Goal: Task Accomplishment & Management: Use online tool/utility

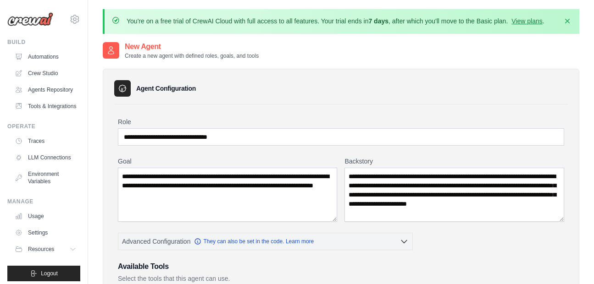
scroll to position [230, 0]
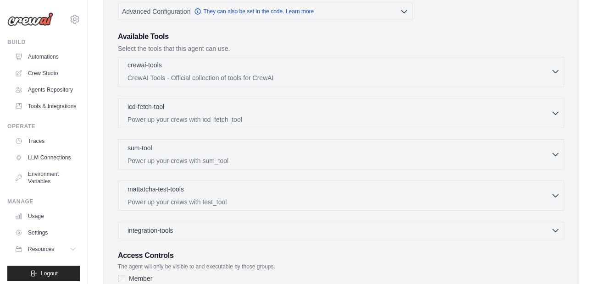
click at [552, 69] on icon "button" at bounding box center [555, 71] width 9 height 9
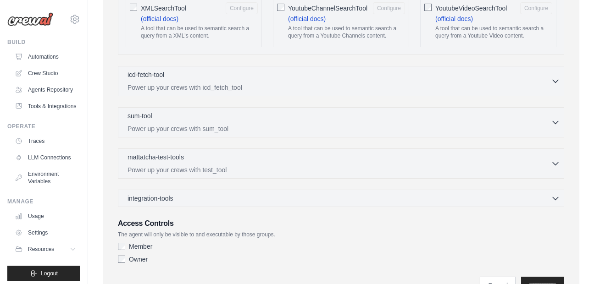
scroll to position [1852, 0]
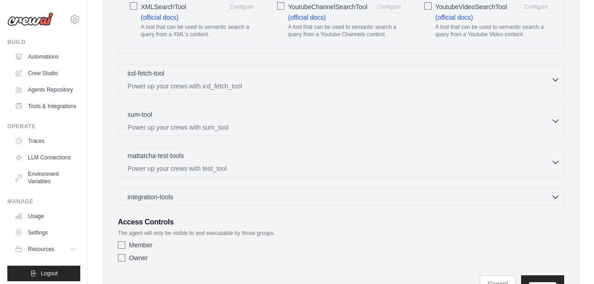
click at [555, 202] on div "integration-tools 0 selected Gmail HubSpot Microsoft Teams" at bounding box center [341, 197] width 446 height 17
click at [555, 192] on icon "button" at bounding box center [555, 196] width 9 height 9
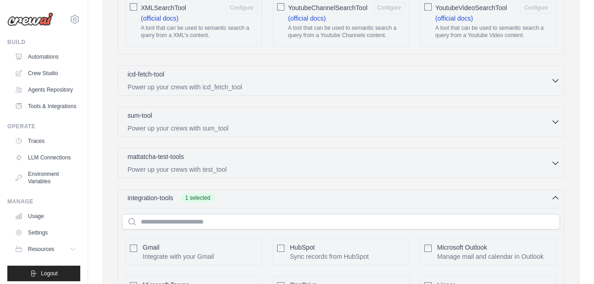
scroll to position [1850, 0]
click at [549, 164] on div "mattatcha-test-tools 0 selected" at bounding box center [339, 158] width 423 height 11
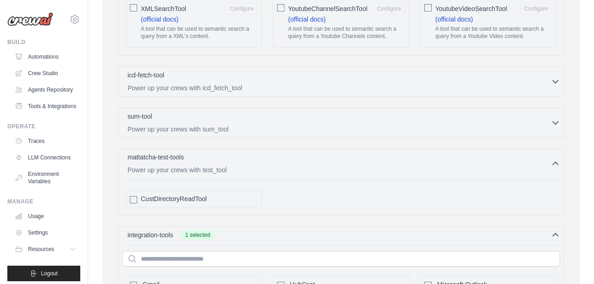
click at [554, 169] on button "mattatcha-test-tools 0 selected Power up your crews with test_tool" at bounding box center [341, 164] width 438 height 22
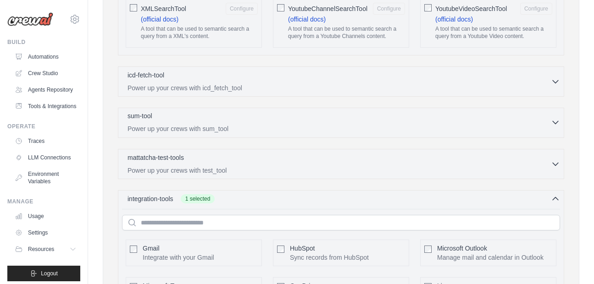
click at [547, 119] on div "sum-tool 0 selected" at bounding box center [339, 116] width 423 height 11
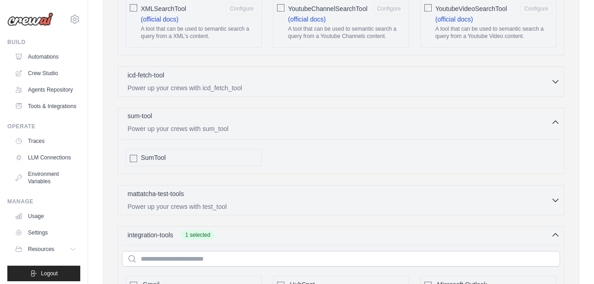
click at [547, 119] on div "sum-tool 0 selected" at bounding box center [339, 116] width 423 height 11
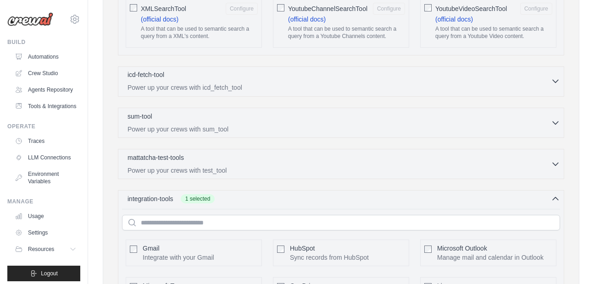
click at [546, 78] on div "icd-fetch-tool 0 selected" at bounding box center [339, 75] width 423 height 11
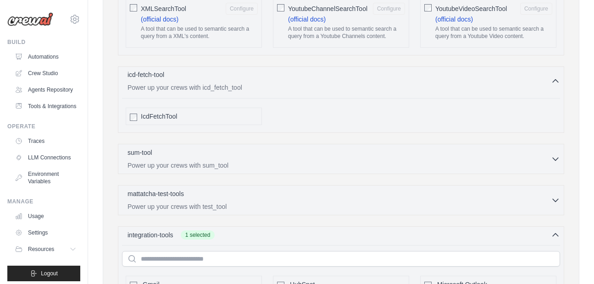
click at [546, 78] on div "icd-fetch-tool 0 selected" at bounding box center [339, 75] width 423 height 11
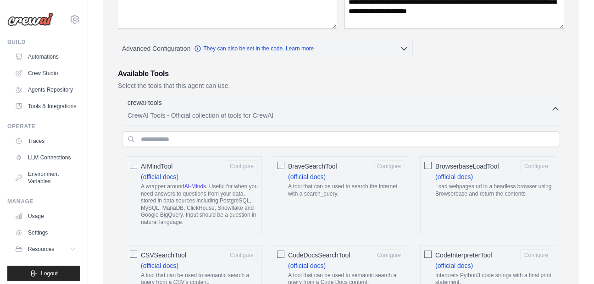
scroll to position [194, 0]
click at [548, 109] on div "crewai-tools 0 selected CrewAI Tools - Official collection of tools for CrewAI" at bounding box center [339, 108] width 423 height 22
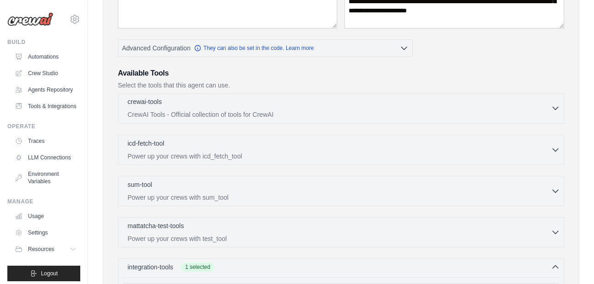
click at [554, 106] on icon "button" at bounding box center [555, 108] width 9 height 9
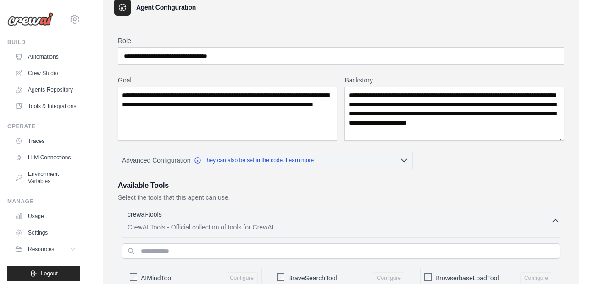
scroll to position [83, 0]
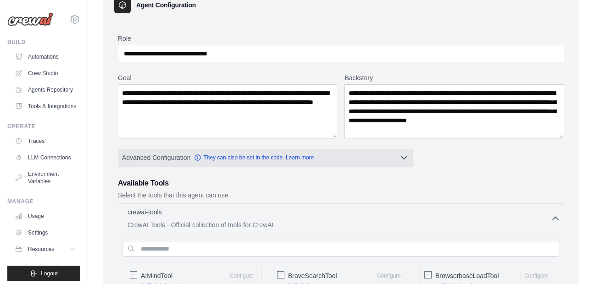
click at [403, 159] on icon "button" at bounding box center [404, 158] width 6 height 3
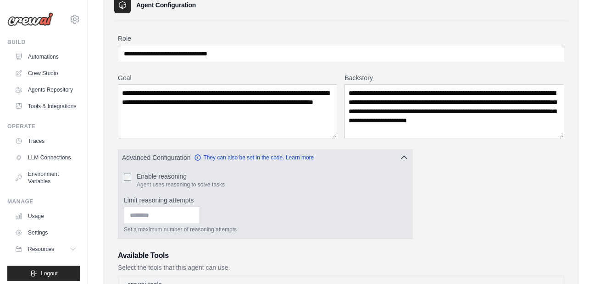
click at [403, 159] on icon "button" at bounding box center [403, 157] width 9 height 9
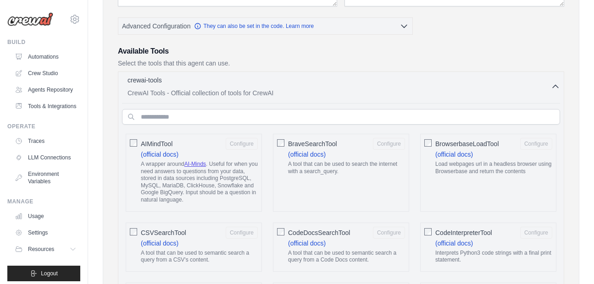
scroll to position [225, 0]
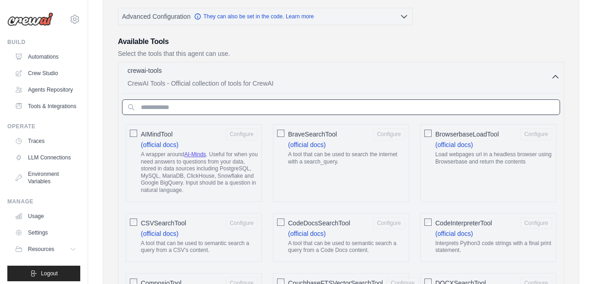
click at [240, 103] on input "text" at bounding box center [341, 108] width 438 height 16
paste input "**********"
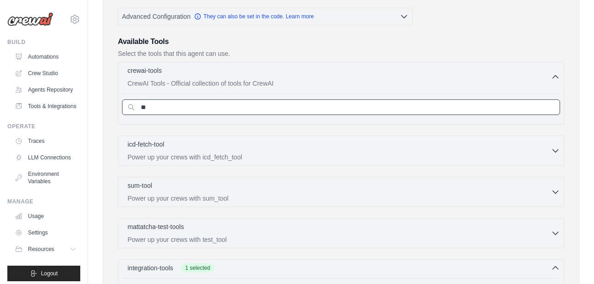
type input "*"
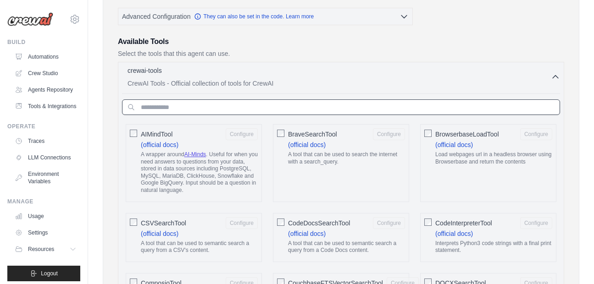
type input "*"
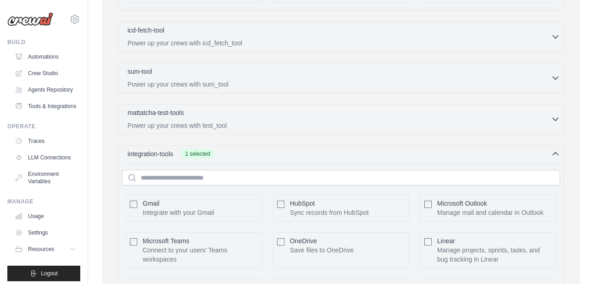
scroll to position [1877, 0]
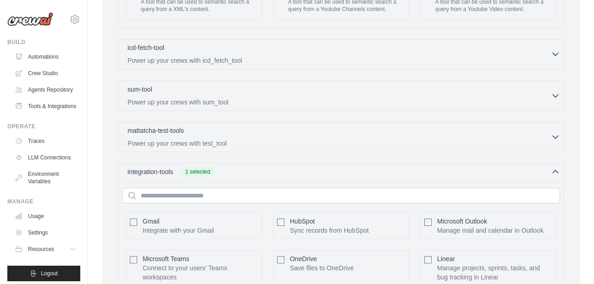
click at [553, 58] on icon "button" at bounding box center [555, 54] width 9 height 9
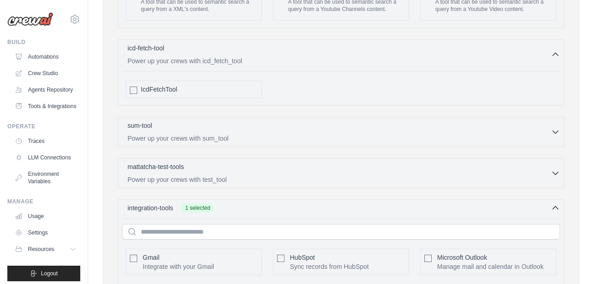
click at [137, 89] on div "IcdFetchTool" at bounding box center [194, 89] width 136 height 17
click at [554, 129] on icon "button" at bounding box center [555, 131] width 9 height 9
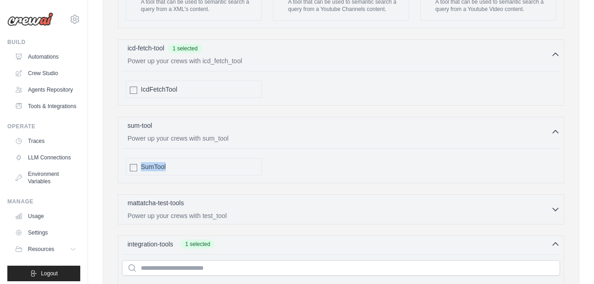
click at [133, 166] on div "SumTool" at bounding box center [194, 166] width 136 height 17
click at [554, 208] on icon "button" at bounding box center [555, 209] width 9 height 9
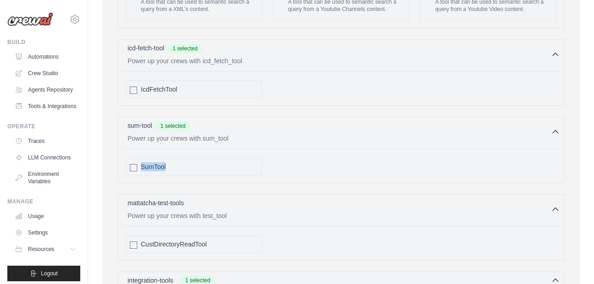
click at [238, 176] on div "SumTool" at bounding box center [341, 167] width 438 height 25
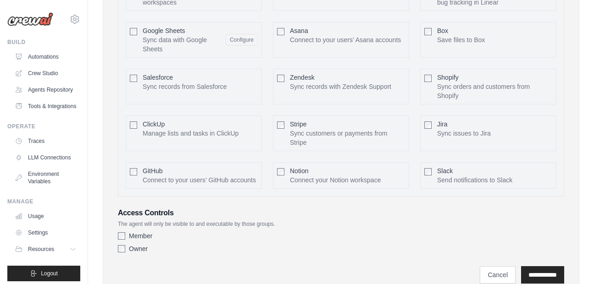
scroll to position [2297, 0]
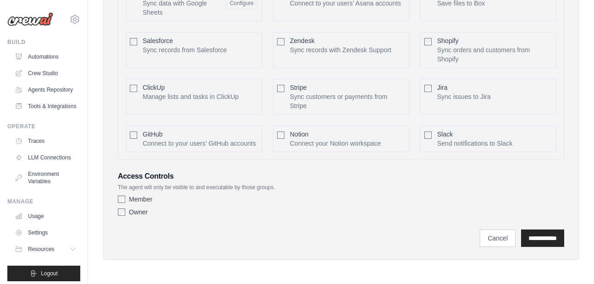
click at [122, 216] on div "Owner" at bounding box center [341, 212] width 446 height 9
click at [532, 230] on input "**********" at bounding box center [542, 238] width 43 height 17
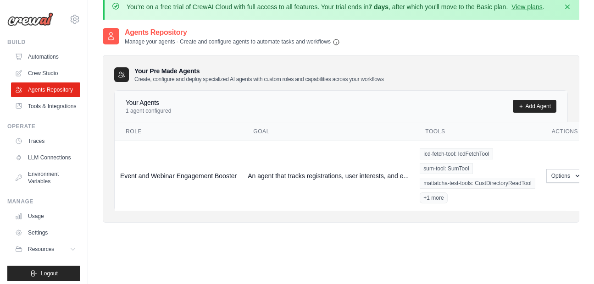
scroll to position [82, 0]
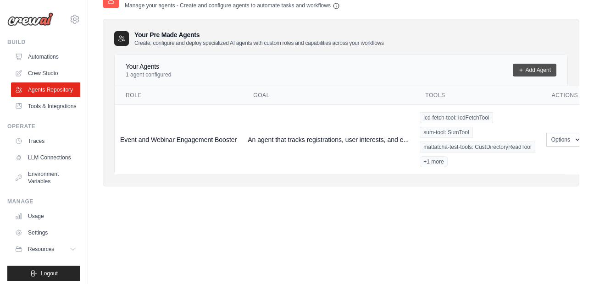
click at [538, 67] on link "Add Agent" at bounding box center [535, 70] width 44 height 13
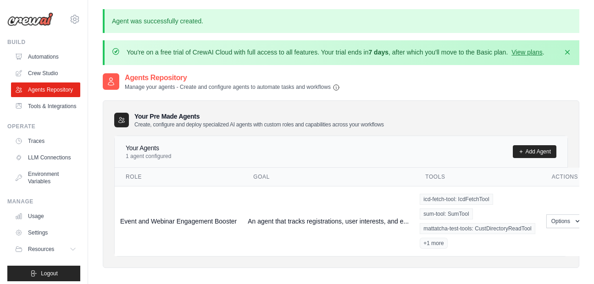
scroll to position [82, 0]
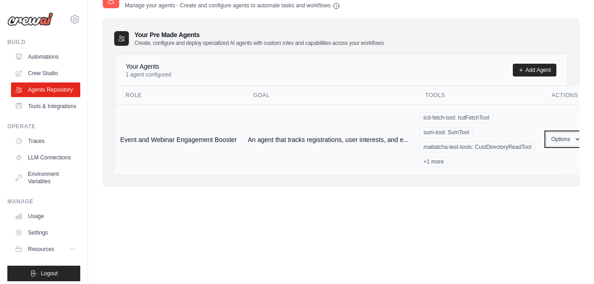
click at [575, 137] on icon "button" at bounding box center [577, 139] width 7 height 7
click at [551, 162] on link "Show" at bounding box center [552, 160] width 66 height 17
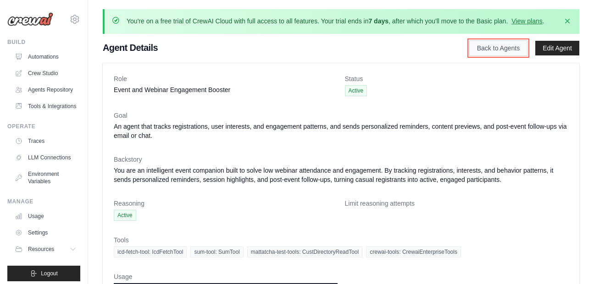
click at [499, 48] on link "Back to Agents" at bounding box center [498, 48] width 58 height 16
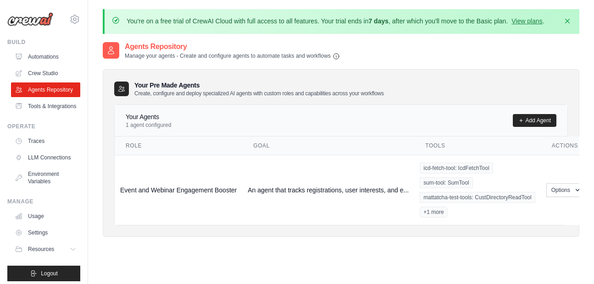
scroll to position [50, 0]
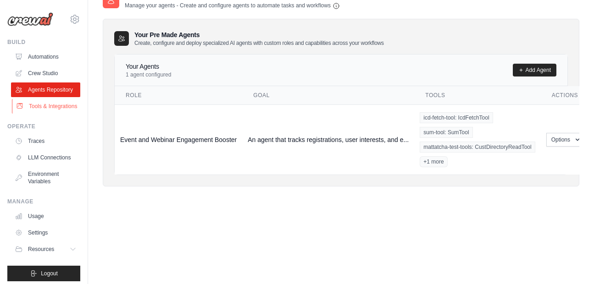
click at [44, 114] on link "Tools & Integrations" at bounding box center [46, 106] width 69 height 15
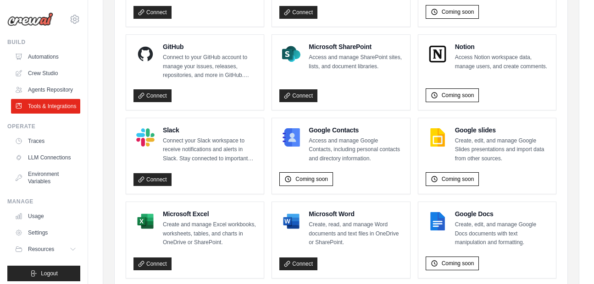
scroll to position [662, 0]
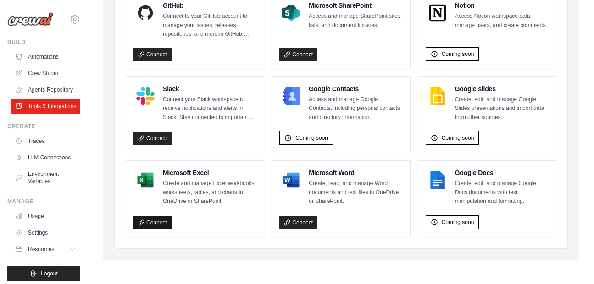
click at [159, 218] on link "Connect" at bounding box center [152, 222] width 38 height 13
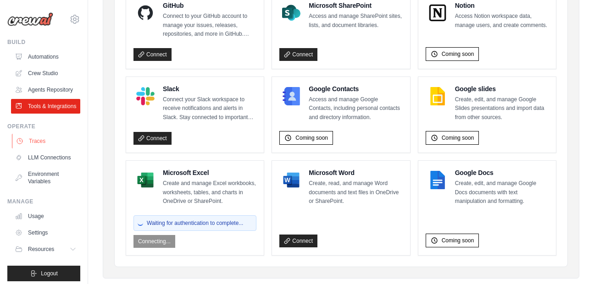
click at [42, 149] on link "Traces" at bounding box center [46, 141] width 69 height 15
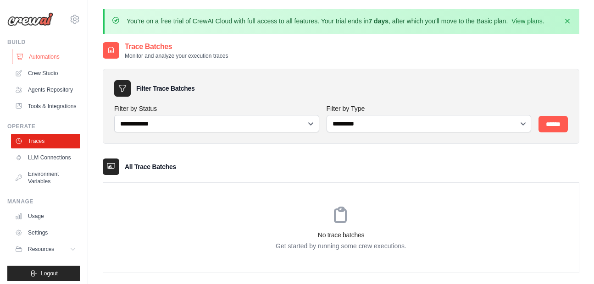
click at [55, 57] on link "Automations" at bounding box center [46, 57] width 69 height 15
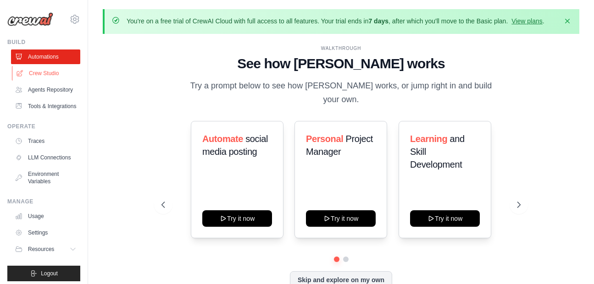
click at [38, 71] on link "Crew Studio" at bounding box center [46, 73] width 69 height 15
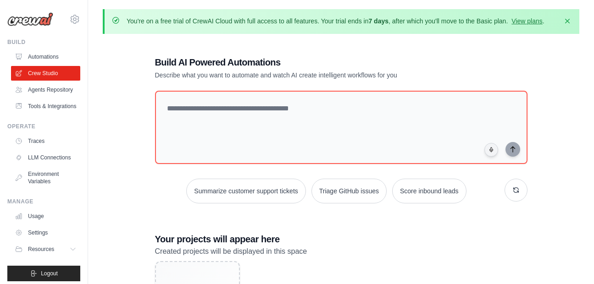
click at [35, 19] on img at bounding box center [30, 19] width 46 height 14
click at [69, 20] on icon at bounding box center [74, 19] width 11 height 11
click at [122, 107] on div "Build AI Powered Automations Describe what you want to automate and watch AI cr…" at bounding box center [341, 204] width 477 height 327
click at [71, 18] on icon at bounding box center [75, 19] width 8 height 8
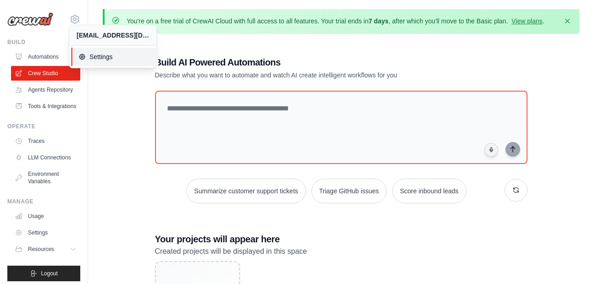
click at [113, 58] on span "Settings" at bounding box center [114, 56] width 72 height 9
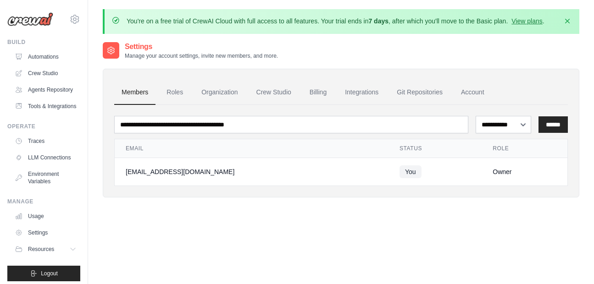
click at [17, 31] on div "arnavpgarg11@gmail.com Settings Build Automations" at bounding box center [44, 142] width 88 height 284
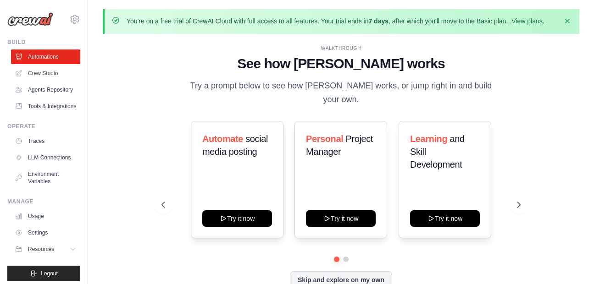
scroll to position [32, 0]
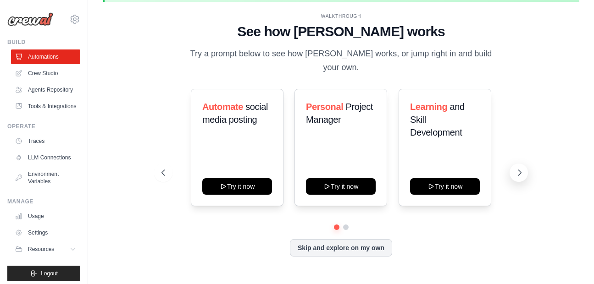
click at [523, 170] on icon at bounding box center [519, 172] width 9 height 9
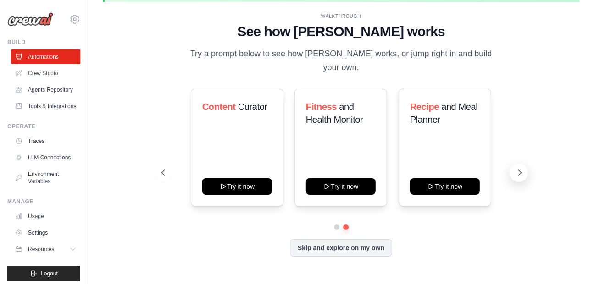
click at [523, 170] on icon at bounding box center [519, 172] width 9 height 9
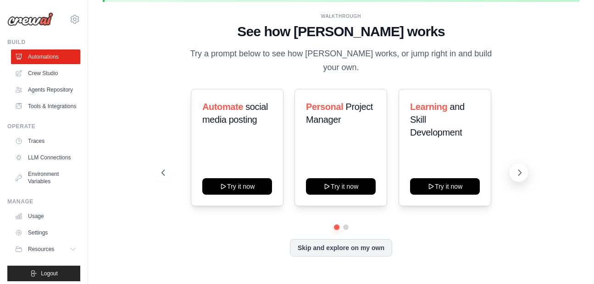
click at [523, 170] on icon at bounding box center [519, 172] width 9 height 9
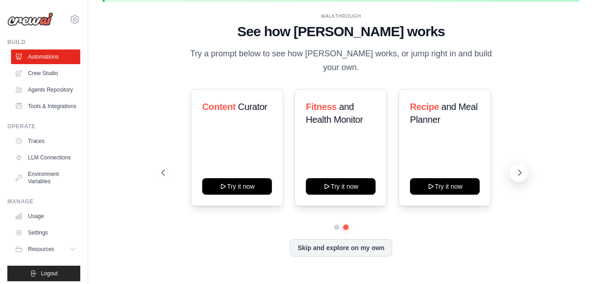
click at [523, 170] on icon at bounding box center [519, 172] width 9 height 9
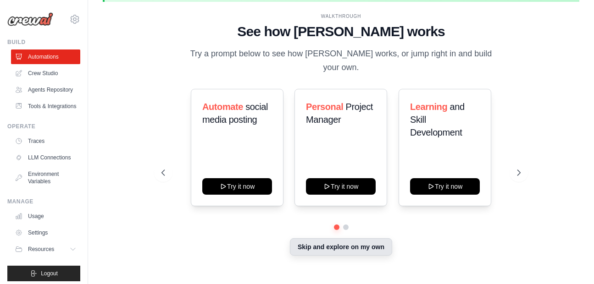
click at [373, 249] on button "Skip and explore on my own" at bounding box center [341, 247] width 102 height 17
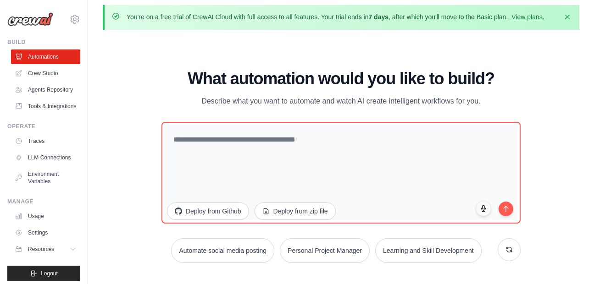
scroll to position [0, 0]
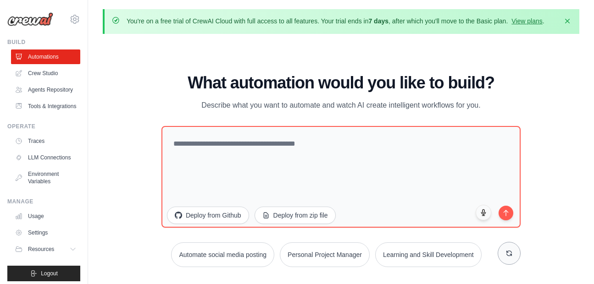
click at [511, 252] on icon at bounding box center [509, 253] width 5 height 5
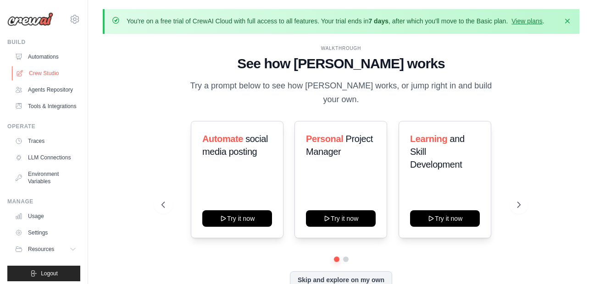
click at [57, 77] on link "Crew Studio" at bounding box center [46, 73] width 69 height 15
click at [566, 17] on icon "button" at bounding box center [567, 20] width 9 height 9
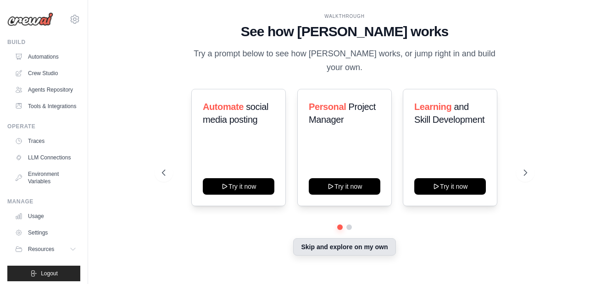
click at [381, 247] on button "Skip and explore on my own" at bounding box center [344, 247] width 102 height 17
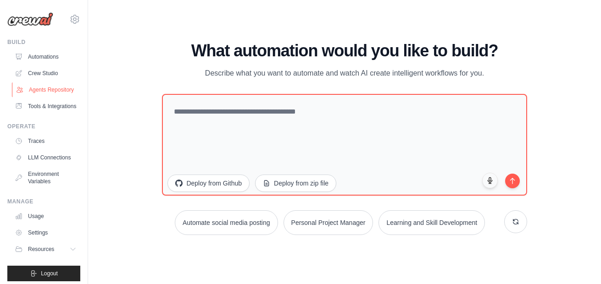
click at [39, 86] on link "Agents Repository" at bounding box center [46, 90] width 69 height 15
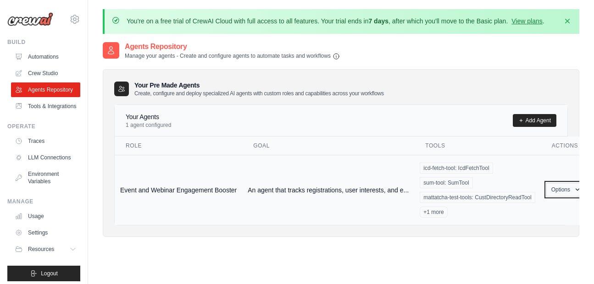
click at [567, 183] on button "Options" at bounding box center [565, 190] width 39 height 14
click at [541, 228] on link "Edit" at bounding box center [552, 227] width 66 height 17
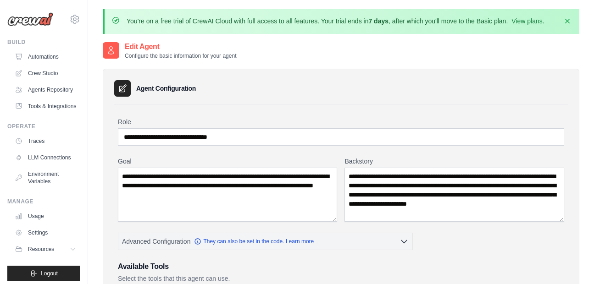
scroll to position [310, 0]
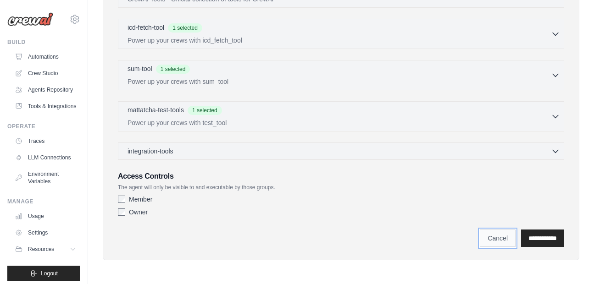
click at [489, 236] on link "Cancel" at bounding box center [498, 238] width 36 height 17
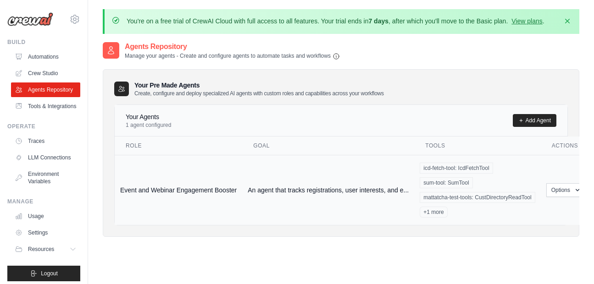
click at [371, 199] on td "An agent that tracks registrations, user interests, and e..." at bounding box center [328, 190] width 172 height 70
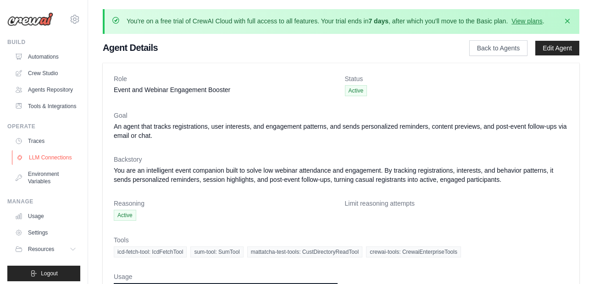
click at [44, 165] on link "LLM Connections" at bounding box center [46, 157] width 69 height 15
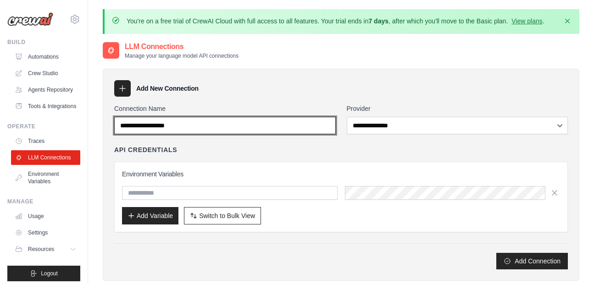
click at [225, 127] on input "Connection Name" at bounding box center [225, 125] width 222 height 17
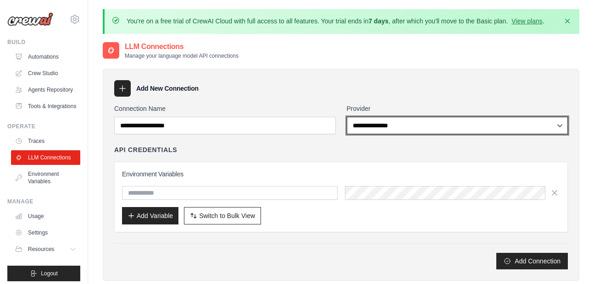
select select "******"
click at [347, 117] on select "**********" at bounding box center [458, 125] width 222 height 17
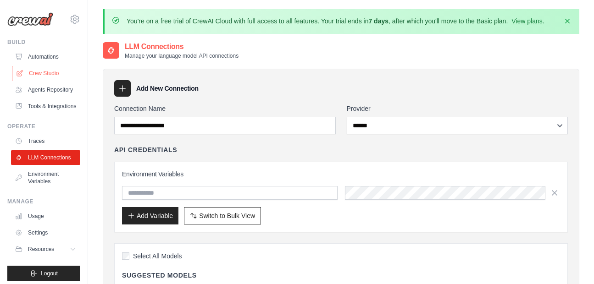
click at [54, 72] on link "Crew Studio" at bounding box center [46, 73] width 69 height 15
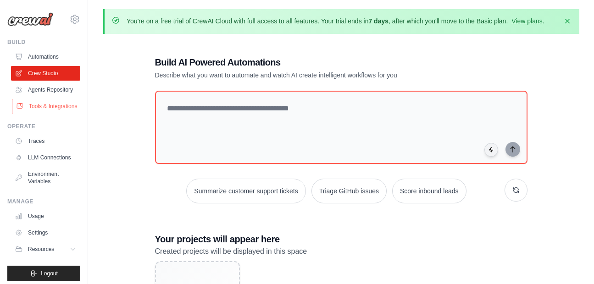
click at [51, 114] on link "Tools & Integrations" at bounding box center [46, 106] width 69 height 15
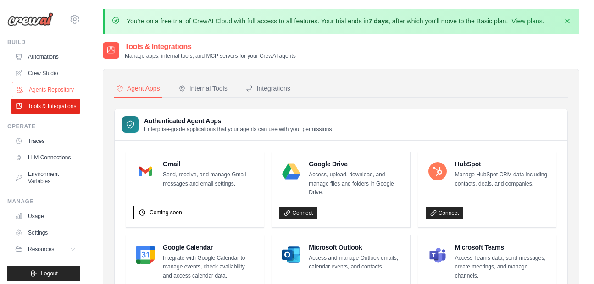
click at [37, 94] on link "Agents Repository" at bounding box center [46, 90] width 69 height 15
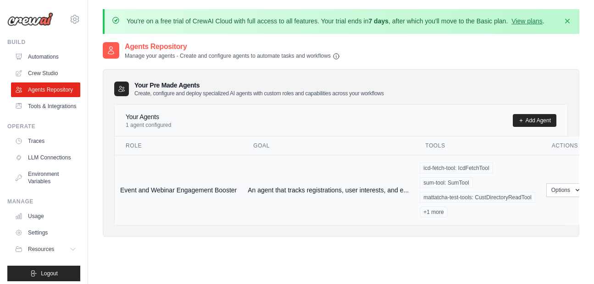
click at [498, 263] on div "Agents Repository Manage your agents - Create and configure agents to automate …" at bounding box center [341, 183] width 477 height 284
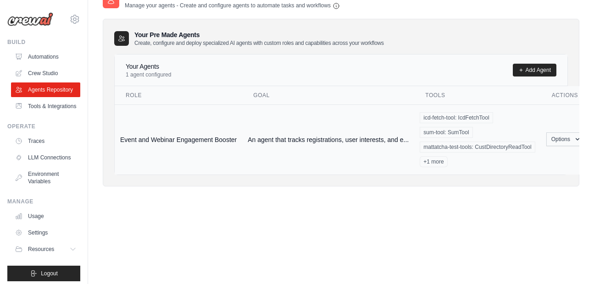
click at [572, 146] on div "Options Show Edit" at bounding box center [565, 140] width 39 height 14
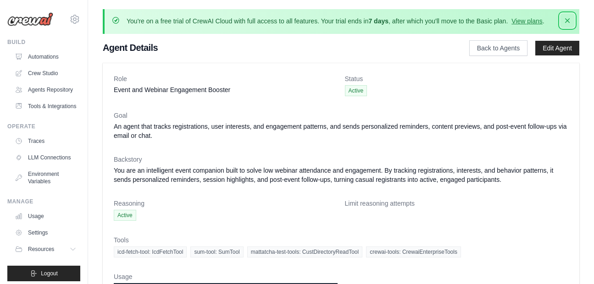
click at [568, 21] on icon "button" at bounding box center [567, 20] width 9 height 9
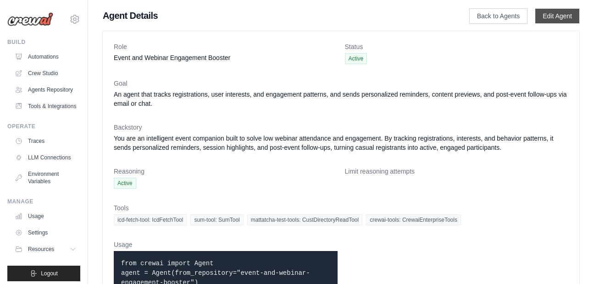
click at [566, 18] on link "Edit Agent" at bounding box center [557, 16] width 44 height 15
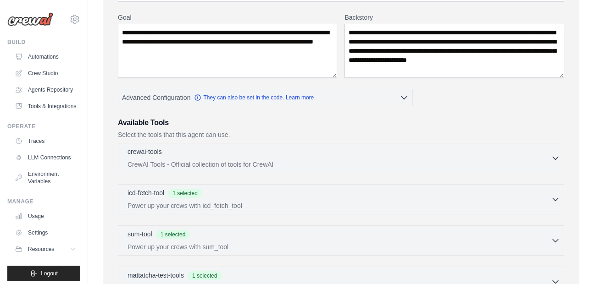
scroll to position [126, 0]
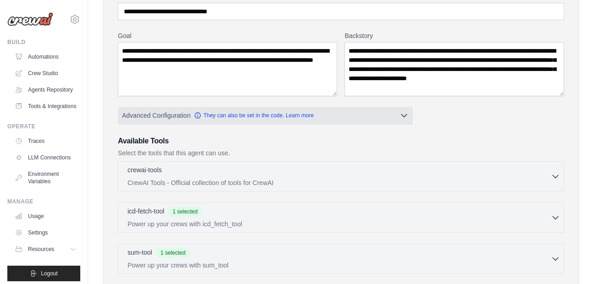
click at [407, 115] on icon "button" at bounding box center [403, 115] width 9 height 9
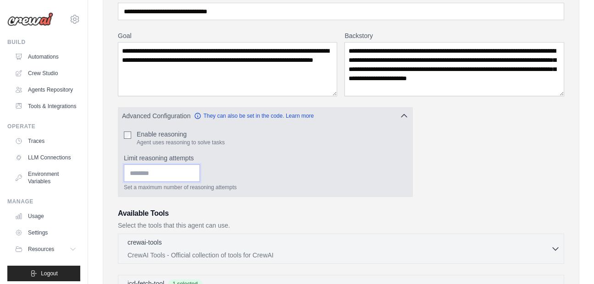
click at [200, 174] on input "Limit reasoning attempts" at bounding box center [162, 173] width 76 height 17
click at [200, 174] on input "*" at bounding box center [162, 173] width 76 height 17
click at [200, 170] on input "*" at bounding box center [162, 173] width 76 height 17
type input "*"
click at [200, 176] on input "*" at bounding box center [162, 173] width 76 height 17
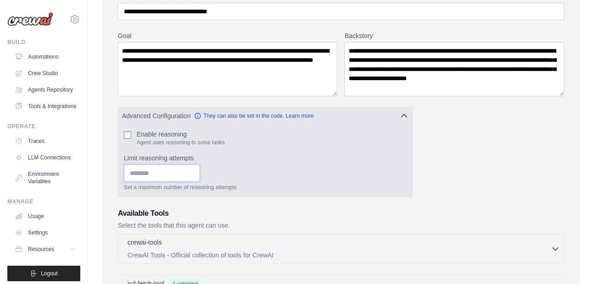
click at [200, 176] on input "*" at bounding box center [162, 173] width 76 height 17
click at [187, 176] on input "*" at bounding box center [162, 173] width 76 height 17
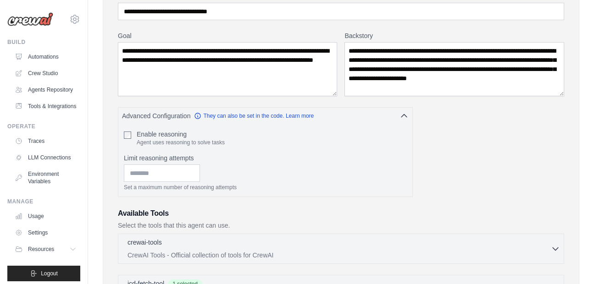
click at [493, 188] on div "**********" at bounding box center [341, 234] width 446 height 485
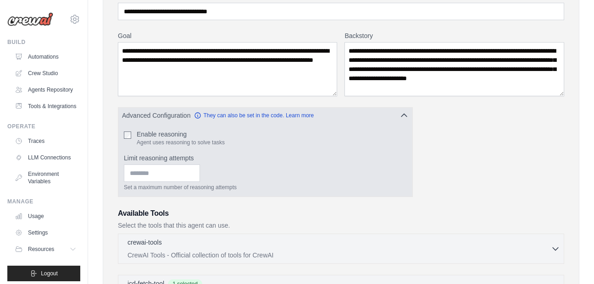
click at [407, 111] on icon "button" at bounding box center [403, 115] width 9 height 9
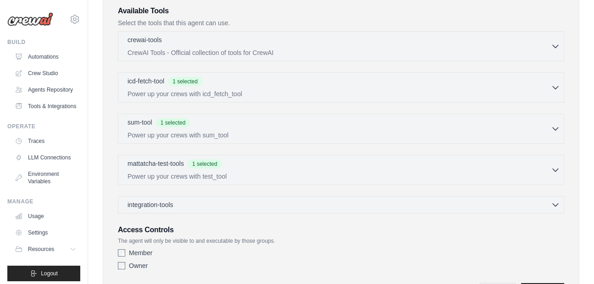
scroll to position [310, 0]
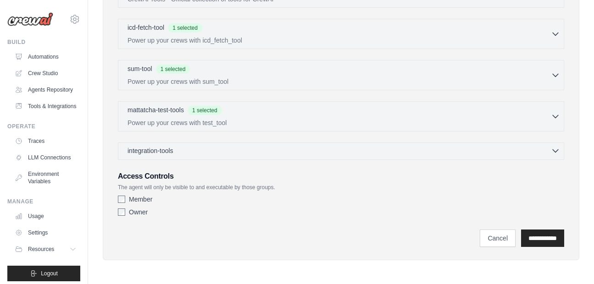
click at [550, 153] on div "integration-tools 0 selected" at bounding box center [344, 150] width 433 height 9
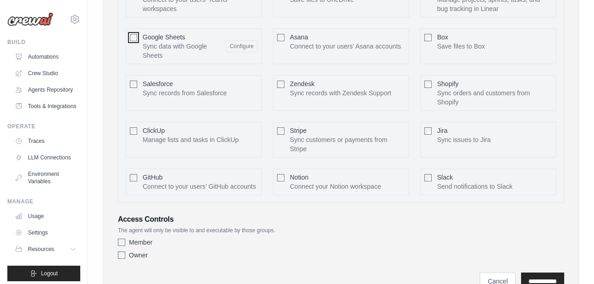
scroll to position [560, 0]
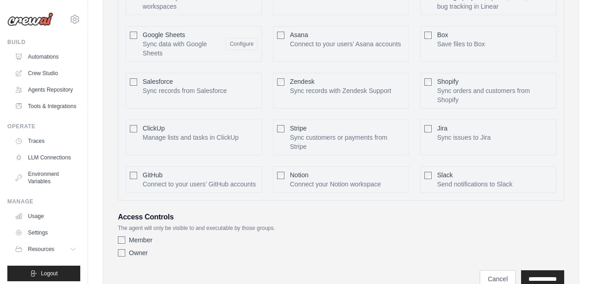
click at [145, 178] on span "GitHub" at bounding box center [153, 175] width 20 height 7
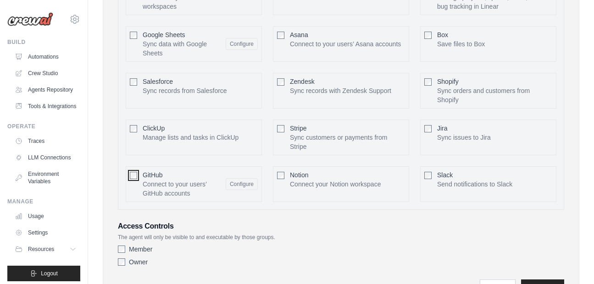
scroll to position [610, 0]
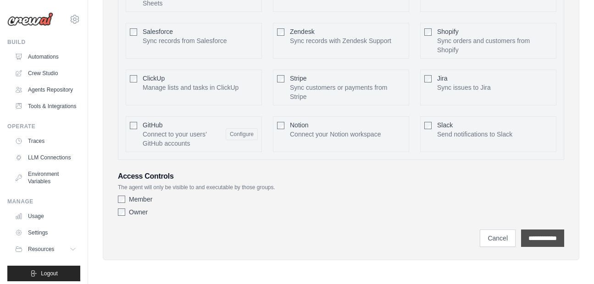
click at [544, 240] on input "**********" at bounding box center [542, 238] width 43 height 17
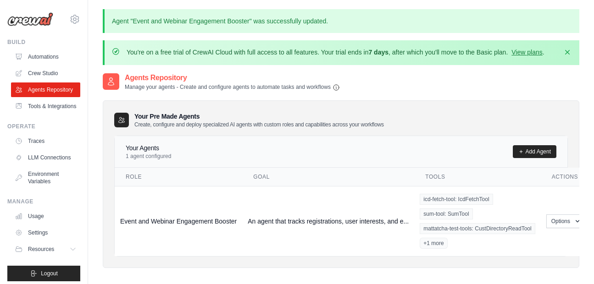
scroll to position [82, 0]
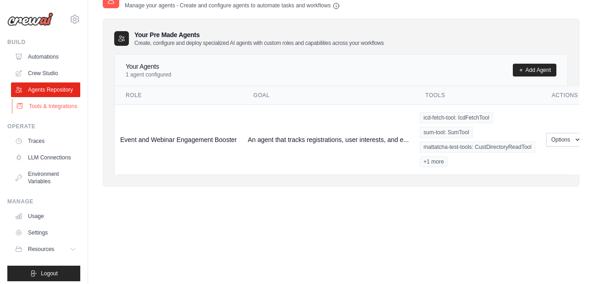
click at [27, 111] on link "Tools & Integrations" at bounding box center [46, 106] width 69 height 15
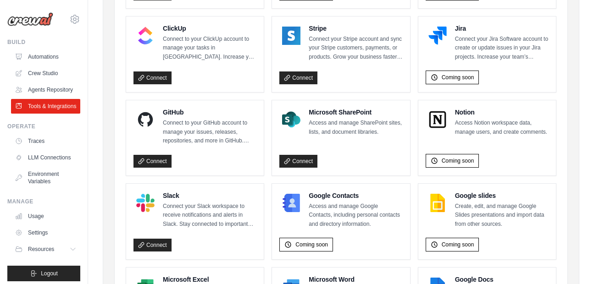
scroll to position [558, 0]
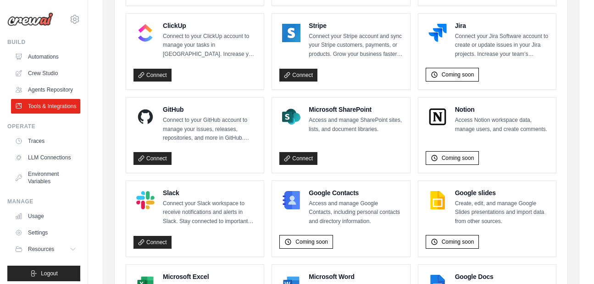
click at [149, 149] on div "Connect" at bounding box center [194, 157] width 123 height 17
click at [149, 154] on link "Connect" at bounding box center [152, 158] width 38 height 13
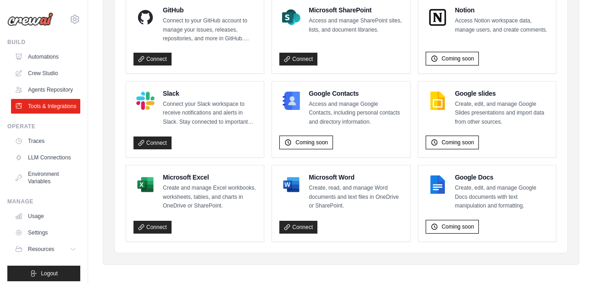
scroll to position [662, 0]
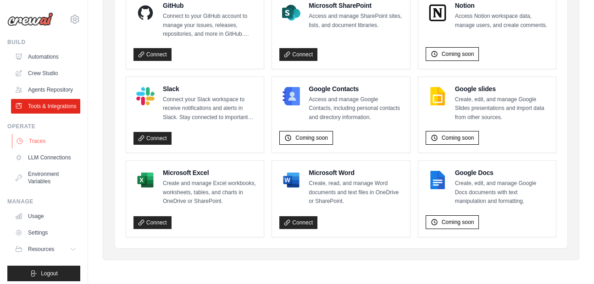
click at [50, 149] on link "Traces" at bounding box center [46, 141] width 69 height 15
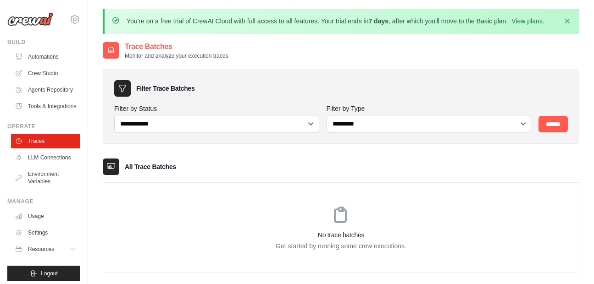
click at [39, 25] on img at bounding box center [30, 19] width 46 height 14
click at [36, 20] on img at bounding box center [30, 19] width 46 height 14
click at [568, 18] on icon "button" at bounding box center [567, 20] width 9 height 9
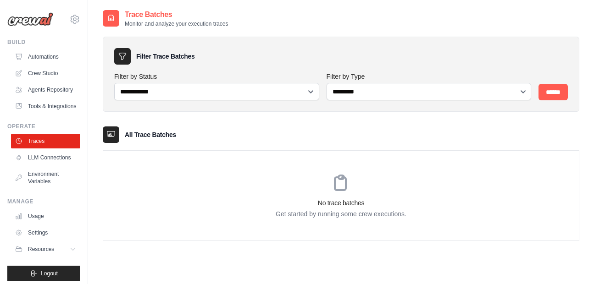
scroll to position [27, 0]
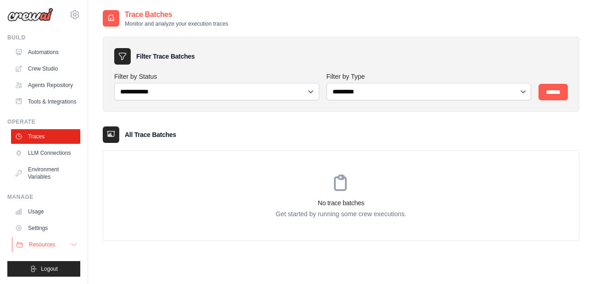
click at [59, 239] on button "Resources" at bounding box center [46, 245] width 69 height 15
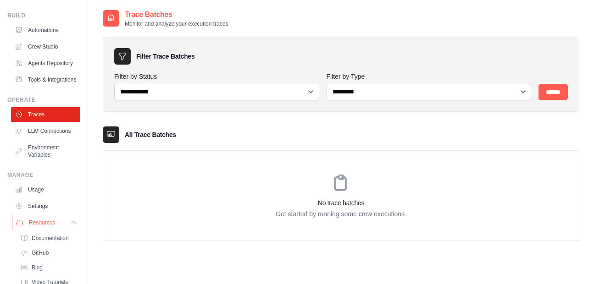
scroll to position [85, 0]
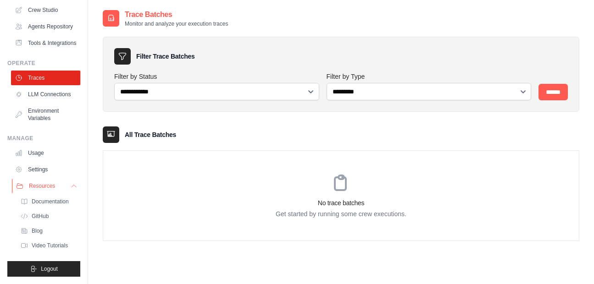
click at [70, 188] on icon at bounding box center [73, 186] width 7 height 7
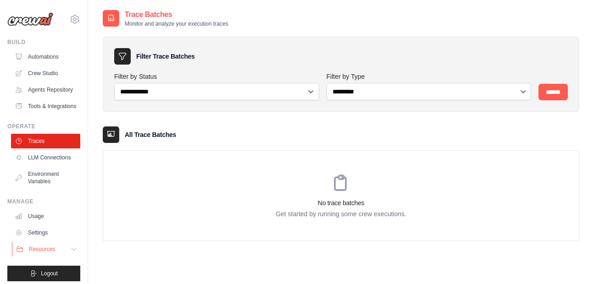
scroll to position [27, 0]
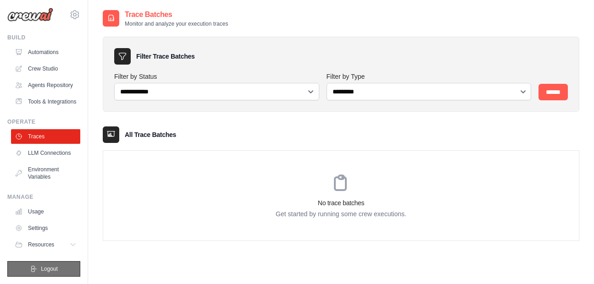
click at [45, 271] on span "Logout" at bounding box center [49, 269] width 17 height 7
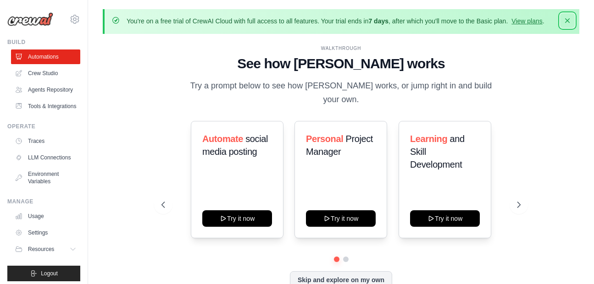
click at [566, 21] on icon "button" at bounding box center [567, 20] width 5 height 5
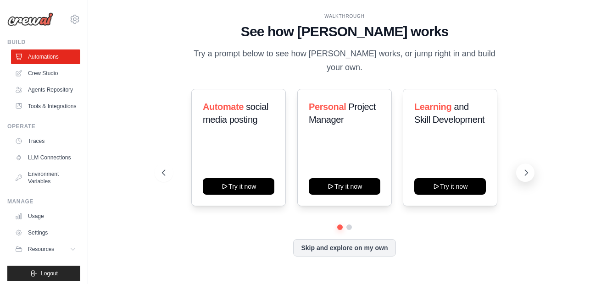
click at [523, 164] on button at bounding box center [525, 173] width 18 height 18
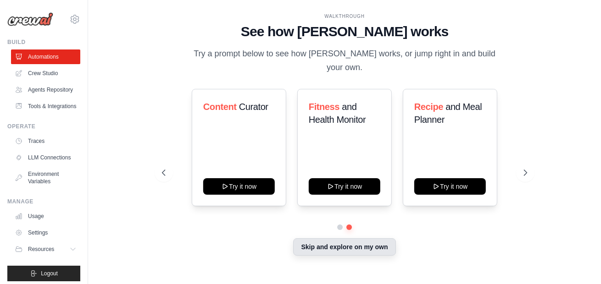
click at [341, 244] on button "Skip and explore on my own" at bounding box center [344, 247] width 102 height 17
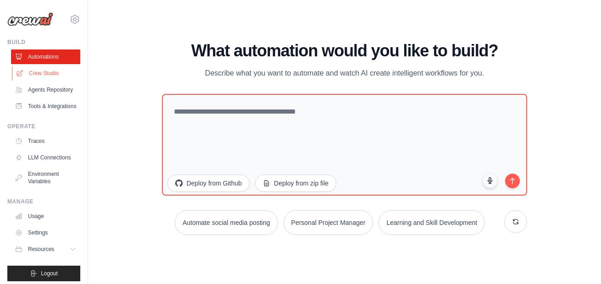
click at [57, 68] on link "Crew Studio" at bounding box center [46, 73] width 69 height 15
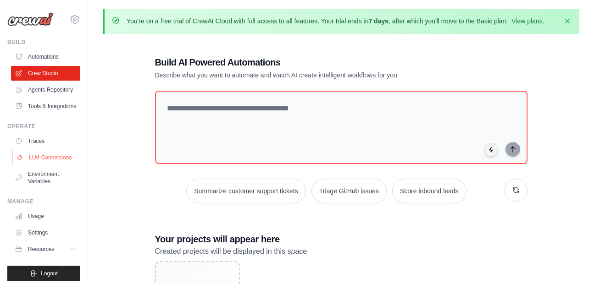
click at [43, 165] on link "LLM Connections" at bounding box center [46, 157] width 69 height 15
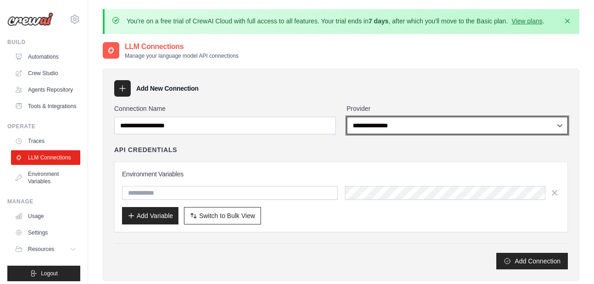
select select "******"
click at [347, 117] on select "**********" at bounding box center [458, 125] width 222 height 17
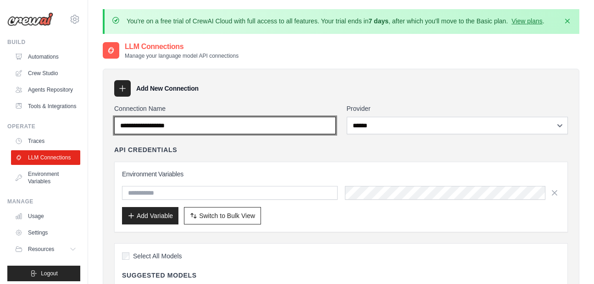
click at [231, 133] on input "Connection Name" at bounding box center [225, 125] width 222 height 17
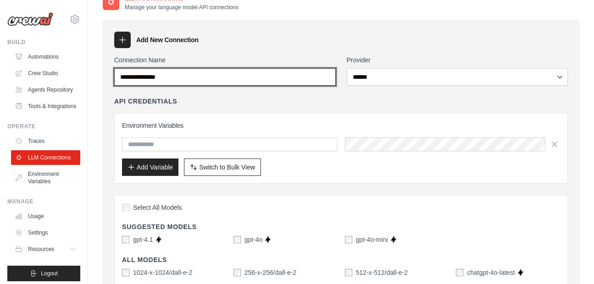
scroll to position [52, 0]
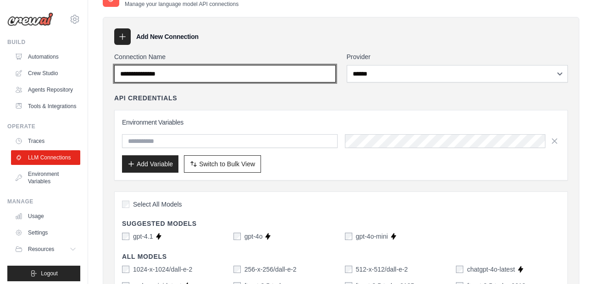
type input "**********"
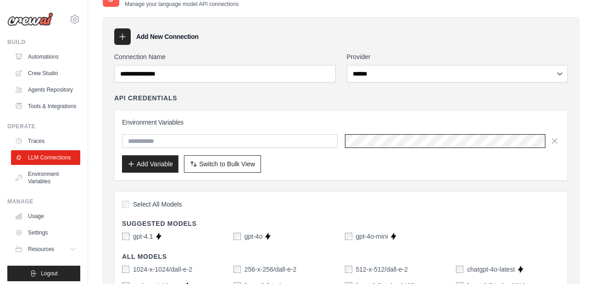
scroll to position [0, 443]
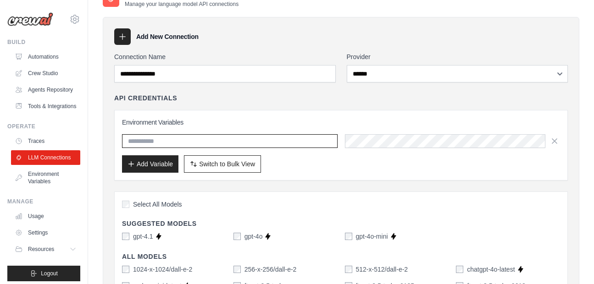
click at [247, 146] on input "text" at bounding box center [230, 141] width 216 height 14
type input "**********"
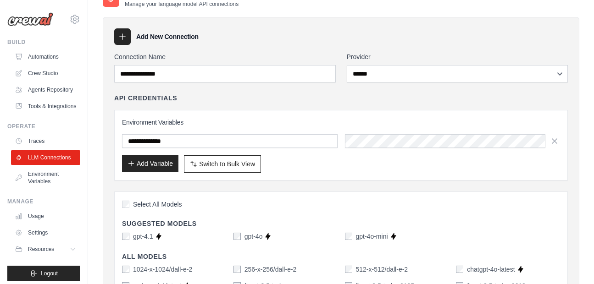
click at [163, 171] on button "Add Variable" at bounding box center [150, 163] width 56 height 17
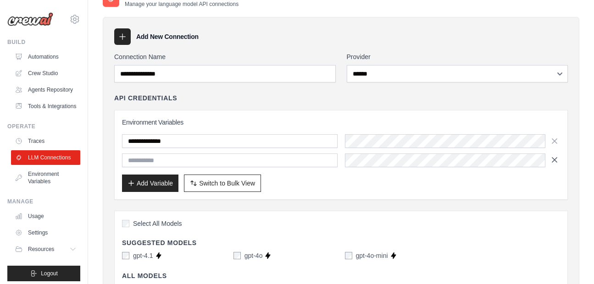
click at [556, 163] on icon "button" at bounding box center [554, 159] width 9 height 9
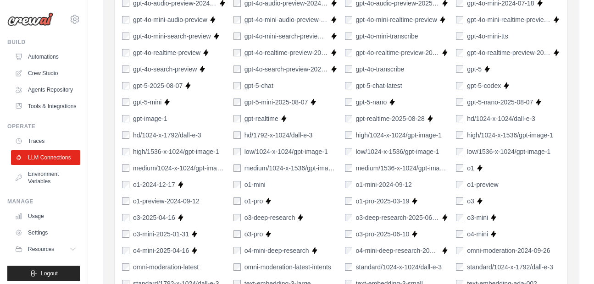
scroll to position [746, 0]
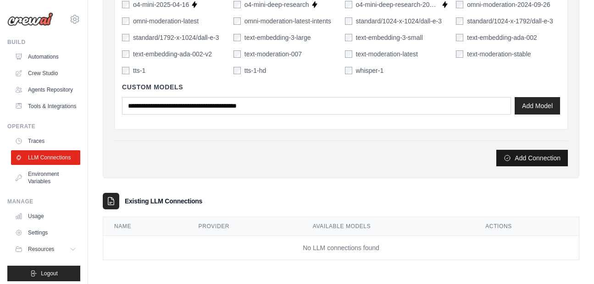
click at [527, 157] on button "Add Connection" at bounding box center [532, 158] width 72 height 17
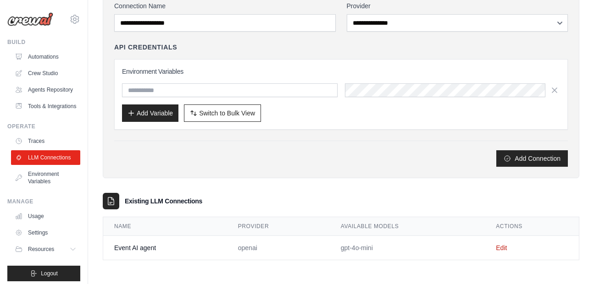
scroll to position [0, 0]
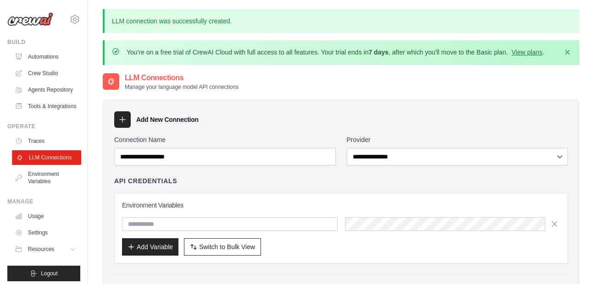
click at [60, 165] on link "LLM Connections" at bounding box center [46, 157] width 69 height 15
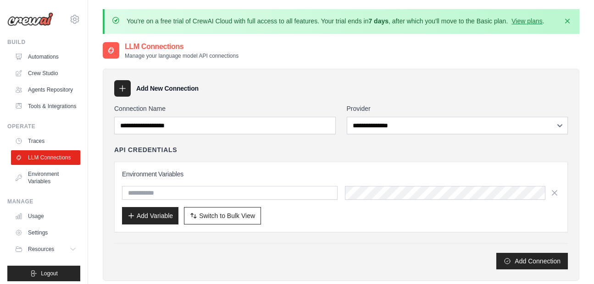
scroll to position [103, 0]
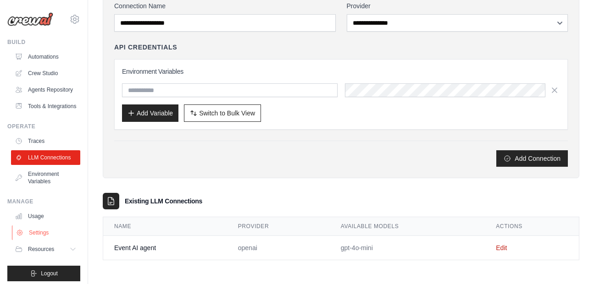
click at [17, 237] on icon at bounding box center [19, 232] width 7 height 7
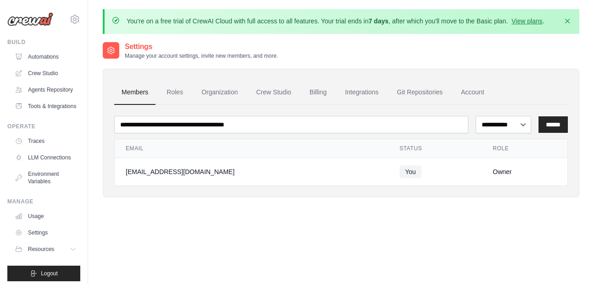
scroll to position [50, 0]
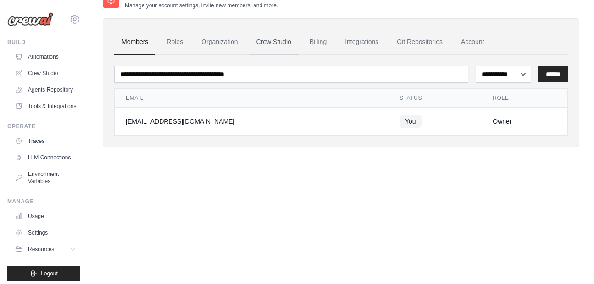
click at [280, 45] on link "Crew Studio" at bounding box center [274, 42] width 50 height 25
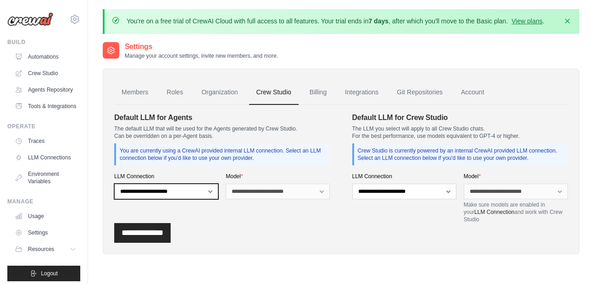
select select "******"
click at [114, 184] on select "**********" at bounding box center [166, 192] width 104 height 16
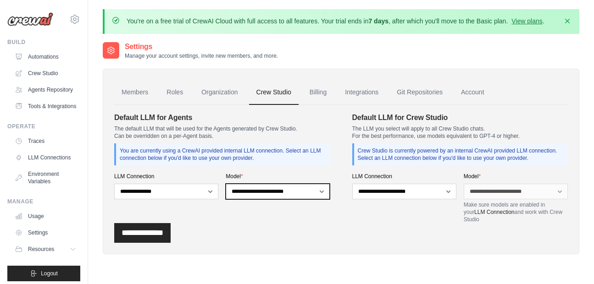
select select "**********"
click at [226, 184] on select "**********" at bounding box center [278, 192] width 104 height 16
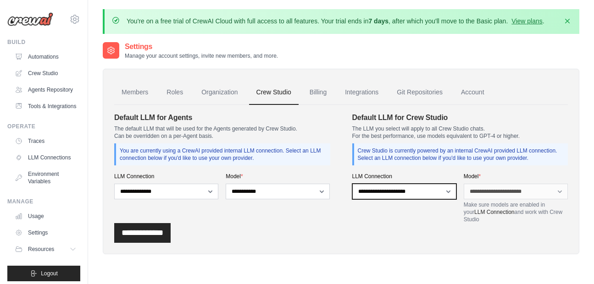
select select "******"
click at [352, 184] on select "**********" at bounding box center [404, 192] width 104 height 16
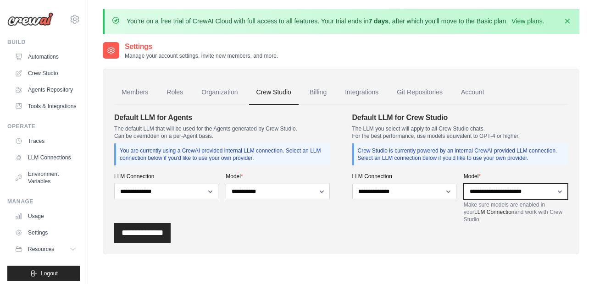
select select "**********"
click at [464, 184] on select "**********" at bounding box center [516, 192] width 104 height 16
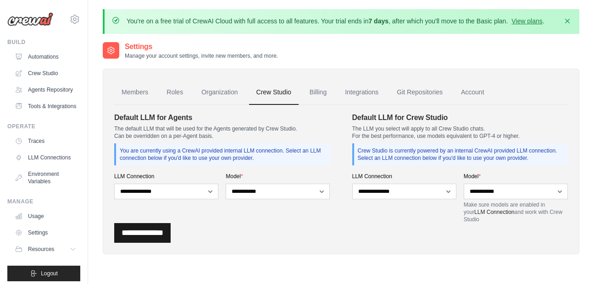
click at [148, 231] on input "**********" at bounding box center [142, 233] width 56 height 20
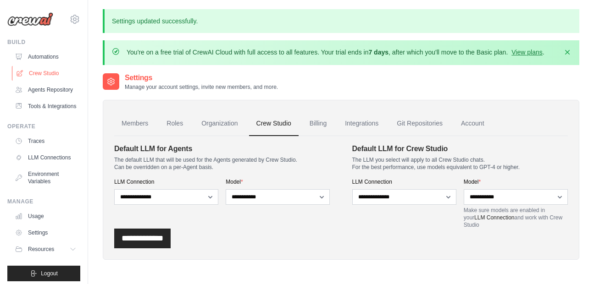
click at [54, 75] on link "Crew Studio" at bounding box center [46, 73] width 69 height 15
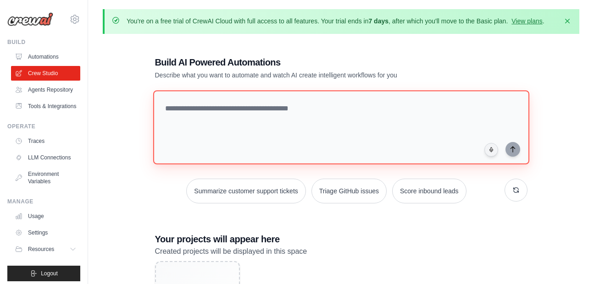
click at [266, 121] on textarea at bounding box center [341, 127] width 376 height 74
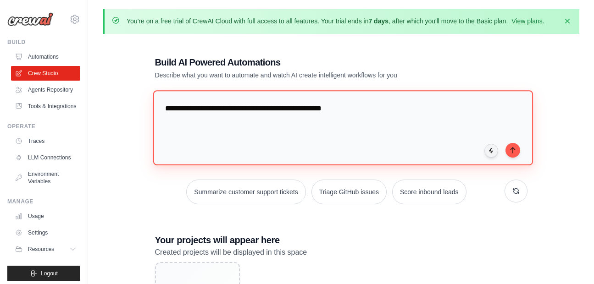
paste textarea "**********"
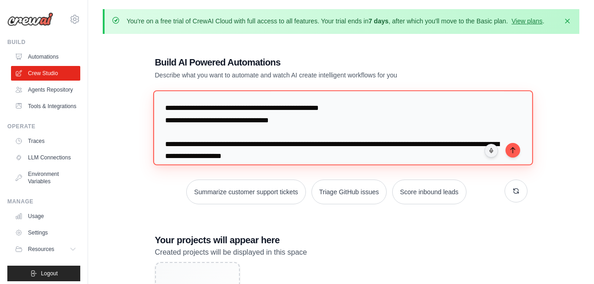
scroll to position [33, 0]
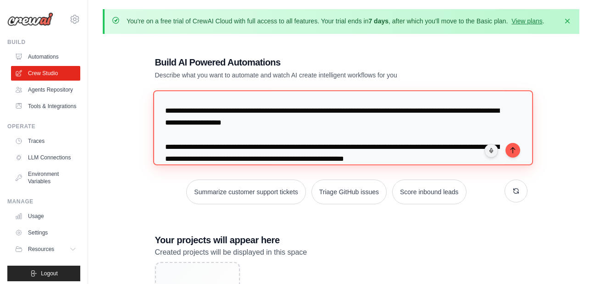
click at [206, 106] on textarea "**********" at bounding box center [343, 127] width 380 height 75
click at [194, 147] on textarea "**********" at bounding box center [343, 127] width 380 height 75
click at [199, 140] on textarea "**********" at bounding box center [343, 127] width 380 height 75
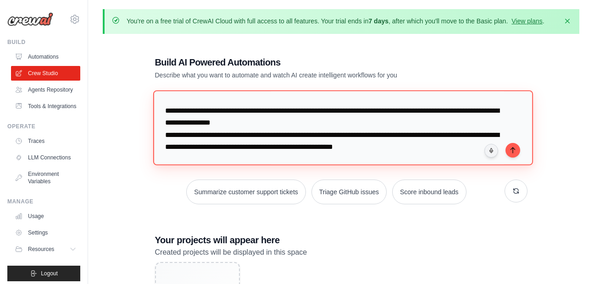
scroll to position [21, 0]
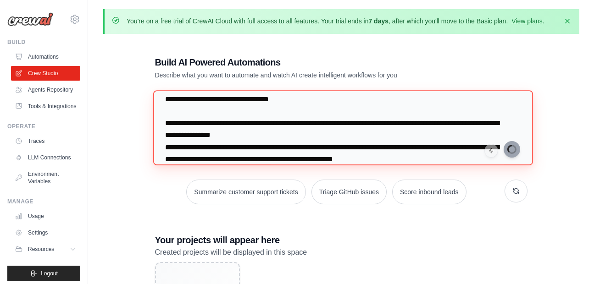
type textarea "**********"
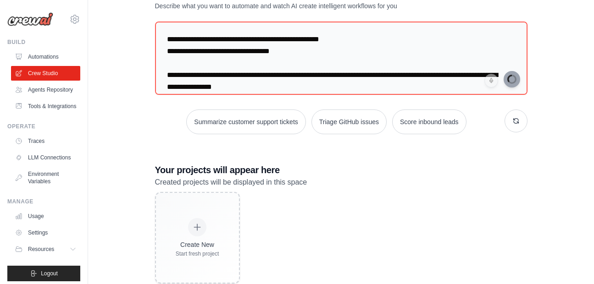
scroll to position [0, 0]
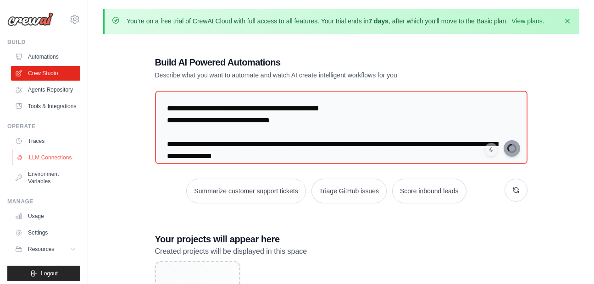
click at [39, 165] on link "LLM Connections" at bounding box center [46, 157] width 69 height 15
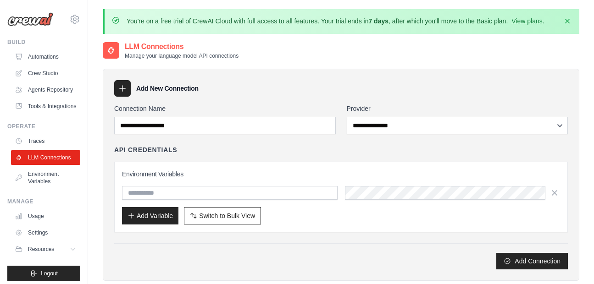
scroll to position [103, 0]
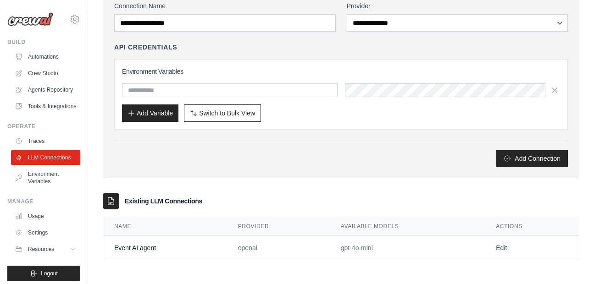
click at [497, 249] on link "Edit" at bounding box center [501, 247] width 11 height 7
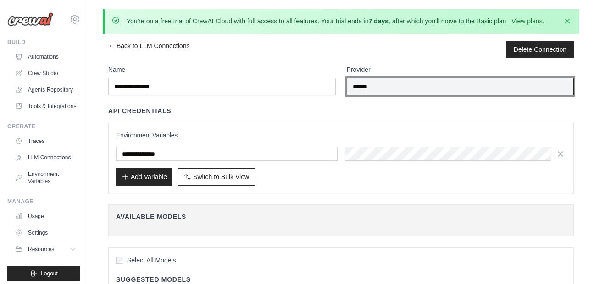
click at [499, 88] on input "******" at bounding box center [460, 86] width 227 height 17
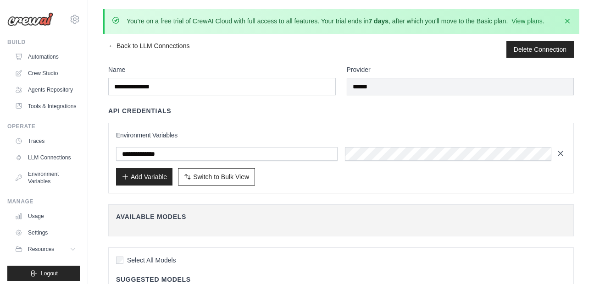
click at [565, 155] on icon "button" at bounding box center [560, 153] width 9 height 9
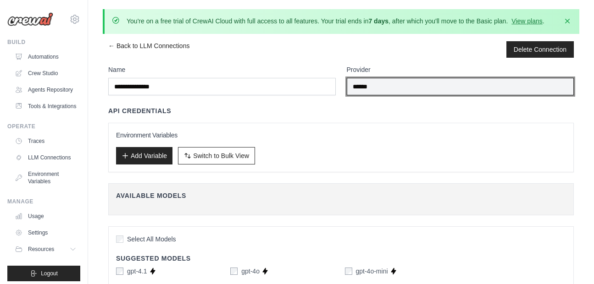
click at [444, 83] on input "******" at bounding box center [460, 86] width 227 height 17
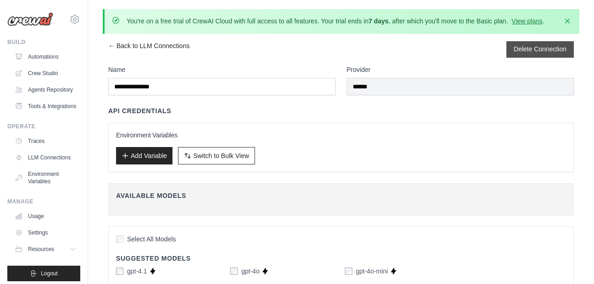
click at [516, 47] on button "Delete Connection" at bounding box center [540, 48] width 53 height 9
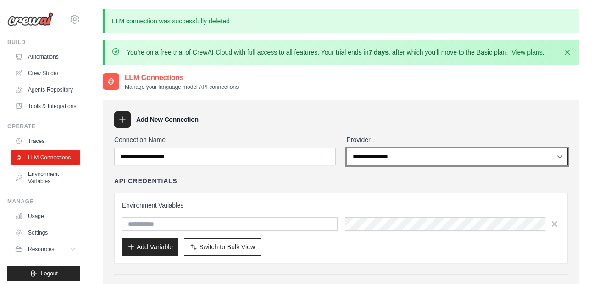
select select "*********"
click at [347, 148] on select "**********" at bounding box center [458, 156] width 222 height 17
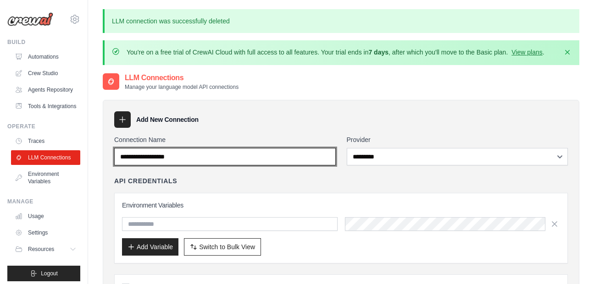
click at [261, 154] on input "Connection Name" at bounding box center [225, 156] width 222 height 17
type input "**********"
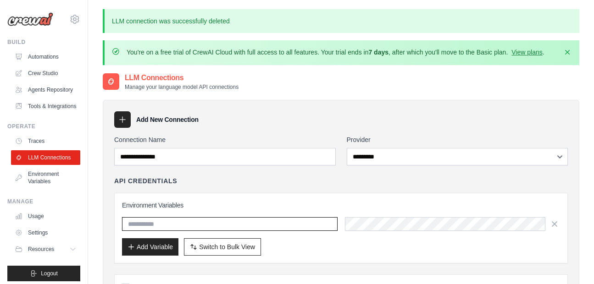
click at [306, 222] on input "text" at bounding box center [230, 224] width 216 height 14
type input "**********"
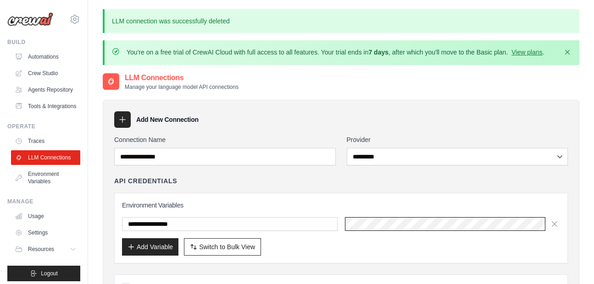
scroll to position [0, 227]
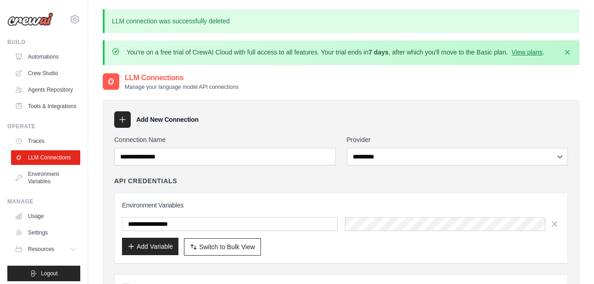
click at [166, 245] on button "Add Variable" at bounding box center [150, 246] width 56 height 17
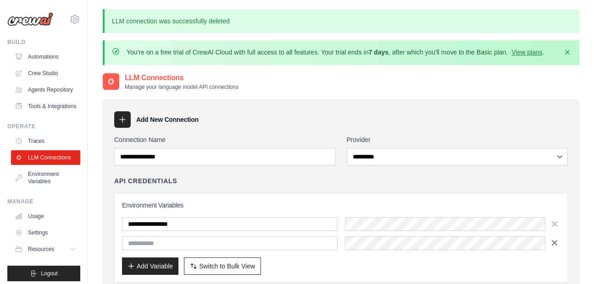
click at [556, 243] on icon "button" at bounding box center [554, 243] width 9 height 9
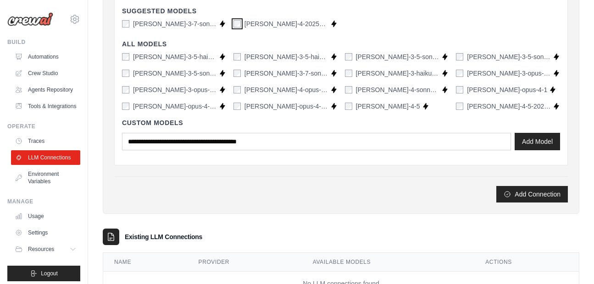
scroll to position [332, 0]
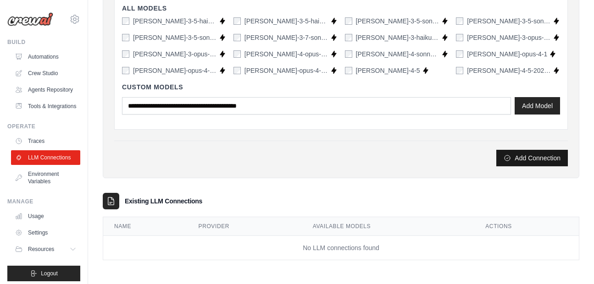
click at [531, 153] on button "Add Connection" at bounding box center [532, 158] width 72 height 17
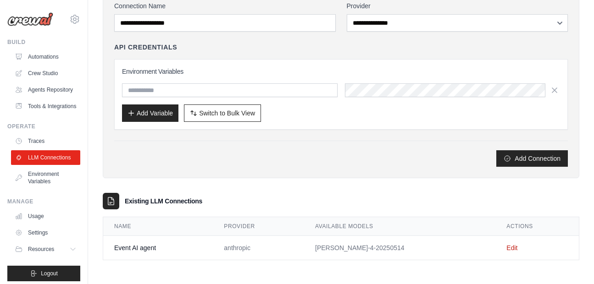
scroll to position [0, 0]
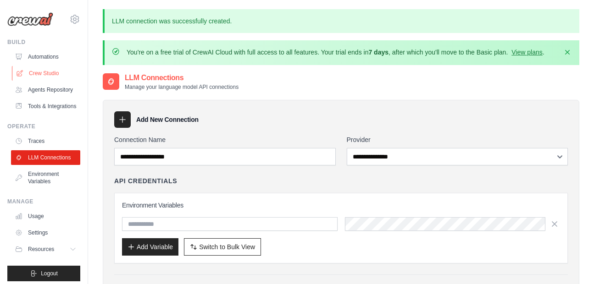
click at [39, 67] on link "Crew Studio" at bounding box center [46, 73] width 69 height 15
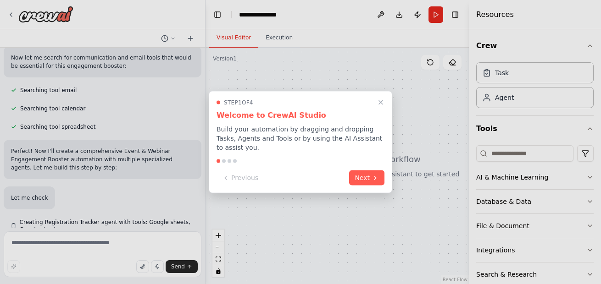
scroll to position [210, 0]
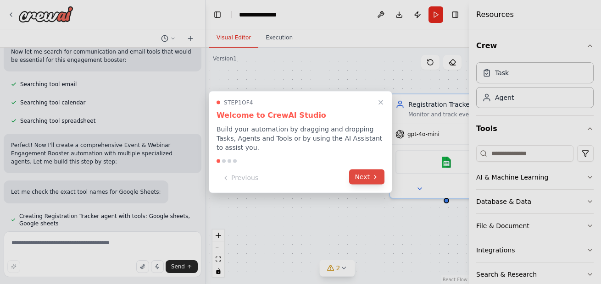
click at [358, 178] on button "Next" at bounding box center [366, 177] width 35 height 15
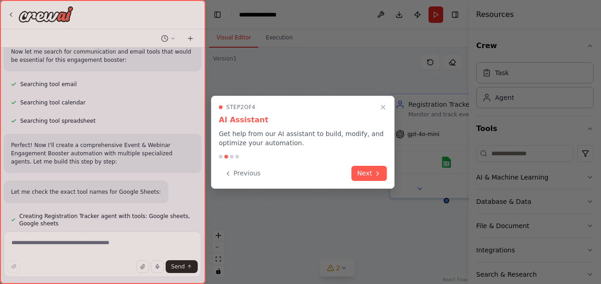
scroll to position [236, 0]
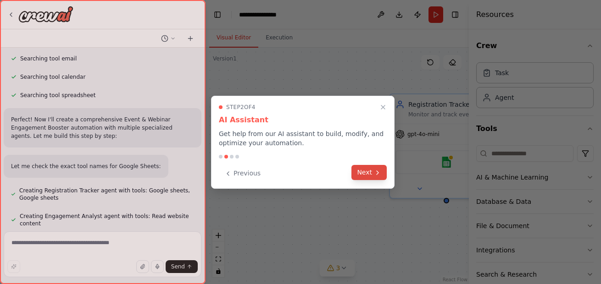
click at [361, 170] on button "Next" at bounding box center [368, 172] width 35 height 15
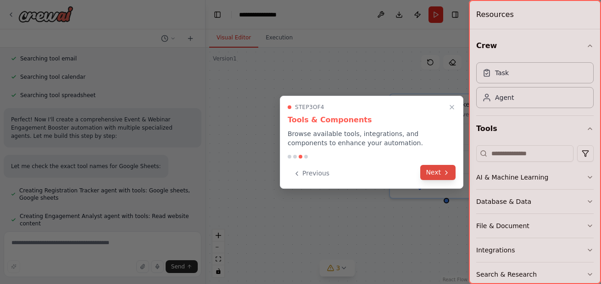
click at [440, 170] on button "Next" at bounding box center [437, 172] width 35 height 15
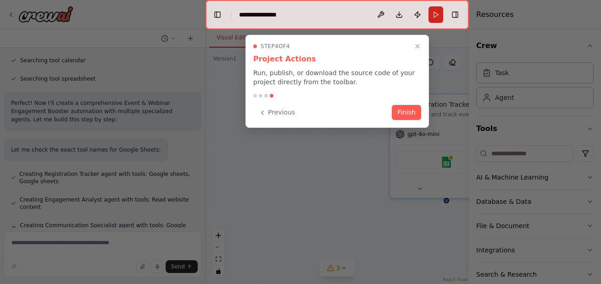
scroll to position [254, 0]
click at [406, 114] on button "Finish" at bounding box center [406, 111] width 29 height 15
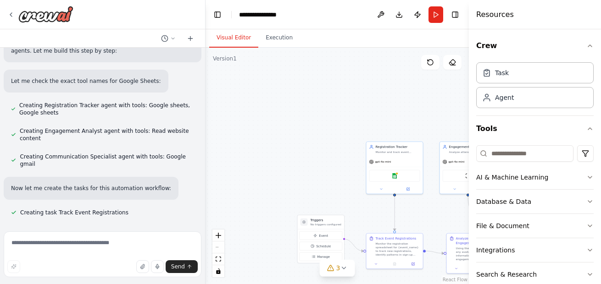
scroll to position [339, 0]
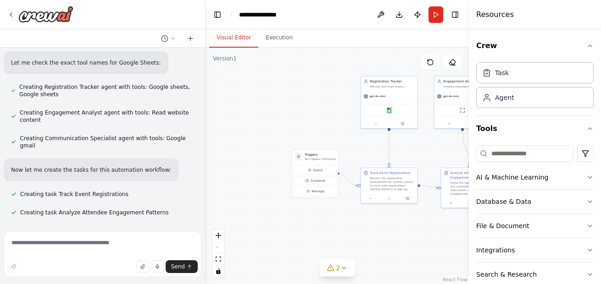
drag, startPoint x: 271, startPoint y: 206, endPoint x: 266, endPoint y: 141, distance: 65.8
click at [266, 141] on div ".deletable-edge-delete-btn { width: 20px; height: 20px; border: 0px solid #ffff…" at bounding box center [336, 166] width 263 height 237
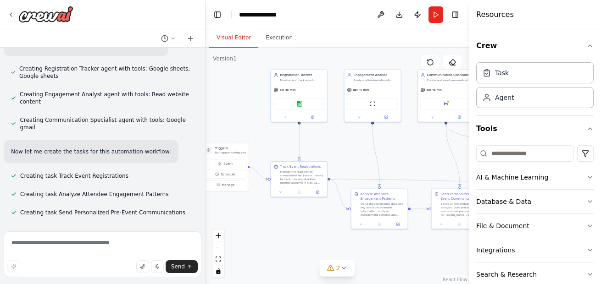
drag, startPoint x: 336, startPoint y: 215, endPoint x: 246, endPoint y: 208, distance: 90.1
click at [246, 208] on div ".deletable-edge-delete-btn { width: 20px; height: 20px; border: 0px solid #ffff…" at bounding box center [336, 166] width 263 height 237
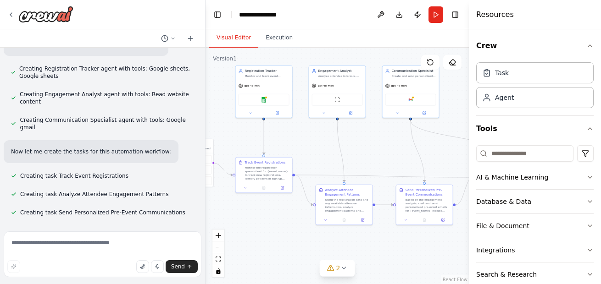
scroll to position [406, 0]
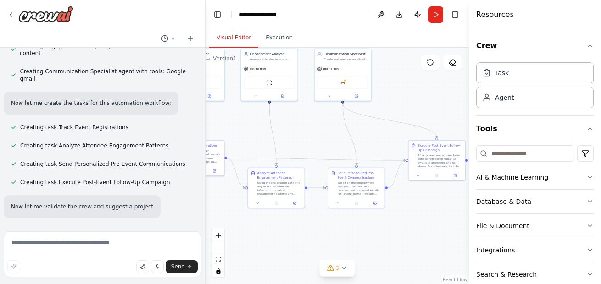
drag, startPoint x: 387, startPoint y: 261, endPoint x: 284, endPoint y: 240, distance: 105.3
click at [284, 240] on div ".deletable-edge-delete-btn { width: 20px; height: 20px; border: 0px solid #ffff…" at bounding box center [336, 166] width 263 height 237
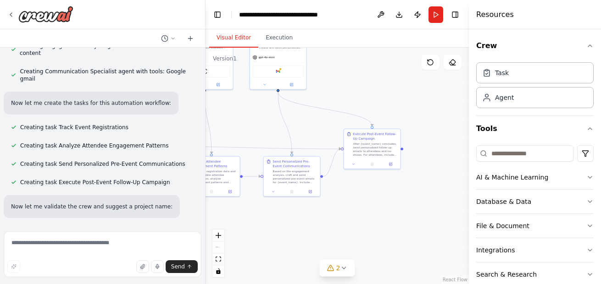
scroll to position [425, 0]
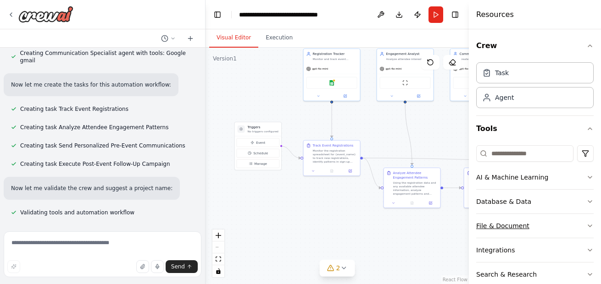
drag, startPoint x: 356, startPoint y: 239, endPoint x: 499, endPoint y: 236, distance: 142.7
click at [499, 236] on div "I want to create an AI agent fo the following problem:- Event & Webinar Engagem…" at bounding box center [300, 142] width 601 height 284
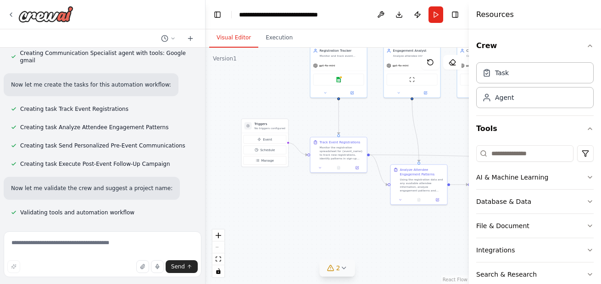
click at [340, 269] on icon at bounding box center [343, 268] width 7 height 7
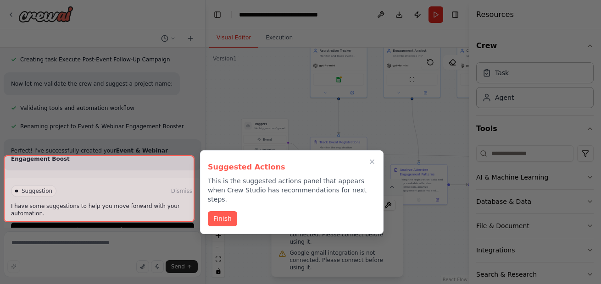
scroll to position [538, 0]
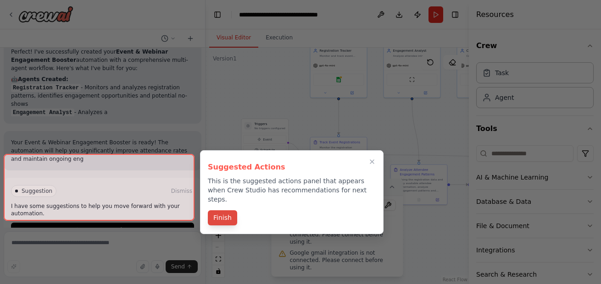
click at [226, 211] on button "Finish" at bounding box center [222, 218] width 29 height 15
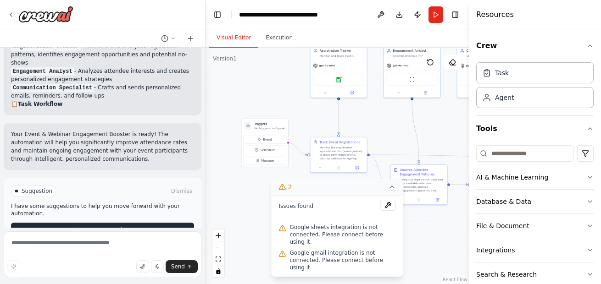
click at [153, 223] on button "Run Automation" at bounding box center [102, 230] width 183 height 15
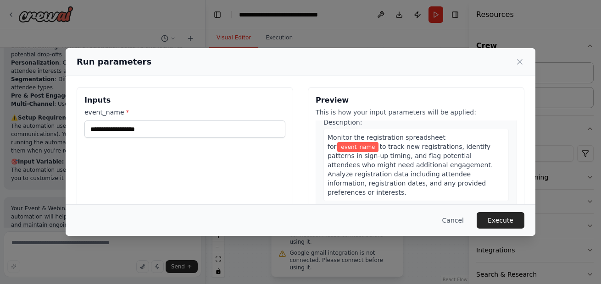
scroll to position [35, 0]
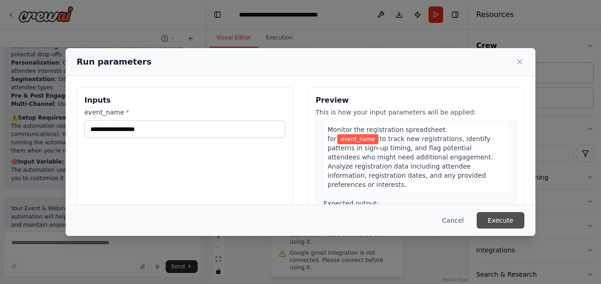
click at [513, 221] on button "Execute" at bounding box center [501, 220] width 48 height 17
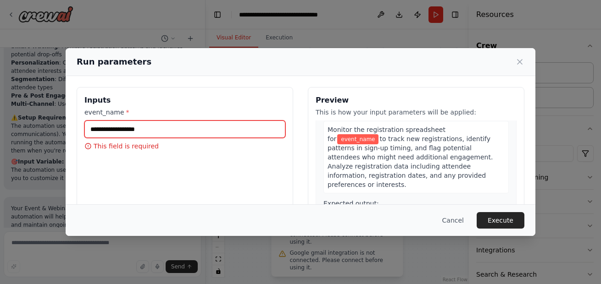
click at [183, 127] on input "event_name *" at bounding box center [184, 129] width 201 height 17
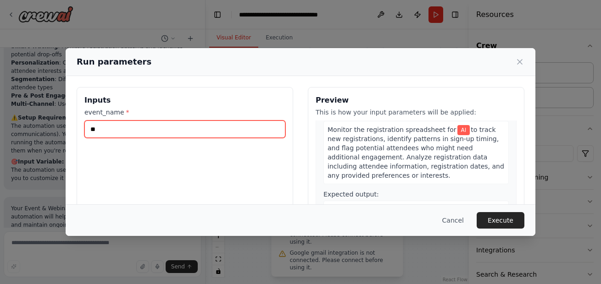
type input "*"
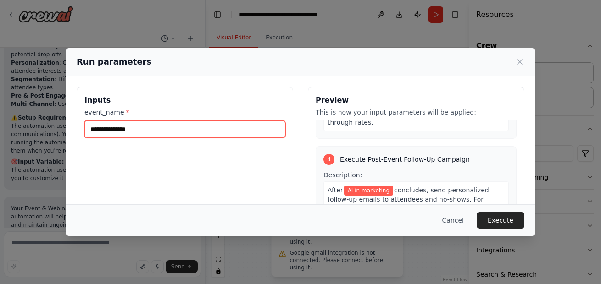
scroll to position [554, 0]
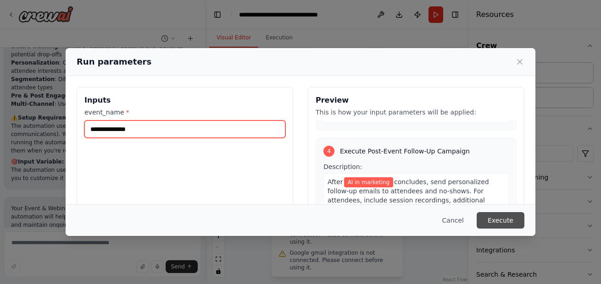
type input "**********"
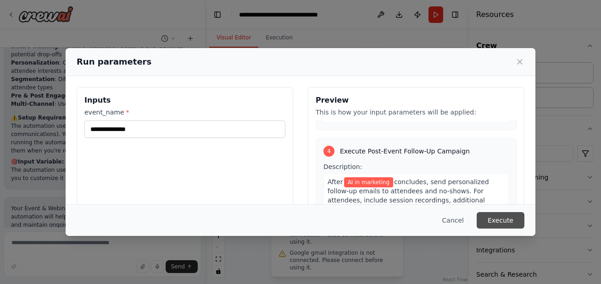
click at [501, 222] on button "Execute" at bounding box center [501, 220] width 48 height 17
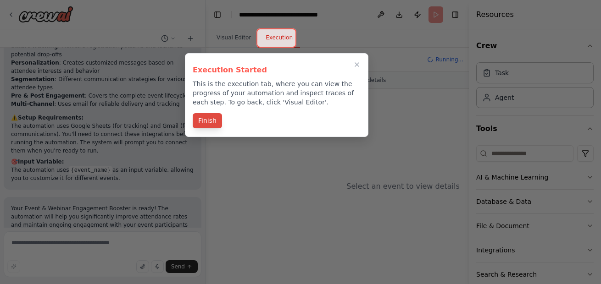
click at [200, 114] on button "Finish" at bounding box center [207, 120] width 29 height 15
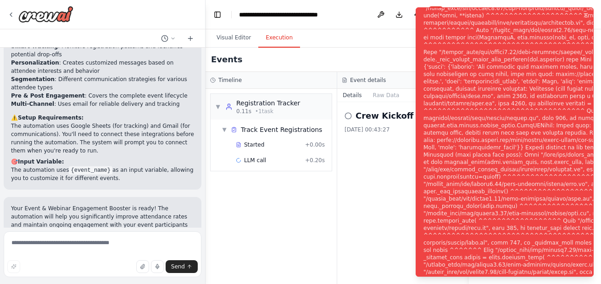
scroll to position [893, 0]
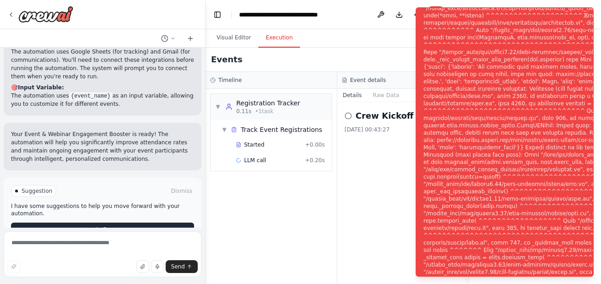
click at [151, 223] on button "Help fix error" at bounding box center [102, 230] width 183 height 15
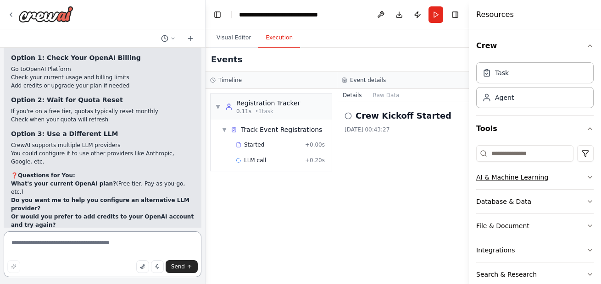
scroll to position [92, 0]
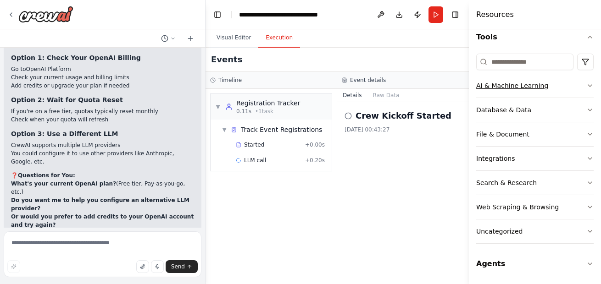
click at [534, 175] on button "Search & Research" at bounding box center [534, 183] width 117 height 24
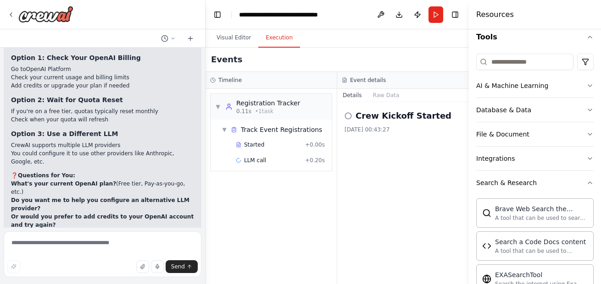
click at [587, 180] on div "Crew Task Agent Tools AI & Machine Learning Database & Data File & Document Int…" at bounding box center [535, 156] width 132 height 255
click at [578, 184] on button "Search & Research" at bounding box center [534, 183] width 117 height 24
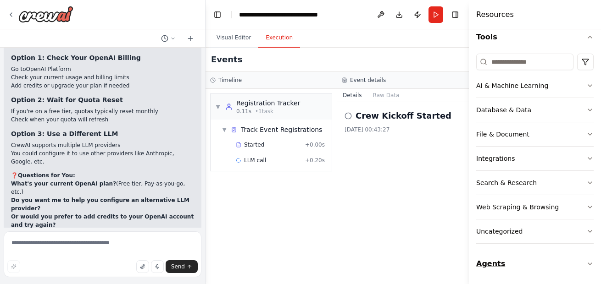
click at [581, 273] on button "Agents" at bounding box center [534, 264] width 117 height 26
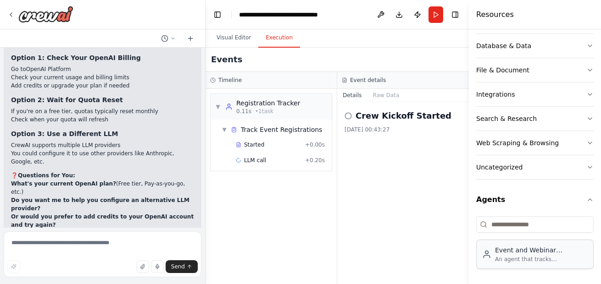
click at [555, 259] on div "An agent that tracks registrations, user interests, and engagement patterns, an…" at bounding box center [541, 259] width 93 height 7
click at [520, 259] on div "An agent that tracks registrations, user interests, and engagement patterns, an…" at bounding box center [541, 259] width 93 height 7
click at [514, 238] on div "Event and Webinar Engagement Booster An agent that tracks registrations, user i…" at bounding box center [534, 253] width 117 height 33
click at [509, 255] on div "Event and Webinar Engagement Booster An agent that tracks registrations, user i…" at bounding box center [541, 254] width 93 height 17
click at [586, 200] on icon "button" at bounding box center [589, 199] width 7 height 7
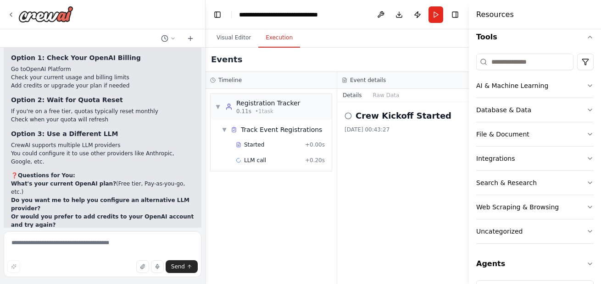
scroll to position [92, 0]
click at [268, 158] on div "LLM call + 0.20s" at bounding box center [280, 160] width 89 height 7
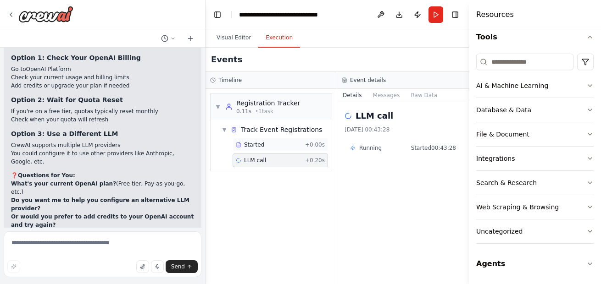
click at [264, 151] on div "Started + 0.00s" at bounding box center [280, 145] width 95 height 14
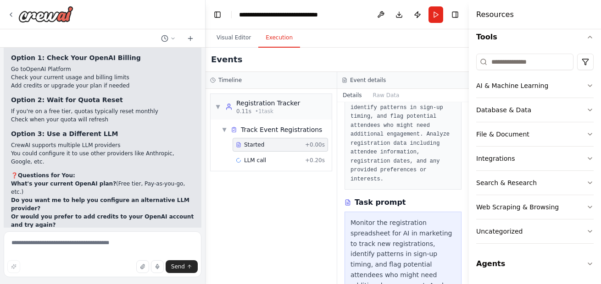
scroll to position [0, 0]
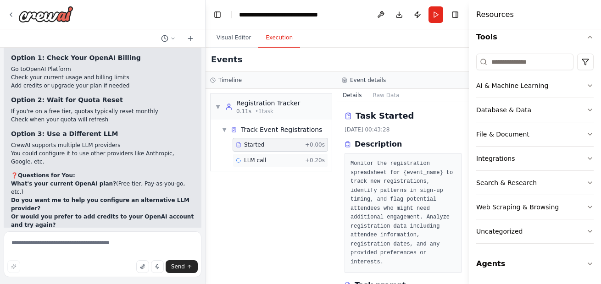
click at [259, 160] on span "LLM call" at bounding box center [255, 160] width 22 height 7
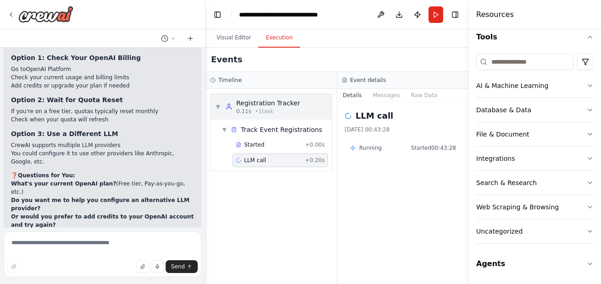
click at [257, 94] on div "▼ Registration Tracker 0.11s • 1 task" at bounding box center [271, 107] width 121 height 26
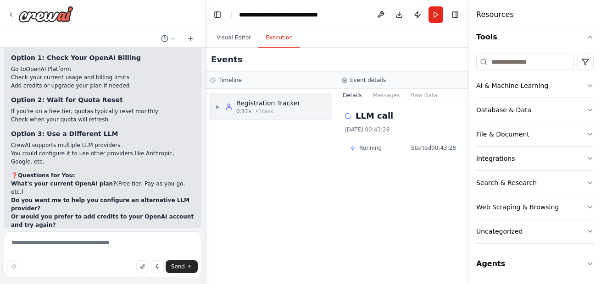
click at [261, 103] on div "Registration Tracker" at bounding box center [268, 103] width 64 height 9
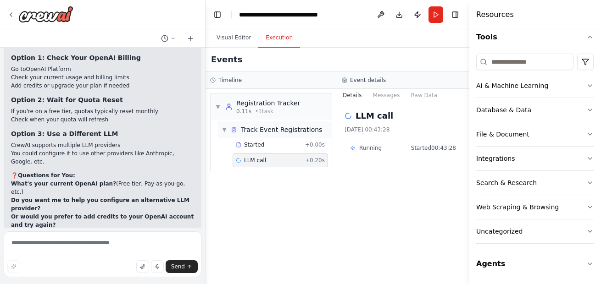
click at [265, 125] on span "Track Event Registrations" at bounding box center [281, 129] width 81 height 9
click at [538, 63] on input at bounding box center [524, 62] width 97 height 17
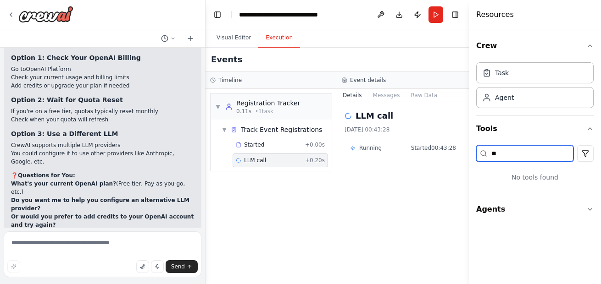
type input "*"
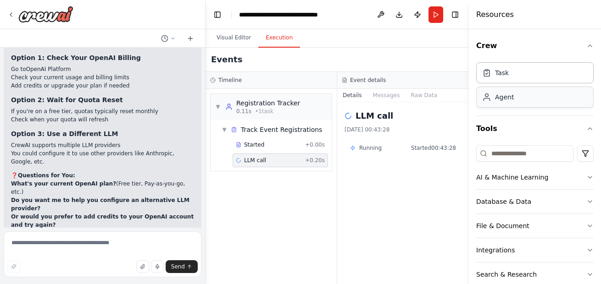
click at [512, 101] on div "Agent" at bounding box center [504, 97] width 19 height 9
click at [520, 76] on div "Task" at bounding box center [534, 72] width 117 height 21
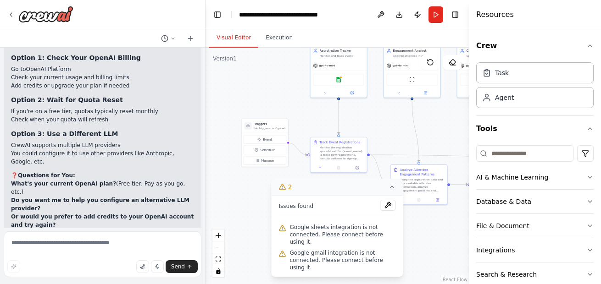
click at [234, 43] on button "Visual Editor" at bounding box center [233, 37] width 49 height 19
click at [372, 268] on span "Google gmail integration is not connected. Please connect before using it." at bounding box center [343, 261] width 106 height 22
click at [386, 211] on button at bounding box center [388, 205] width 16 height 11
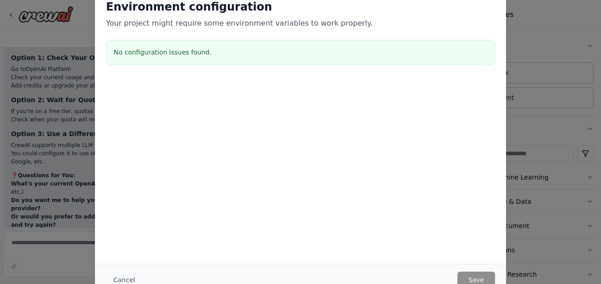
click at [557, 51] on div "Environment configuration Your project might require some environment variables…" at bounding box center [300, 142] width 601 height 284
click at [277, 36] on div "Environment configuration Your project might require some environment variables…" at bounding box center [300, 34] width 411 height 91
click at [323, 24] on p "Your project might require some environment variables to work properly." at bounding box center [300, 23] width 389 height 11
drag, startPoint x: 323, startPoint y: 24, endPoint x: 270, endPoint y: 36, distance: 55.0
click at [270, 36] on div "Environment configuration Your project might require some environment variables…" at bounding box center [300, 34] width 411 height 91
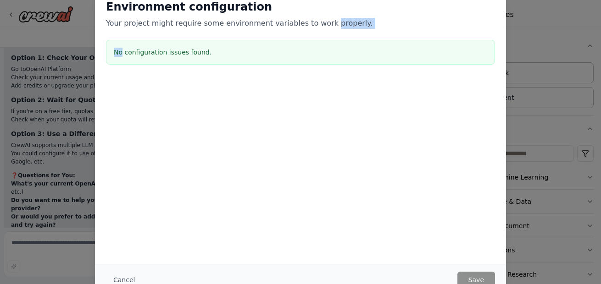
click at [270, 36] on div "Environment configuration Your project might require some environment variables…" at bounding box center [300, 34] width 411 height 91
click at [223, 58] on div "No configuration issues found." at bounding box center [300, 52] width 389 height 25
drag, startPoint x: 223, startPoint y: 58, endPoint x: 253, endPoint y: 130, distance: 78.5
click at [253, 130] on div "Environment configuration Your project might require some environment variables…" at bounding box center [300, 80] width 411 height 183
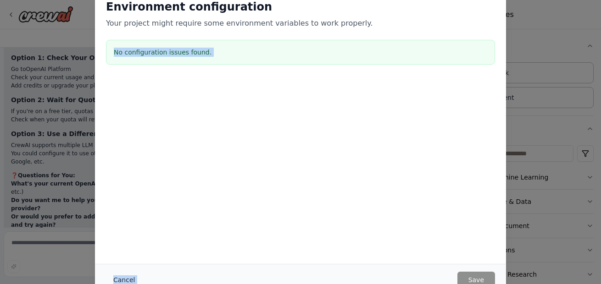
click at [118, 278] on button "Cancel" at bounding box center [124, 280] width 36 height 17
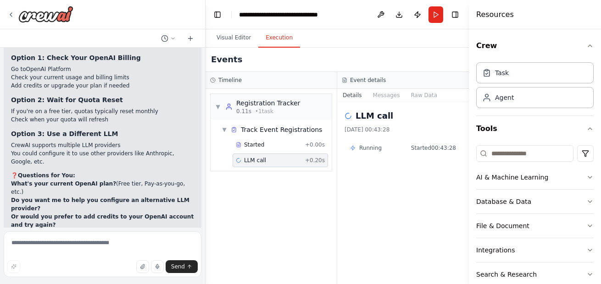
click at [284, 37] on button "Execution" at bounding box center [279, 37] width 42 height 19
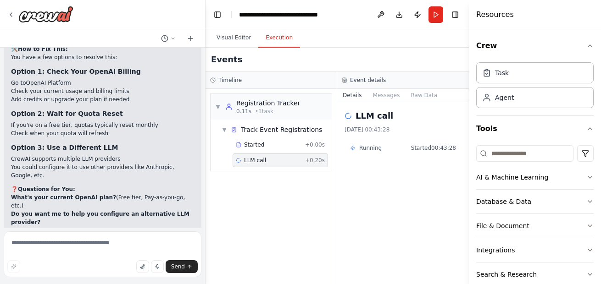
scroll to position [1139, 0]
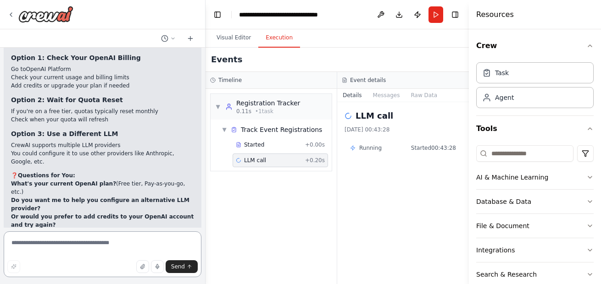
click at [83, 244] on textarea at bounding box center [103, 255] width 198 height 46
type textarea "**********"
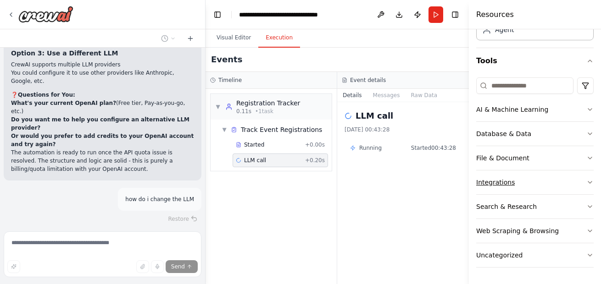
scroll to position [71, 0]
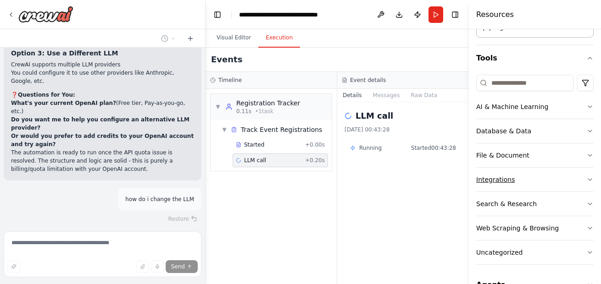
click at [588, 180] on icon "button" at bounding box center [590, 180] width 4 height 2
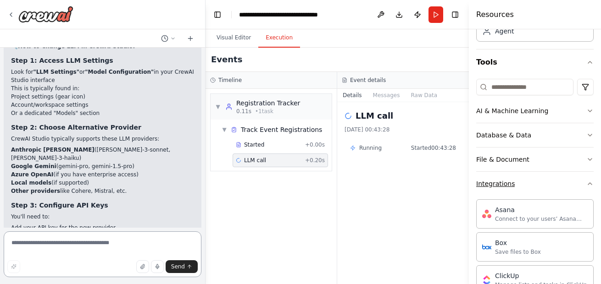
scroll to position [1459, 0]
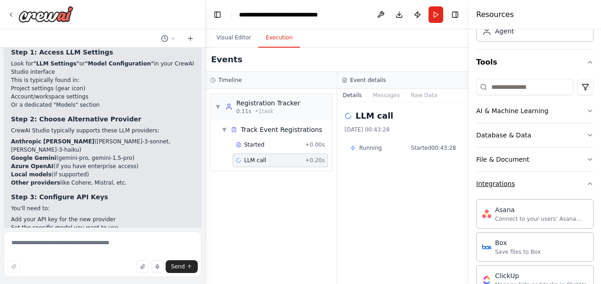
click at [582, 188] on button "Integrations" at bounding box center [534, 184] width 117 height 24
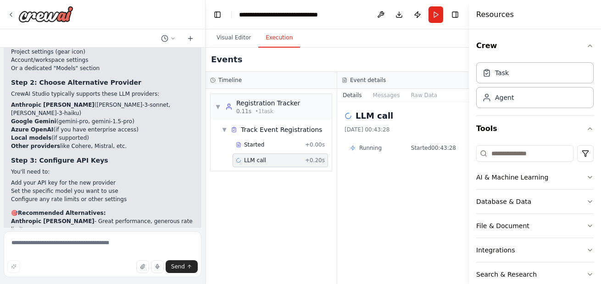
scroll to position [1503, 0]
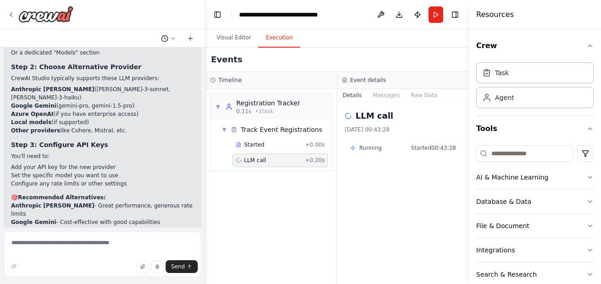
click at [170, 37] on icon at bounding box center [173, 39] width 6 height 6
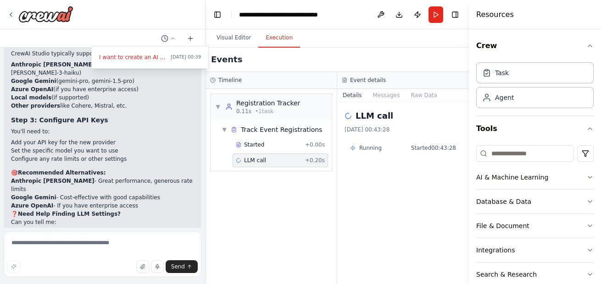
scroll to position [1547, 0]
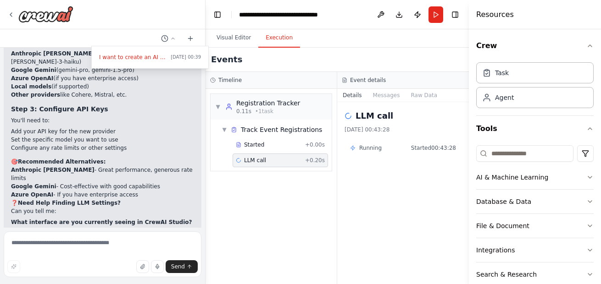
click at [172, 35] on div at bounding box center [102, 142] width 205 height 284
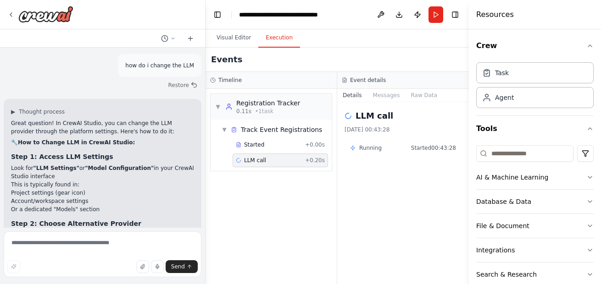
scroll to position [1356, 0]
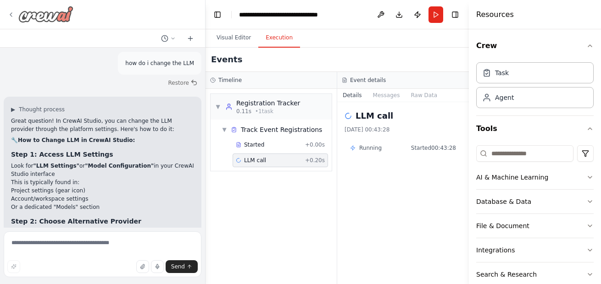
click at [13, 17] on icon at bounding box center [10, 14] width 7 height 7
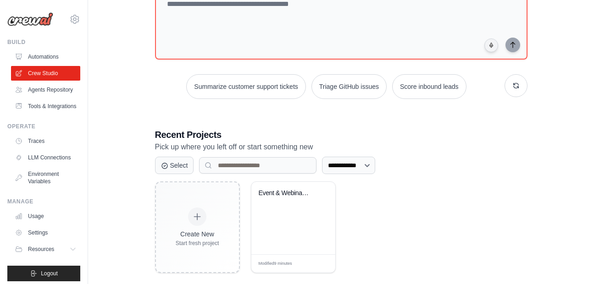
scroll to position [117, 0]
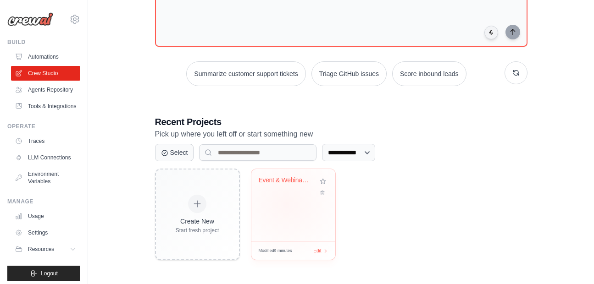
click at [287, 204] on div "Event & Webinar Engagement Booster" at bounding box center [293, 205] width 84 height 72
click at [57, 165] on link "LLM Connections" at bounding box center [46, 157] width 69 height 15
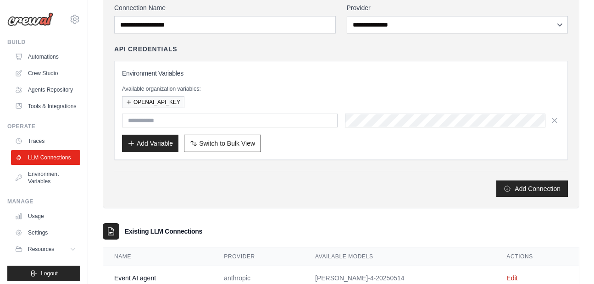
scroll to position [95, 0]
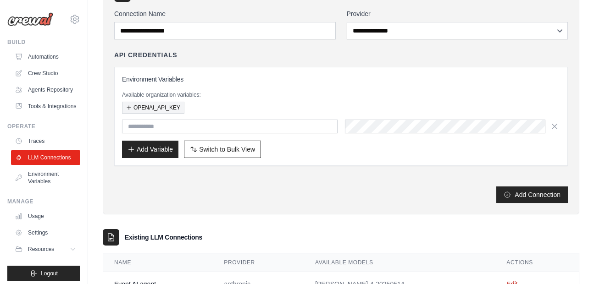
click at [128, 105] on icon "button" at bounding box center [129, 108] width 6 height 6
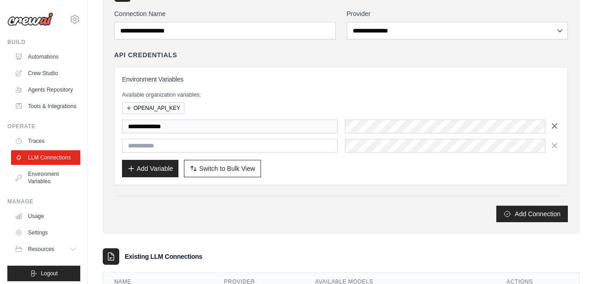
click at [554, 126] on icon "button" at bounding box center [554, 126] width 5 height 5
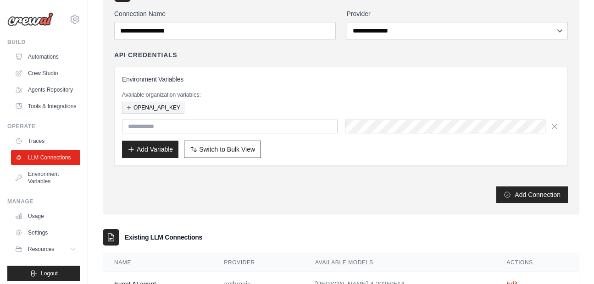
click at [255, 87] on div "Environment Variables Available organization variables: OPENAI_API_KEY Add Vari…" at bounding box center [341, 116] width 438 height 83
click at [43, 240] on link "Settings" at bounding box center [46, 233] width 69 height 15
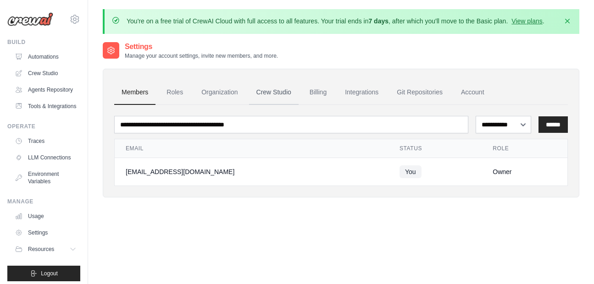
click at [288, 94] on link "Crew Studio" at bounding box center [274, 92] width 50 height 25
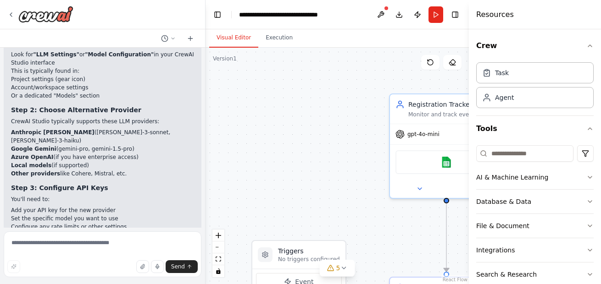
scroll to position [1555, 0]
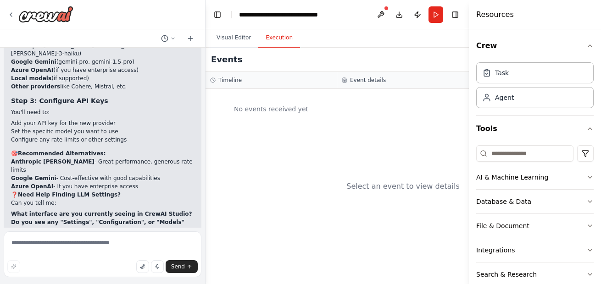
click at [272, 39] on button "Execution" at bounding box center [279, 37] width 42 height 19
click at [377, 191] on div "Select an event to view details" at bounding box center [402, 186] width 113 height 11
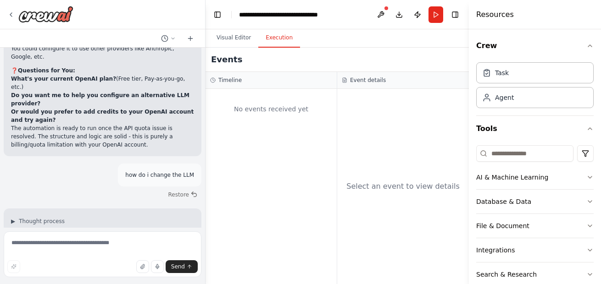
scroll to position [1233, 0]
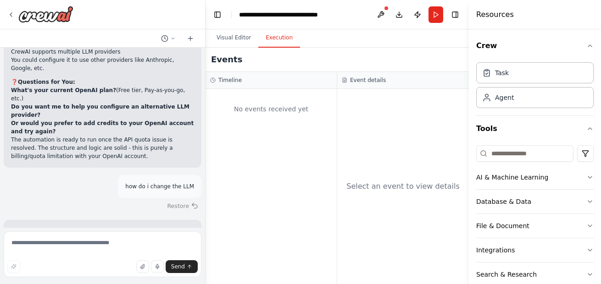
click at [170, 200] on button "Restore" at bounding box center [182, 206] width 39 height 13
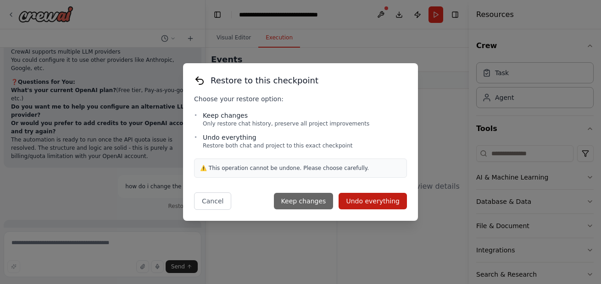
click at [322, 200] on button "Keep changes" at bounding box center [304, 201] width 60 height 17
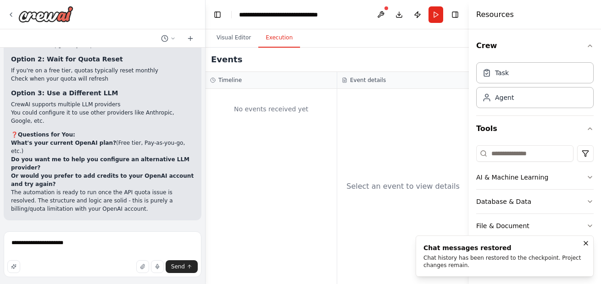
scroll to position [1139, 0]
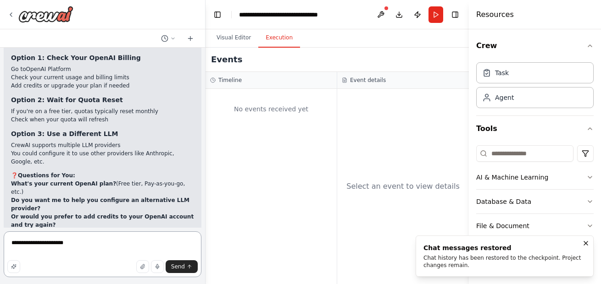
click at [94, 245] on textarea "**********" at bounding box center [103, 255] width 198 height 46
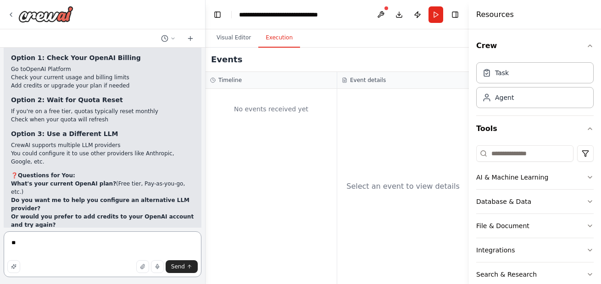
type textarea "*"
click at [381, 14] on button at bounding box center [380, 14] width 15 height 17
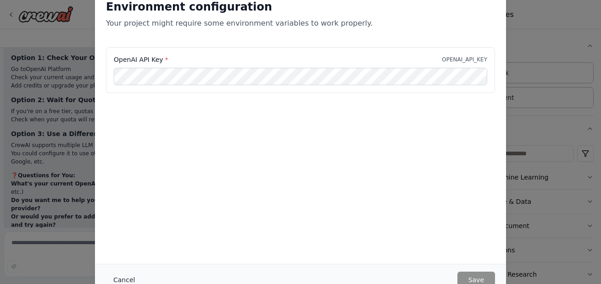
click at [123, 284] on button "Cancel" at bounding box center [124, 280] width 36 height 17
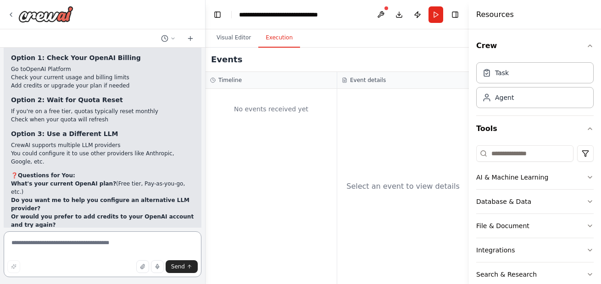
click at [69, 255] on textarea at bounding box center [103, 255] width 198 height 46
type textarea "**********"
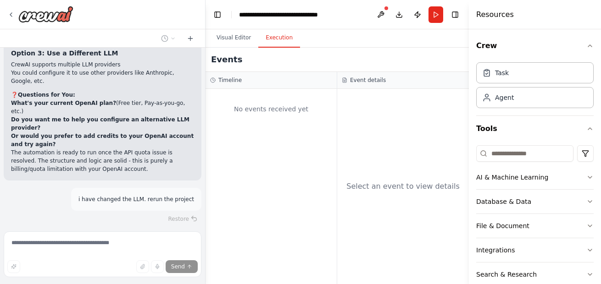
scroll to position [1263, 0]
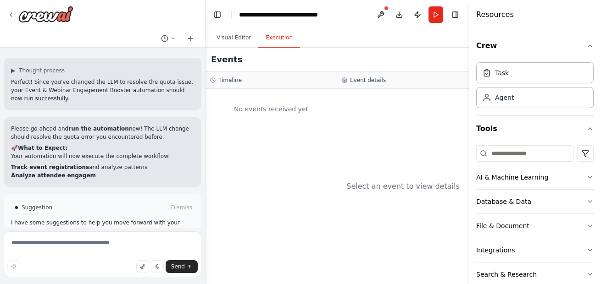
click at [135, 239] on button "Run Automation" at bounding box center [102, 246] width 183 height 15
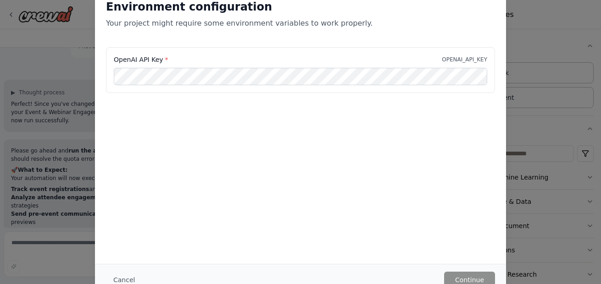
scroll to position [1381, 0]
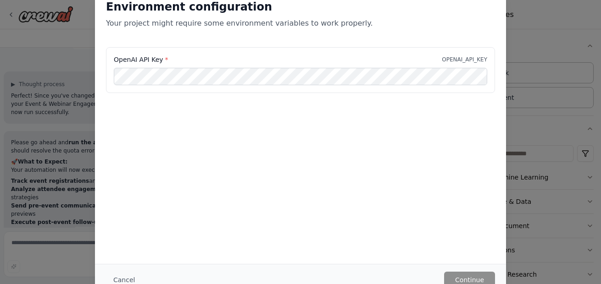
click at [460, 56] on p "OPENAI_API_KEY" at bounding box center [464, 59] width 45 height 7
click at [122, 283] on button "Cancel" at bounding box center [124, 280] width 36 height 17
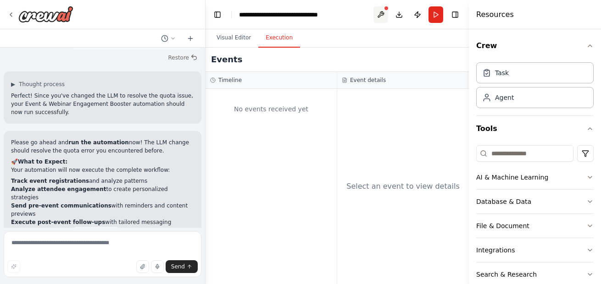
click at [379, 10] on button at bounding box center [380, 14] width 15 height 17
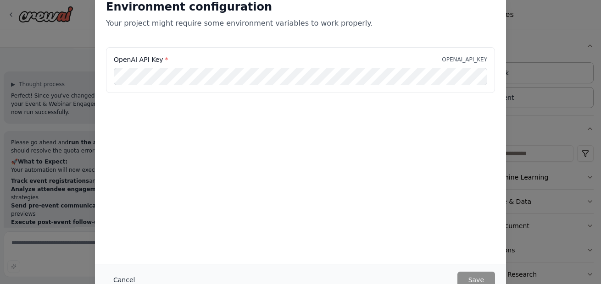
click at [122, 284] on button "Cancel" at bounding box center [124, 280] width 36 height 17
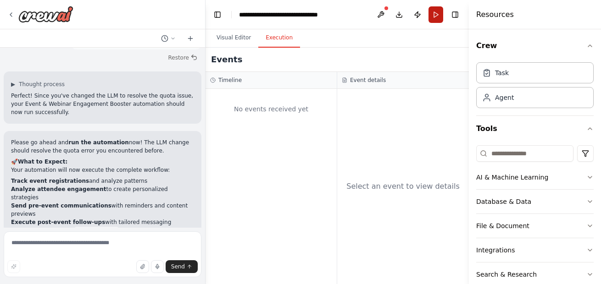
click at [437, 18] on button "Run" at bounding box center [435, 14] width 15 height 17
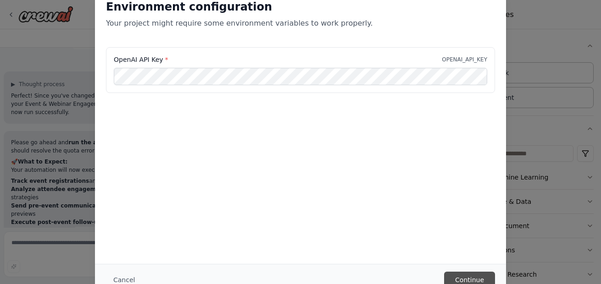
scroll to position [0, 0]
click at [472, 284] on button "Continue" at bounding box center [469, 280] width 51 height 17
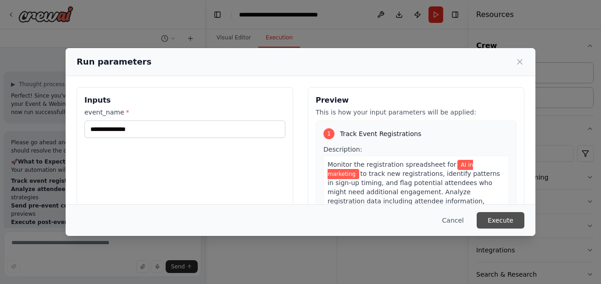
click at [499, 218] on button "Execute" at bounding box center [501, 220] width 48 height 17
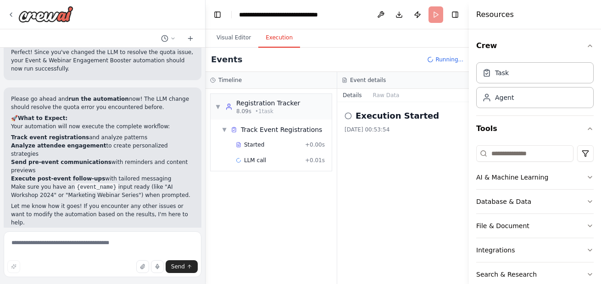
scroll to position [1456, 0]
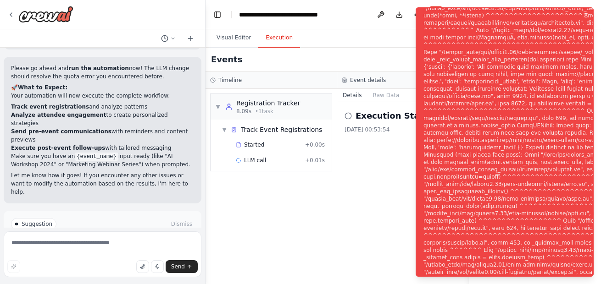
click at [130, 256] on button "Help fix error" at bounding box center [102, 263] width 183 height 15
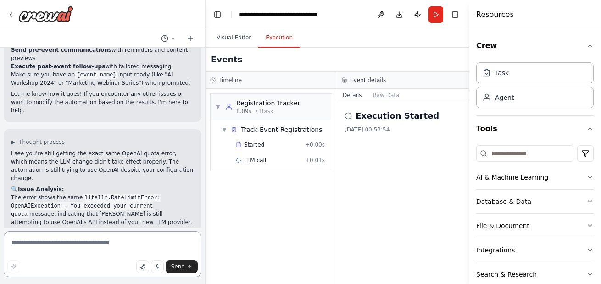
scroll to position [1546, 0]
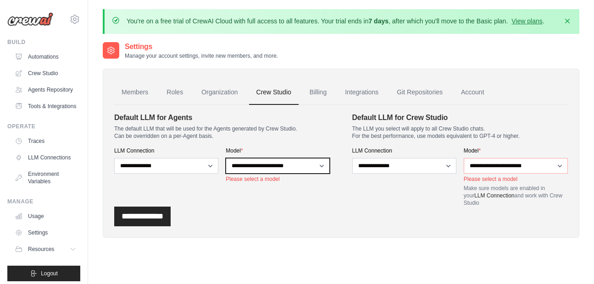
select select "**********"
click at [226, 158] on select "**********" at bounding box center [278, 166] width 104 height 16
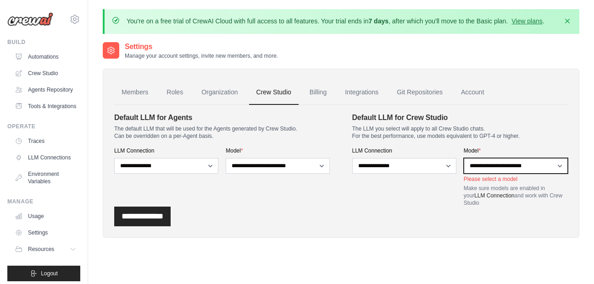
select select "**********"
click at [464, 158] on select "**********" at bounding box center [516, 166] width 104 height 16
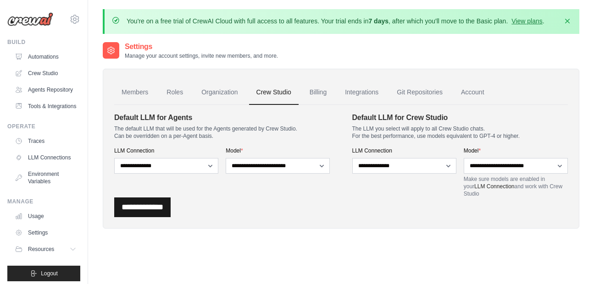
click at [171, 216] on input "**********" at bounding box center [142, 208] width 56 height 20
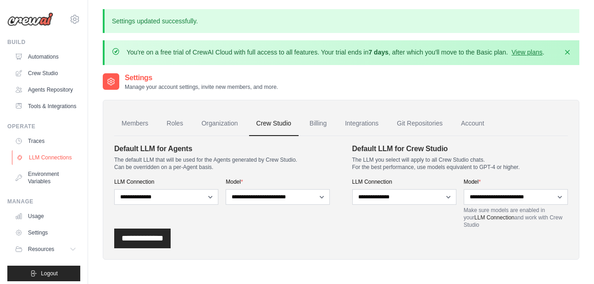
click at [45, 165] on link "LLM Connections" at bounding box center [46, 157] width 69 height 15
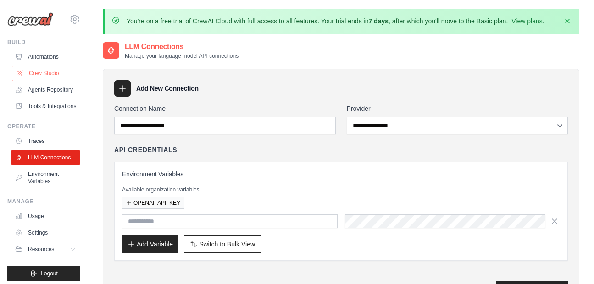
click at [52, 74] on link "Crew Studio" at bounding box center [46, 73] width 69 height 15
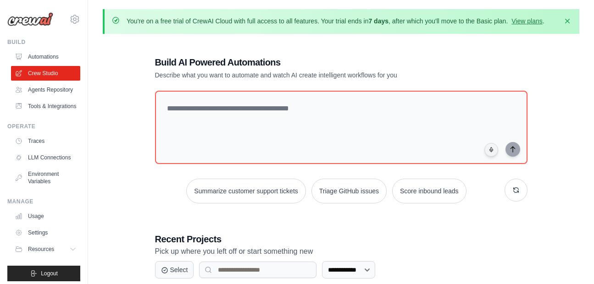
scroll to position [117, 0]
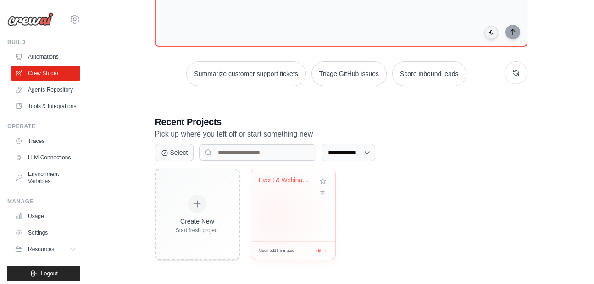
click at [274, 216] on div "Event & Webinar Engagement Booster" at bounding box center [293, 205] width 84 height 72
click at [51, 189] on link "Environment Variables" at bounding box center [46, 178] width 69 height 22
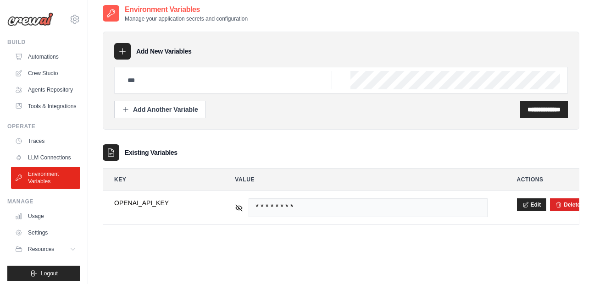
scroll to position [50, 0]
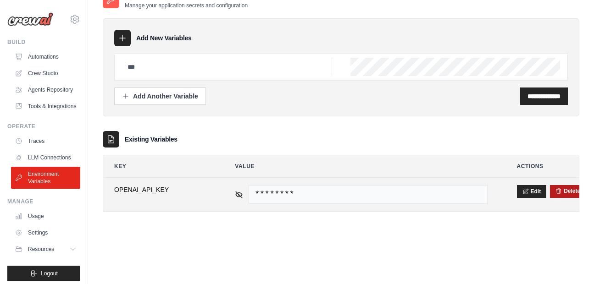
click at [559, 193] on icon "submit" at bounding box center [558, 191] width 6 height 6
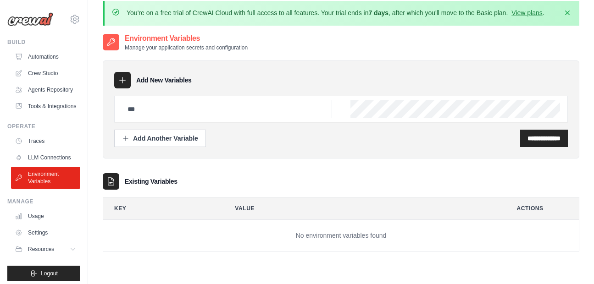
scroll to position [0, 0]
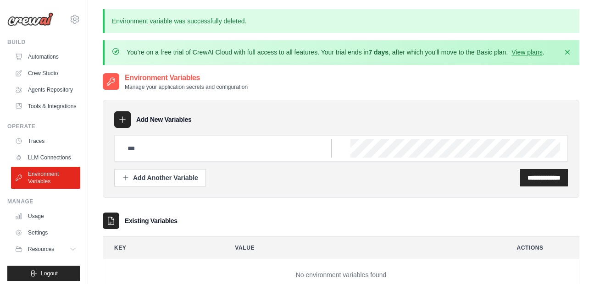
click at [179, 156] on input "text" at bounding box center [227, 148] width 210 height 18
click at [30, 165] on link "LLM Connections" at bounding box center [46, 157] width 69 height 15
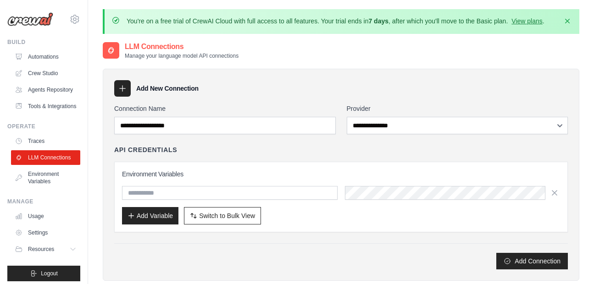
scroll to position [103, 0]
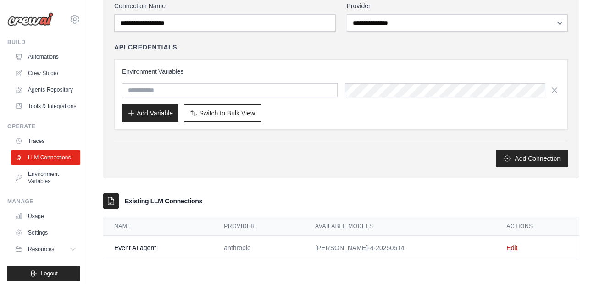
click at [510, 244] on td "Edit" at bounding box center [536, 248] width 83 height 24
click at [507, 250] on link "Edit" at bounding box center [511, 247] width 11 height 7
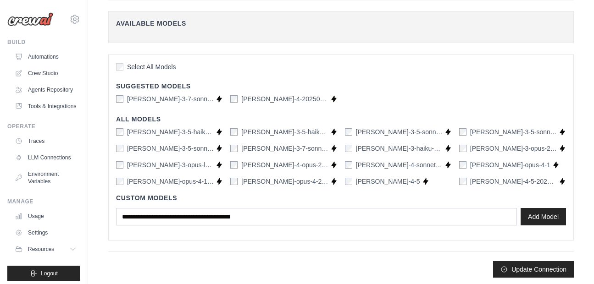
scroll to position [196, 0]
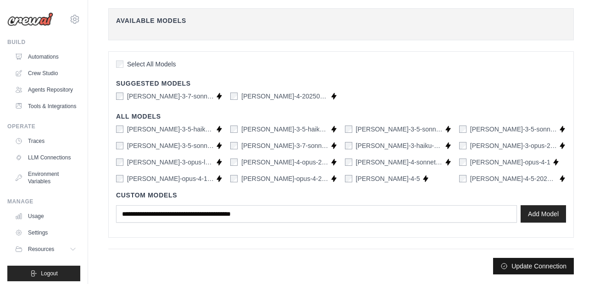
click at [519, 270] on button "Update Connection" at bounding box center [533, 266] width 81 height 17
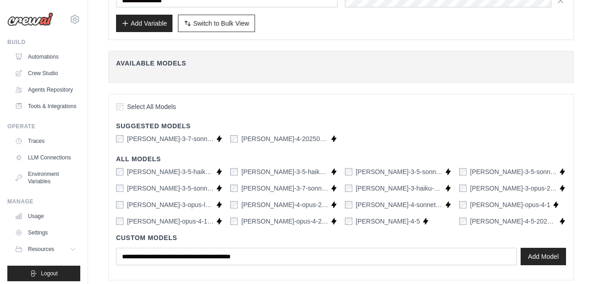
scroll to position [213, 0]
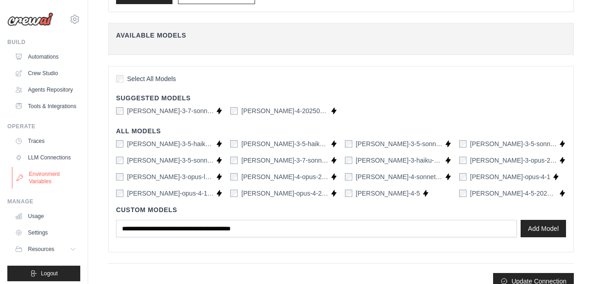
click at [29, 189] on link "Environment Variables" at bounding box center [46, 178] width 69 height 22
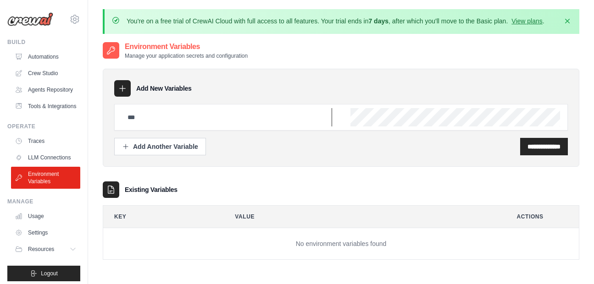
click at [220, 116] on input "text" at bounding box center [227, 117] width 210 height 18
paste input "**********"
type input "**********"
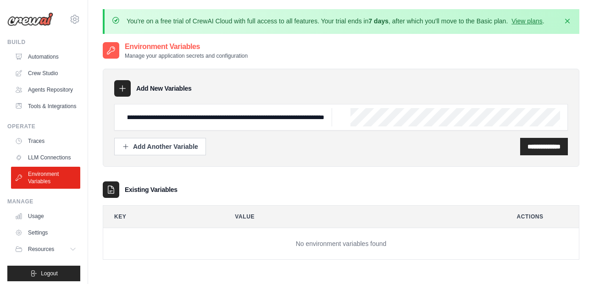
scroll to position [0, 0]
click at [327, 116] on input "**********" at bounding box center [227, 117] width 210 height 18
click at [345, 120] on div at bounding box center [341, 117] width 454 height 27
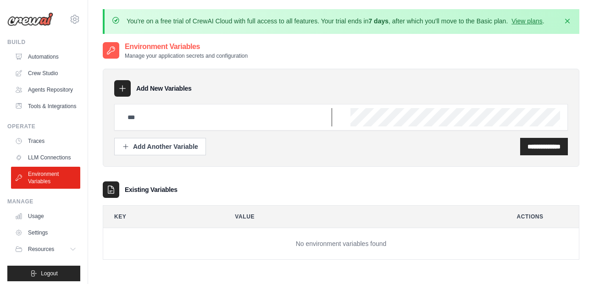
click at [181, 114] on input "text" at bounding box center [227, 117] width 210 height 18
type input "*"
type input "**********"
click at [540, 152] on div "**********" at bounding box center [544, 146] width 48 height 17
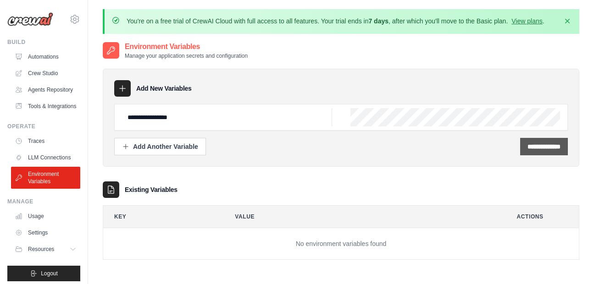
click at [542, 149] on input "**********" at bounding box center [543, 146] width 33 height 9
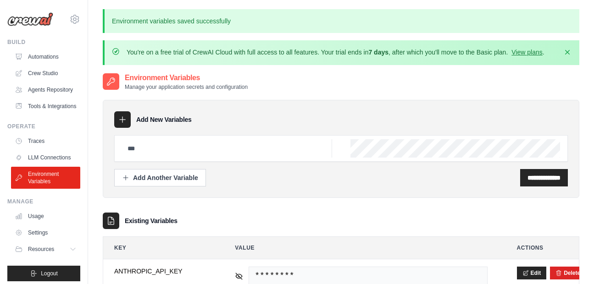
scroll to position [82, 0]
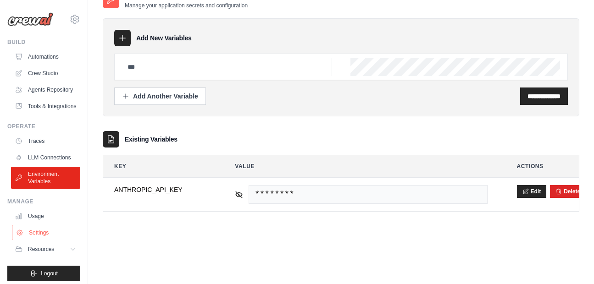
click at [28, 240] on link "Settings" at bounding box center [46, 233] width 69 height 15
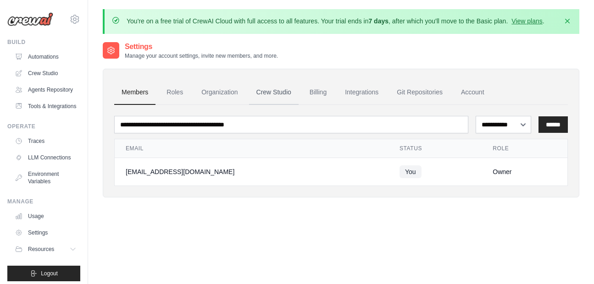
click at [273, 92] on link "Crew Studio" at bounding box center [274, 92] width 50 height 25
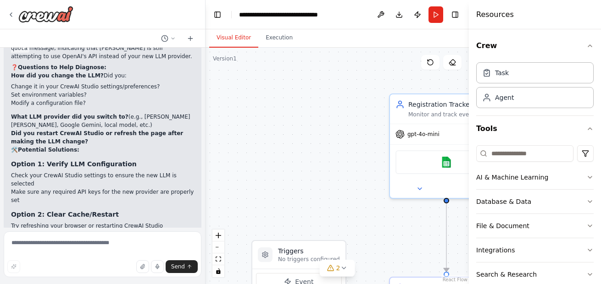
scroll to position [1711, 0]
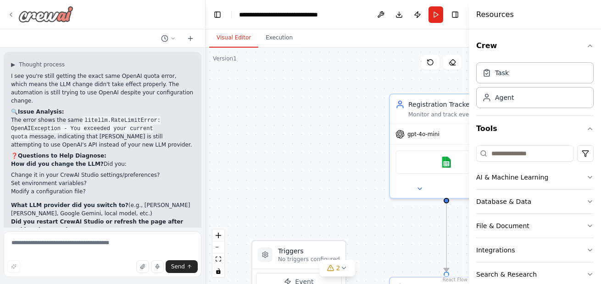
scroll to position [1711, 0]
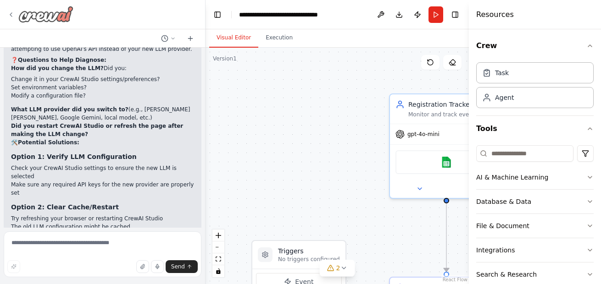
click at [18, 15] on img at bounding box center [45, 14] width 55 height 17
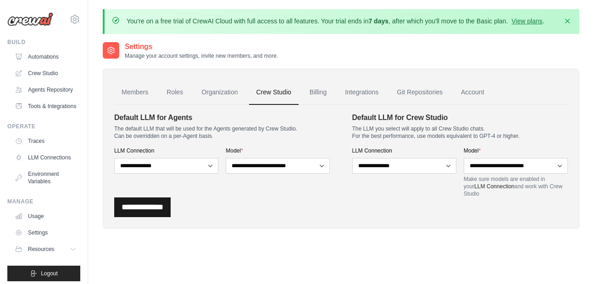
click at [137, 210] on input "**********" at bounding box center [142, 208] width 56 height 20
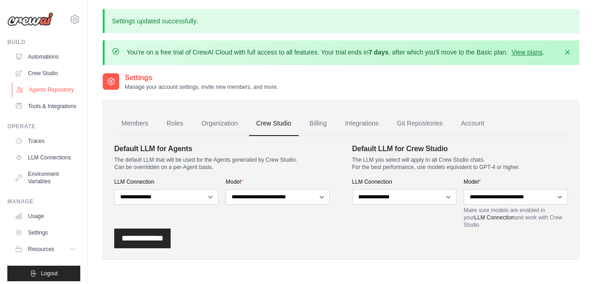
click at [49, 83] on link "Agents Repository" at bounding box center [46, 90] width 69 height 15
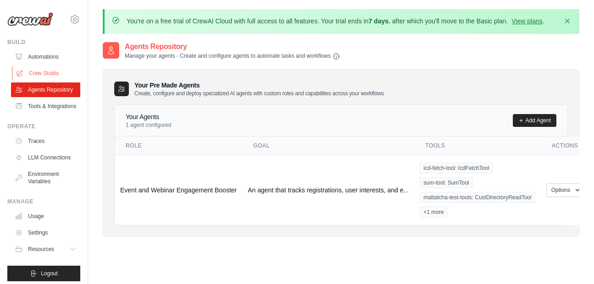
click at [50, 74] on link "Crew Studio" at bounding box center [46, 73] width 69 height 15
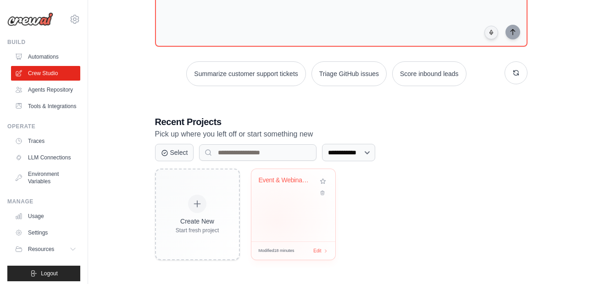
click at [276, 220] on div "Event & Webinar Engagement Booster" at bounding box center [293, 205] width 84 height 72
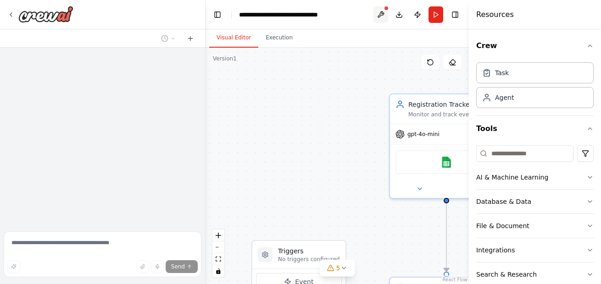
click at [378, 11] on button at bounding box center [380, 14] width 15 height 17
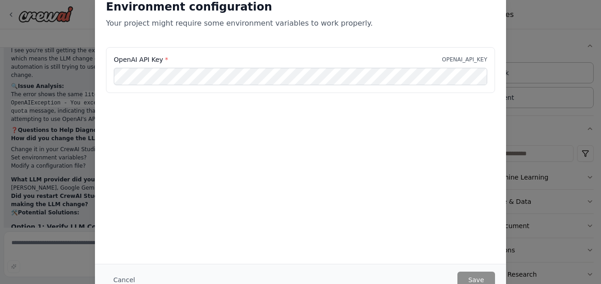
scroll to position [1711, 0]
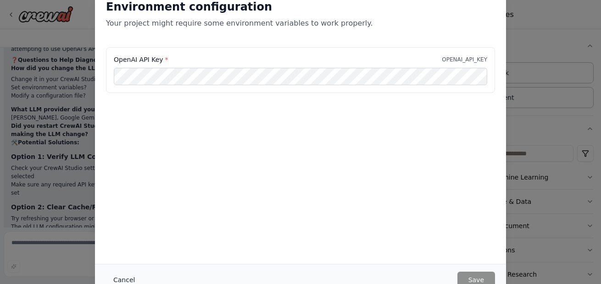
click at [124, 281] on button "Cancel" at bounding box center [124, 280] width 36 height 17
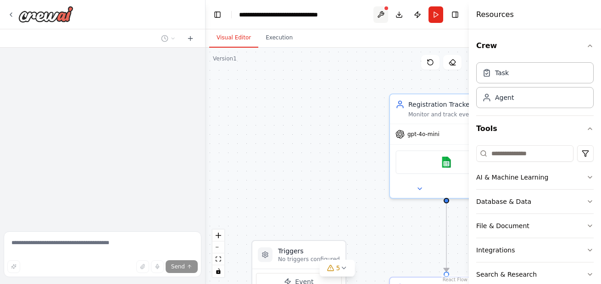
click at [384, 19] on button at bounding box center [380, 14] width 15 height 17
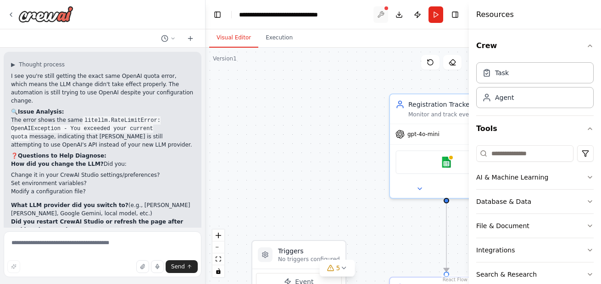
scroll to position [1711, 0]
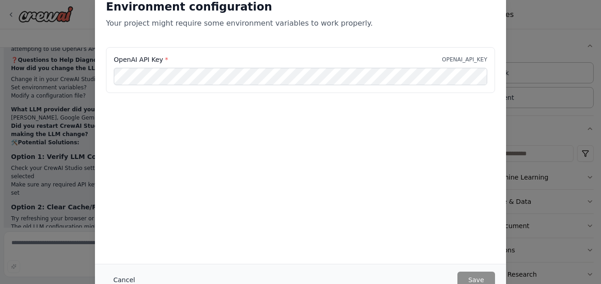
click at [113, 282] on button "Cancel" at bounding box center [124, 280] width 36 height 17
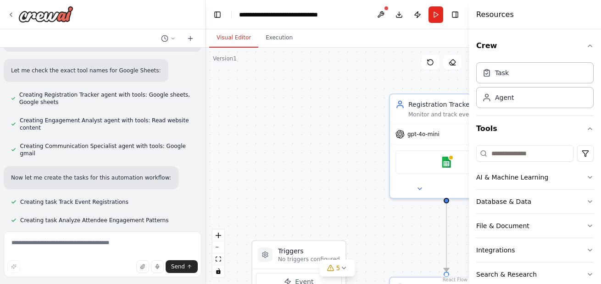
scroll to position [315, 0]
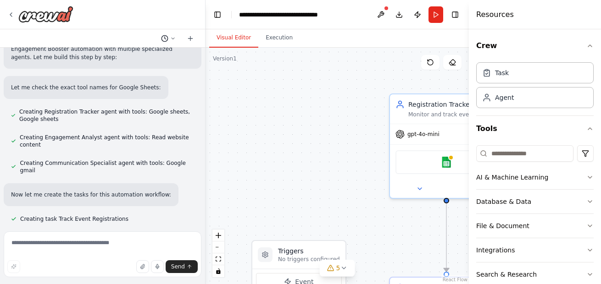
click at [176, 35] on button at bounding box center [168, 38] width 22 height 11
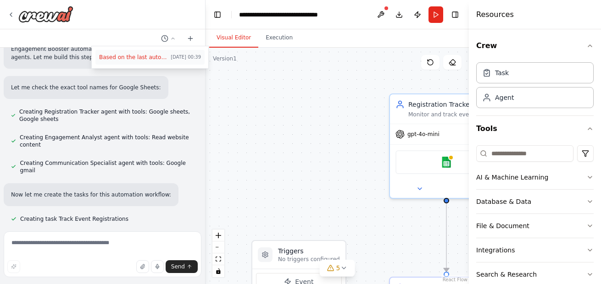
click at [143, 55] on span "Based on the last automation run, please analyze the error, and if applicable, …" at bounding box center [133, 57] width 68 height 7
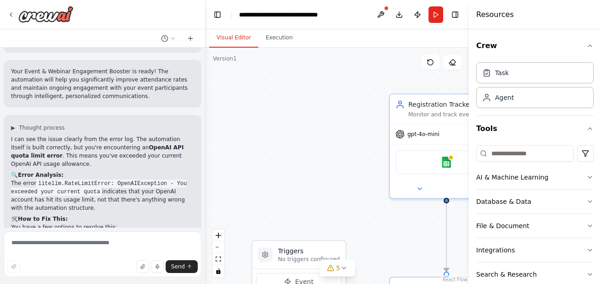
scroll to position [1711, 0]
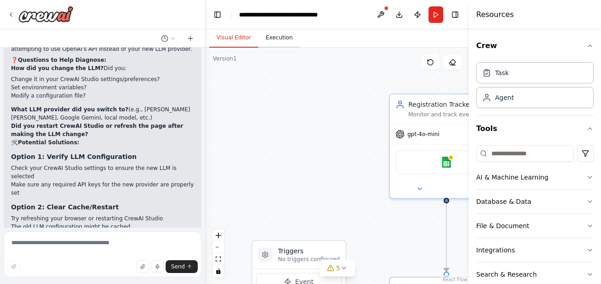
click at [274, 36] on button "Execution" at bounding box center [279, 37] width 42 height 19
click at [227, 37] on button "Visual Editor" at bounding box center [233, 37] width 49 height 19
click at [40, 20] on img at bounding box center [45, 14] width 55 height 17
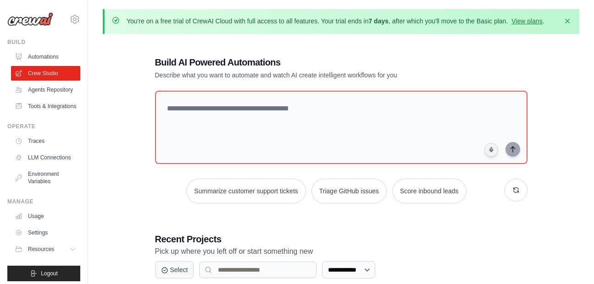
scroll to position [117, 0]
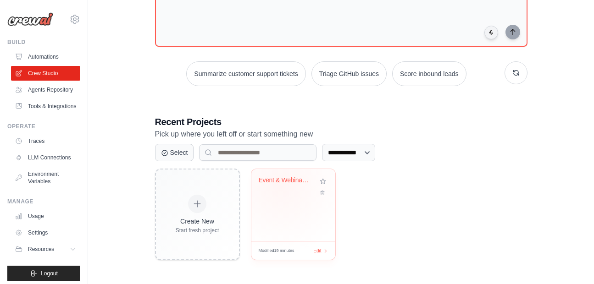
click at [281, 186] on div "Event & Webinar Engagement Booster" at bounding box center [286, 183] width 55 height 12
click at [25, 165] on link "LLM Connections" at bounding box center [46, 157] width 69 height 15
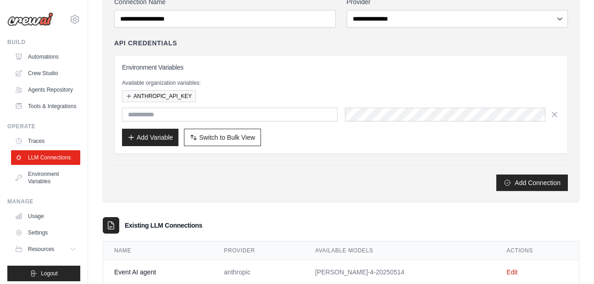
scroll to position [111, 0]
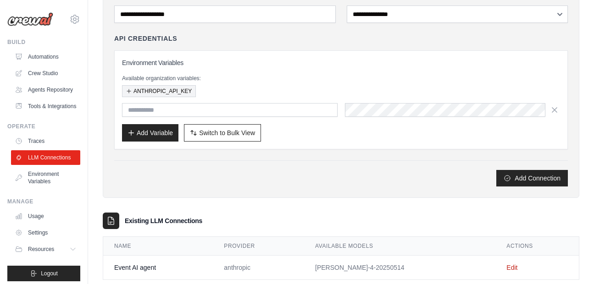
click at [161, 91] on button "ANTHROPIC_API_KEY" at bounding box center [159, 91] width 74 height 12
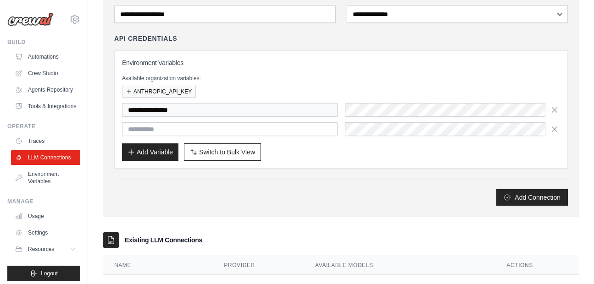
scroll to position [150, 0]
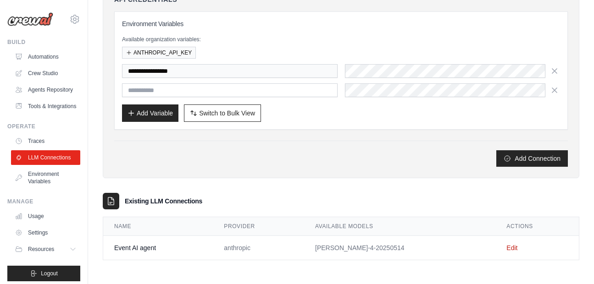
click at [506, 254] on td "Edit" at bounding box center [536, 248] width 83 height 24
click at [506, 249] on link "Edit" at bounding box center [511, 247] width 11 height 7
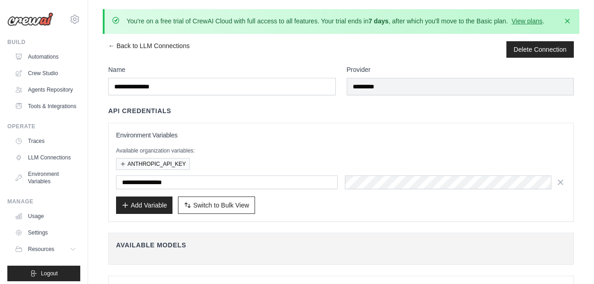
scroll to position [225, 0]
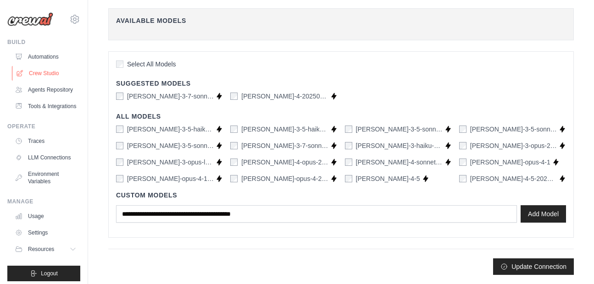
click at [35, 69] on link "Crew Studio" at bounding box center [46, 73] width 69 height 15
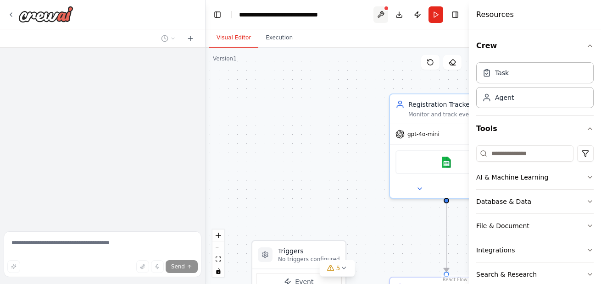
click at [379, 18] on button at bounding box center [380, 14] width 15 height 17
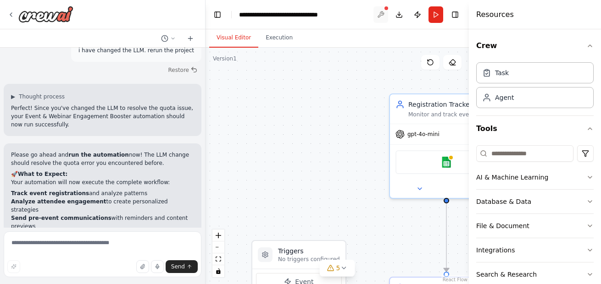
scroll to position [1711, 0]
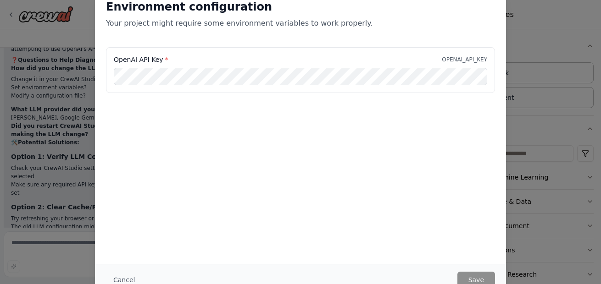
click at [461, 55] on div "OpenAI API Key * OPENAI_API_KEY" at bounding box center [300, 59] width 373 height 9
click at [461, 56] on p "OPENAI_API_KEY" at bounding box center [464, 59] width 45 height 7
click at [112, 276] on button "Cancel" at bounding box center [124, 280] width 36 height 17
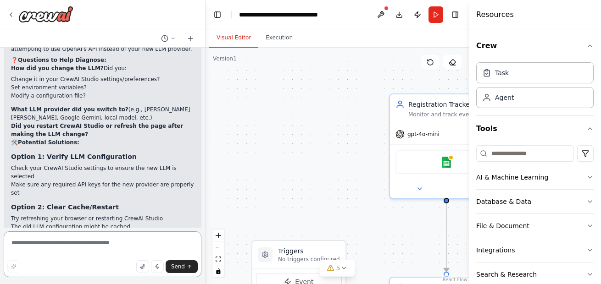
click at [96, 247] on textarea at bounding box center [103, 255] width 198 height 46
type textarea "**********"
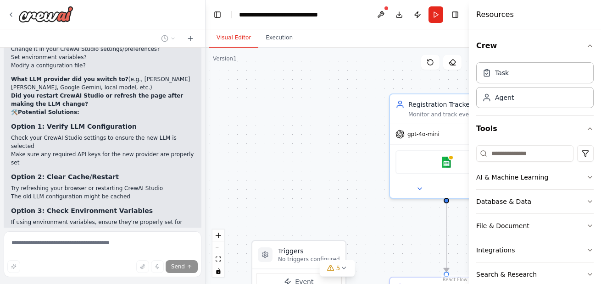
scroll to position [1792, 0]
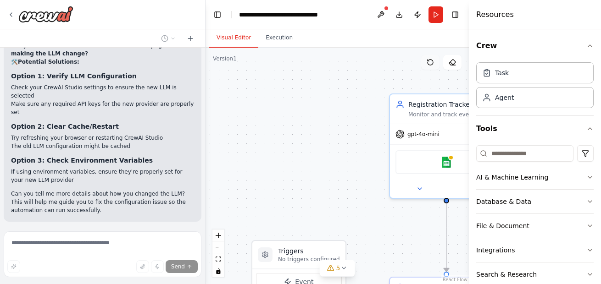
click at [429, 62] on icon at bounding box center [430, 62] width 7 height 7
click at [433, 66] on button at bounding box center [430, 62] width 18 height 15
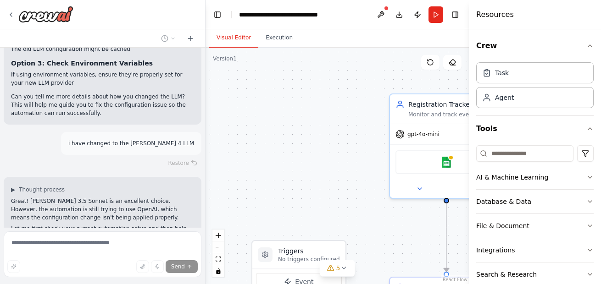
scroll to position [1911, 0]
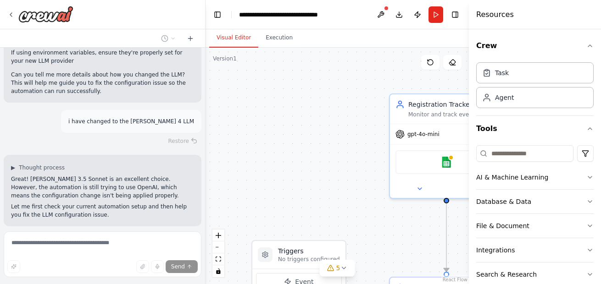
click at [170, 234] on div "Getting the state of the automation" at bounding box center [103, 239] width 198 height 11
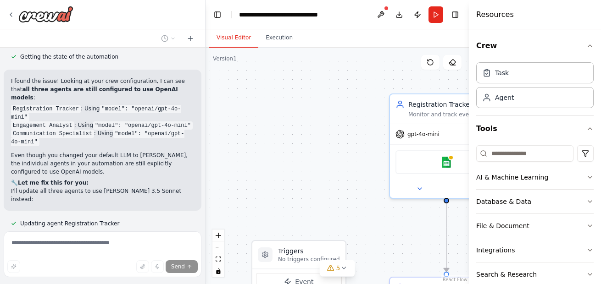
scroll to position [2103, 0]
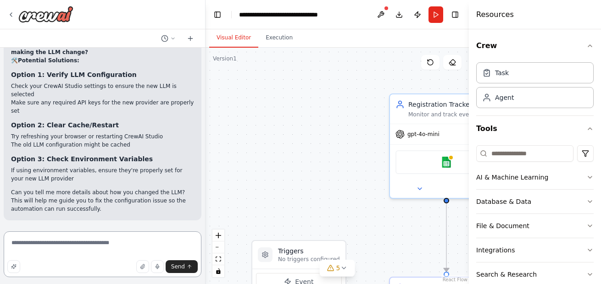
scroll to position [1711, 0]
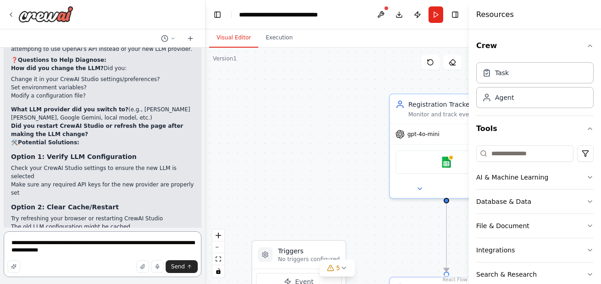
click at [49, 252] on textarea "**********" at bounding box center [103, 255] width 198 height 46
type textarea "**********"
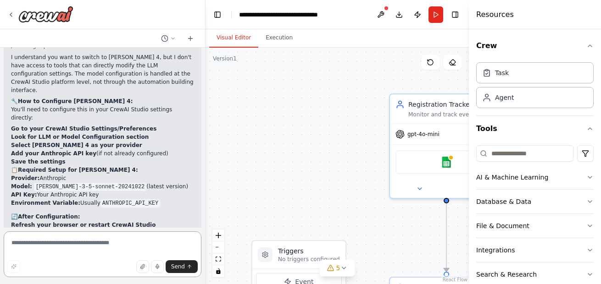
scroll to position [2049, 0]
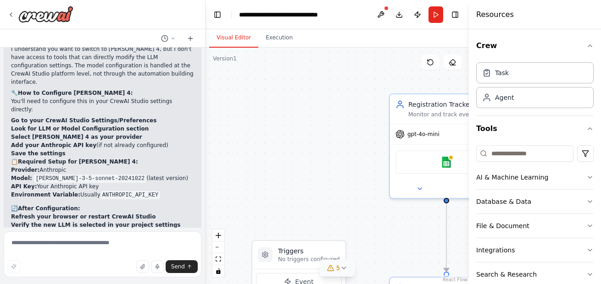
click at [339, 266] on span "5" at bounding box center [338, 268] width 4 height 9
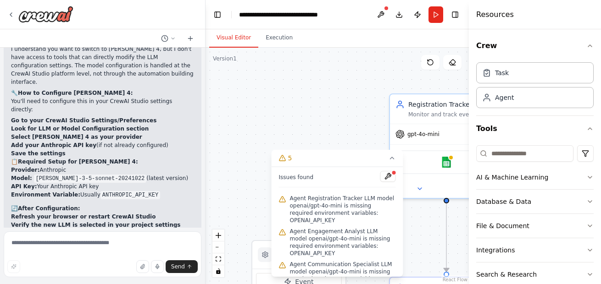
click at [419, 230] on div ".deletable-edge-delete-btn { width: 20px; height: 20px; border: 0px solid #ffff…" at bounding box center [336, 166] width 263 height 237
click at [381, 176] on button at bounding box center [388, 176] width 16 height 11
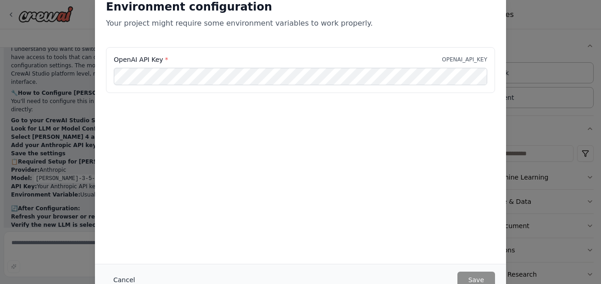
click at [112, 284] on button "Cancel" at bounding box center [124, 280] width 36 height 17
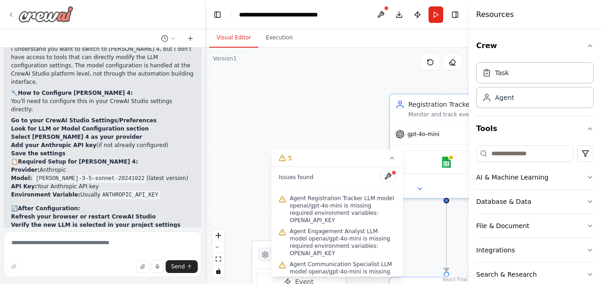
click at [20, 21] on img at bounding box center [45, 14] width 55 height 17
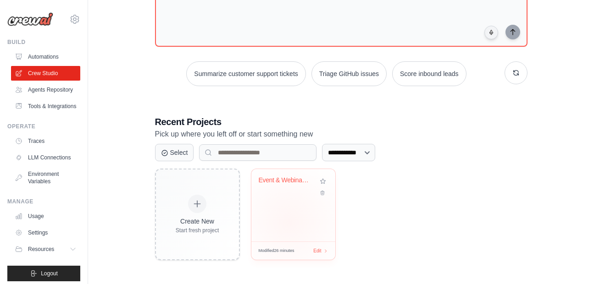
click at [289, 222] on div "Event & Webinar Engagement Booster" at bounding box center [293, 205] width 84 height 72
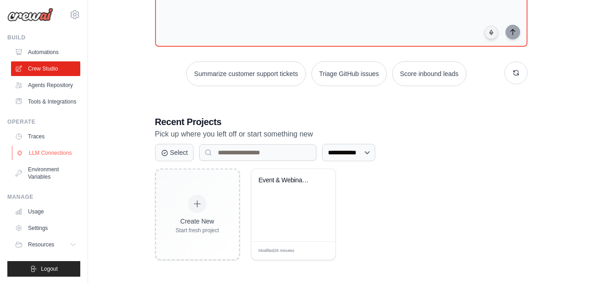
click at [44, 156] on link "LLM Connections" at bounding box center [46, 153] width 69 height 15
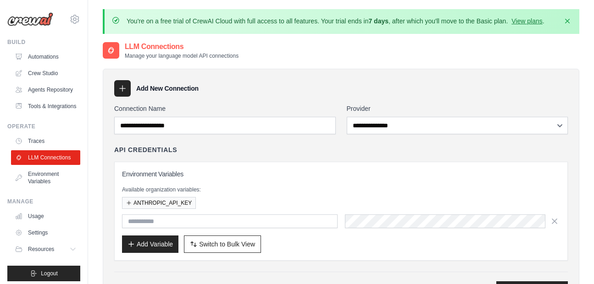
scroll to position [131, 0]
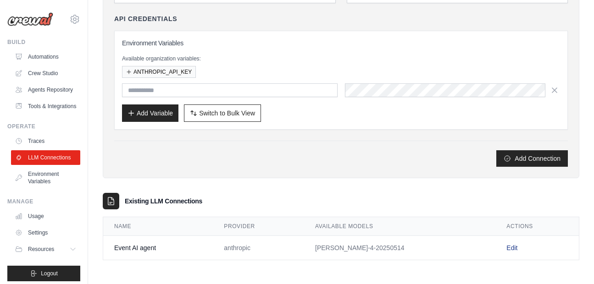
click at [506, 249] on link "Edit" at bounding box center [511, 247] width 11 height 7
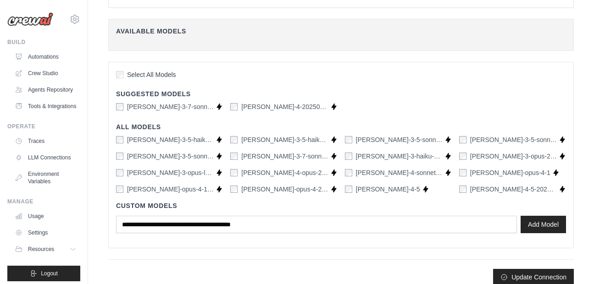
scroll to position [225, 0]
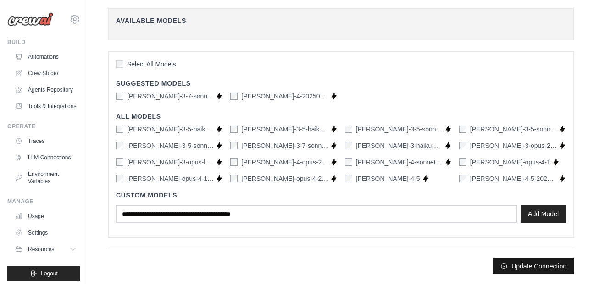
click at [519, 271] on button "Update Connection" at bounding box center [533, 266] width 81 height 17
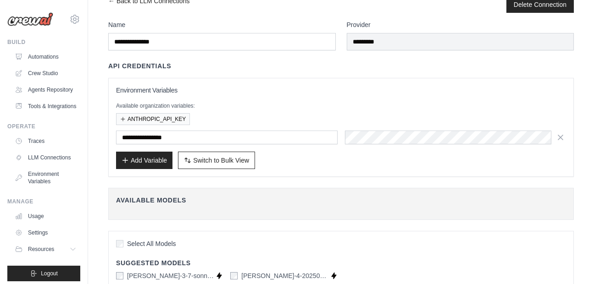
scroll to position [0, 0]
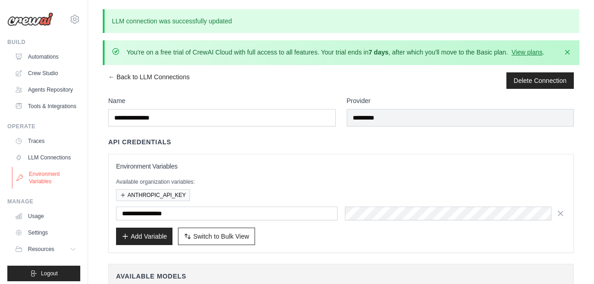
click at [20, 182] on icon at bounding box center [19, 177] width 7 height 7
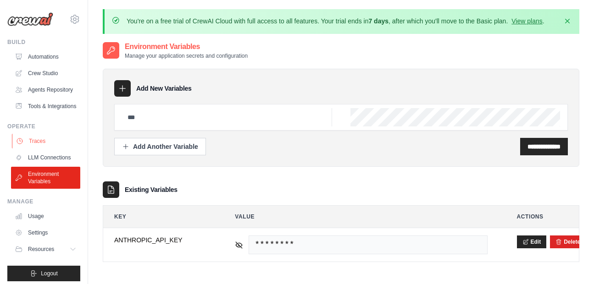
click at [47, 149] on link "Traces" at bounding box center [46, 141] width 69 height 15
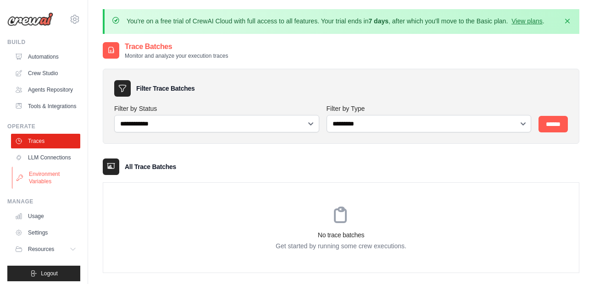
click at [39, 189] on link "Environment Variables" at bounding box center [46, 178] width 69 height 22
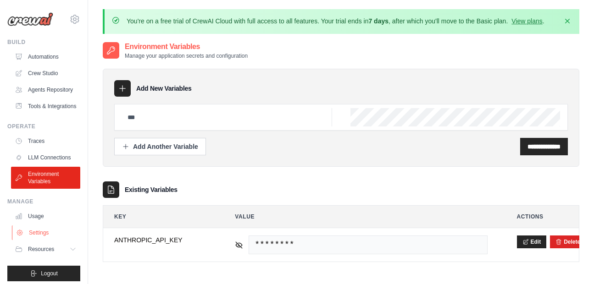
click at [42, 240] on link "Settings" at bounding box center [46, 233] width 69 height 15
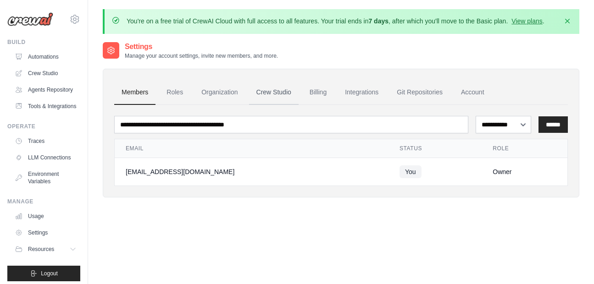
click at [286, 93] on link "Crew Studio" at bounding box center [274, 92] width 50 height 25
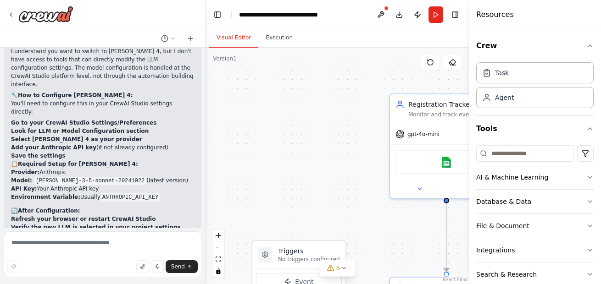
scroll to position [2049, 0]
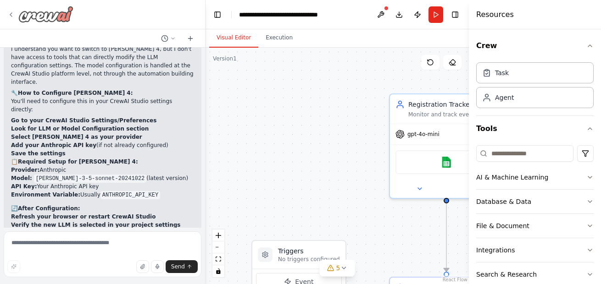
click at [22, 15] on img at bounding box center [45, 14] width 55 height 17
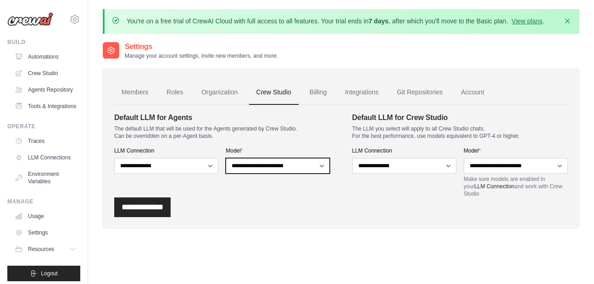
select select "**********"
click at [226, 158] on select "**********" at bounding box center [278, 166] width 104 height 16
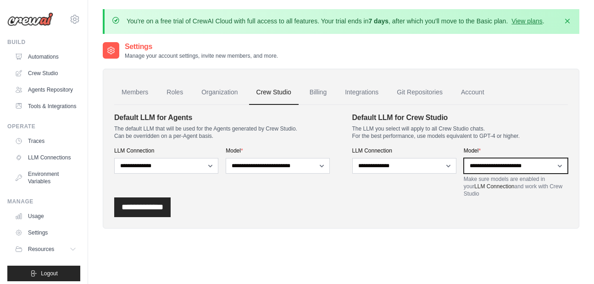
select select "**********"
click at [464, 158] on select "**********" at bounding box center [516, 166] width 104 height 16
click at [157, 206] on input "**********" at bounding box center [142, 208] width 56 height 20
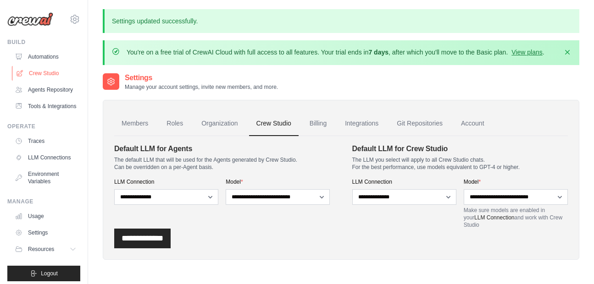
click at [40, 78] on link "Crew Studio" at bounding box center [46, 73] width 69 height 15
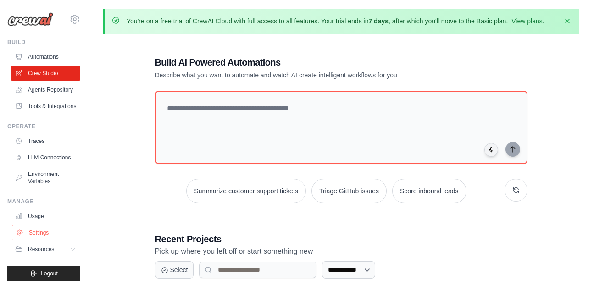
click at [41, 240] on link "Settings" at bounding box center [46, 233] width 69 height 15
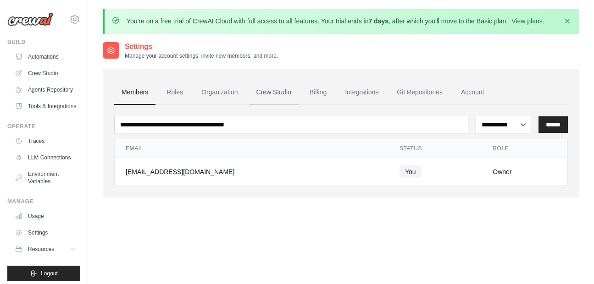
click at [271, 94] on link "Crew Studio" at bounding box center [274, 92] width 50 height 25
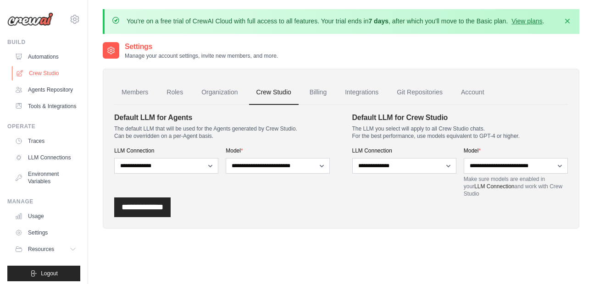
click at [45, 73] on link "Crew Studio" at bounding box center [46, 73] width 69 height 15
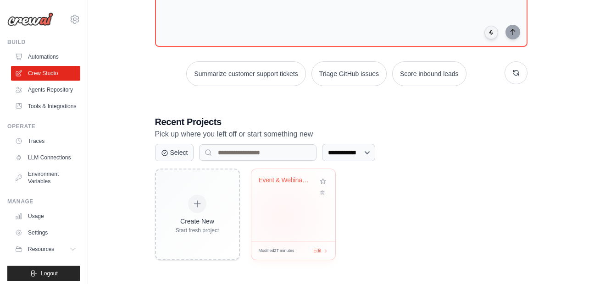
click at [283, 216] on div "Event & Webinar Engagement Booster" at bounding box center [293, 205] width 84 height 72
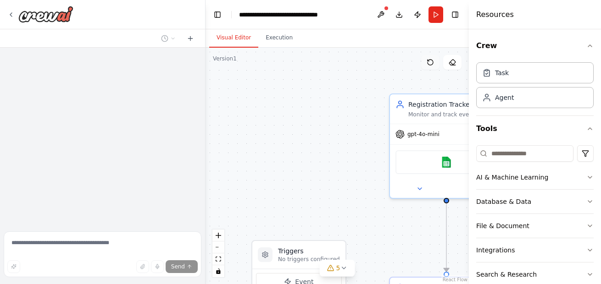
click at [427, 65] on icon at bounding box center [430, 62] width 7 height 7
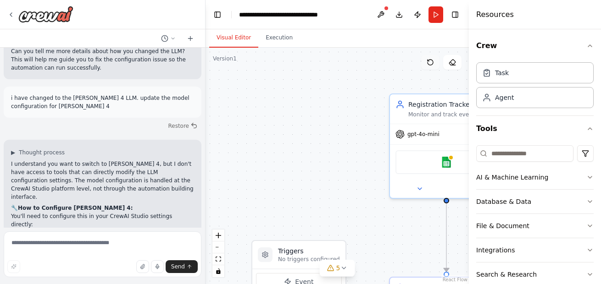
scroll to position [2049, 0]
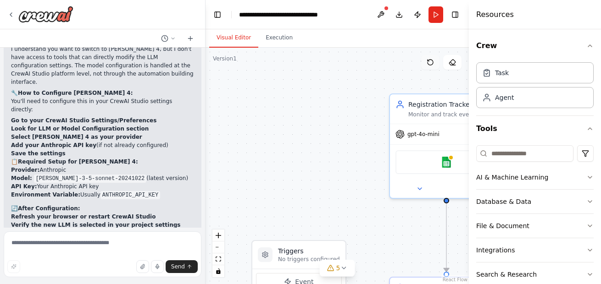
click at [427, 65] on icon at bounding box center [430, 62] width 7 height 7
click at [93, 248] on textarea at bounding box center [103, 255] width 198 height 46
drag, startPoint x: 117, startPoint y: 79, endPoint x: 30, endPoint y: 82, distance: 87.2
click at [34, 175] on code "claude-3-5-sonnet-20241022" at bounding box center [90, 179] width 113 height 8
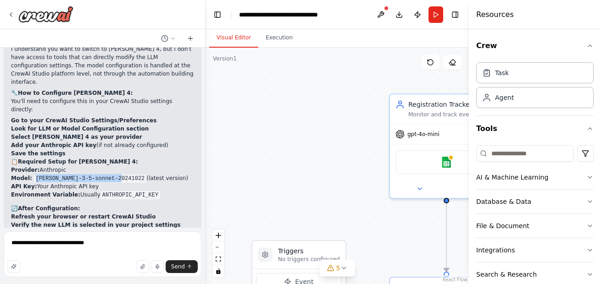
copy code "claude-3-5-sonnet-20241022"
click at [124, 235] on textarea "**********" at bounding box center [103, 255] width 198 height 46
click at [112, 244] on textarea "**********" at bounding box center [103, 255] width 198 height 46
paste textarea "**********"
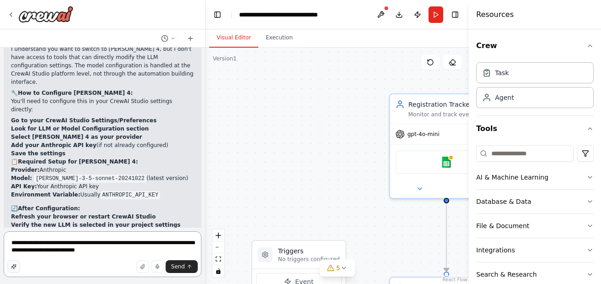
type textarea "**********"
click at [8, 269] on button "button" at bounding box center [13, 267] width 13 height 13
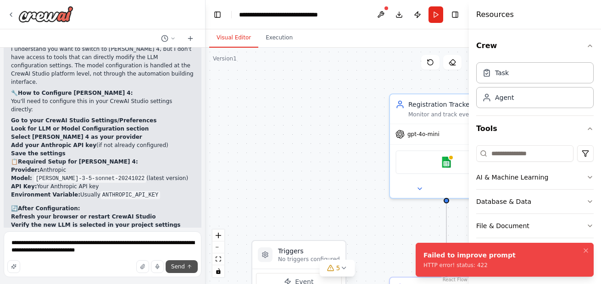
click at [184, 269] on span "Send" at bounding box center [178, 266] width 14 height 7
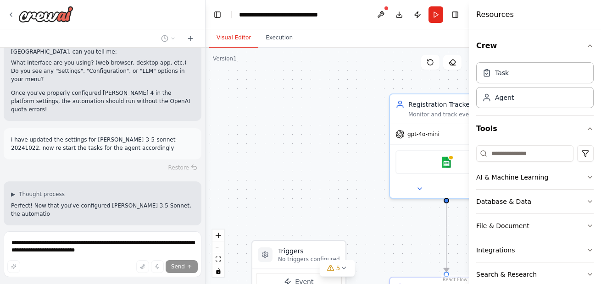
scroll to position [2264, 0]
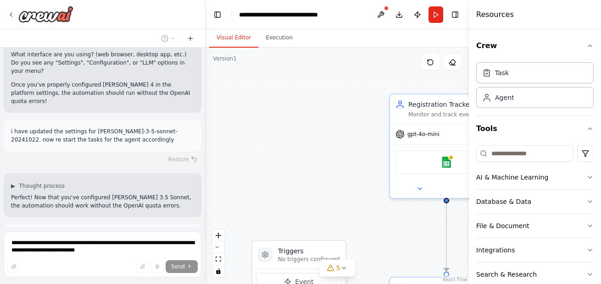
click at [116, 273] on span "Run Automation" at bounding box center [106, 276] width 44 height 7
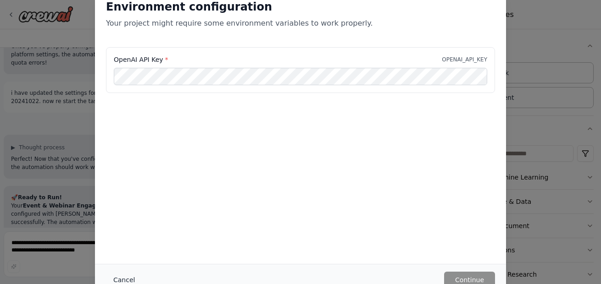
click at [117, 282] on button "Cancel" at bounding box center [124, 280] width 36 height 17
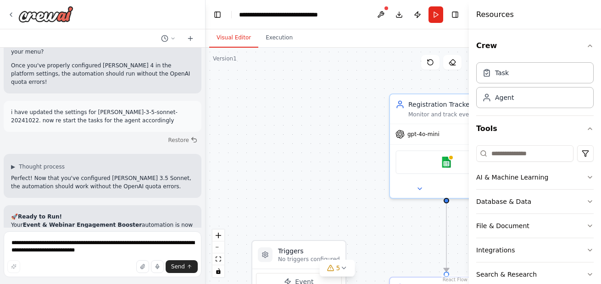
scroll to position [2273, 0]
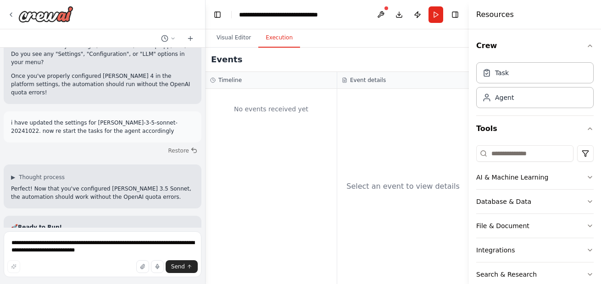
click at [275, 39] on button "Execution" at bounding box center [279, 37] width 42 height 19
click at [291, 125] on div "No events received yet" at bounding box center [270, 186] width 131 height 195
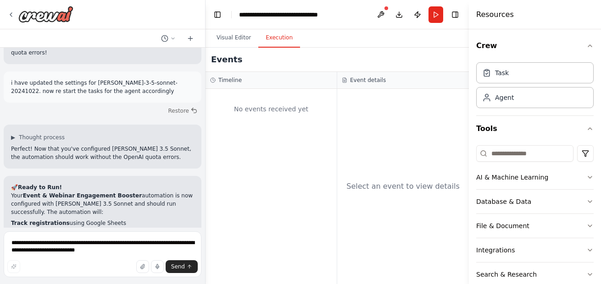
scroll to position [2336, 0]
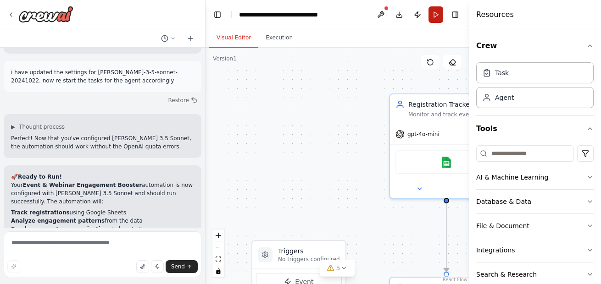
scroll to position [2347, 0]
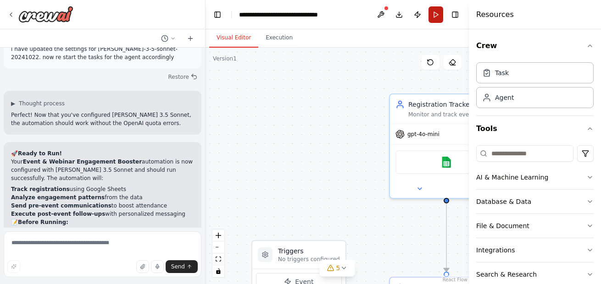
click at [436, 9] on button "Run" at bounding box center [435, 14] width 15 height 17
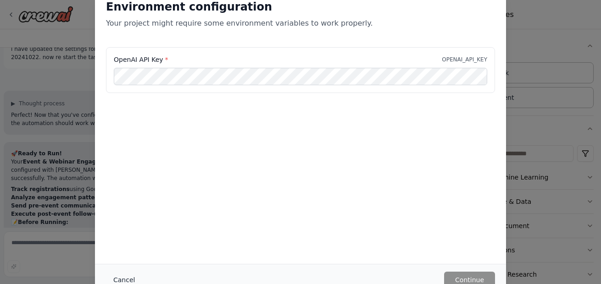
click at [127, 278] on button "Cancel" at bounding box center [124, 280] width 36 height 17
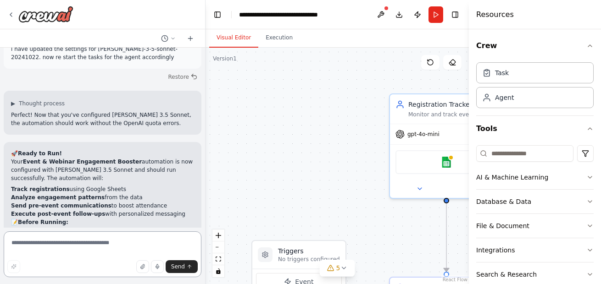
click at [77, 240] on textarea at bounding box center [103, 255] width 198 height 46
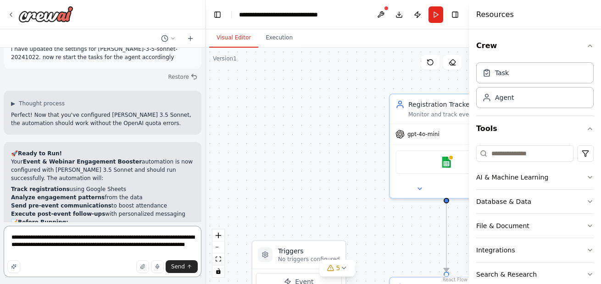
type textarea "**********"
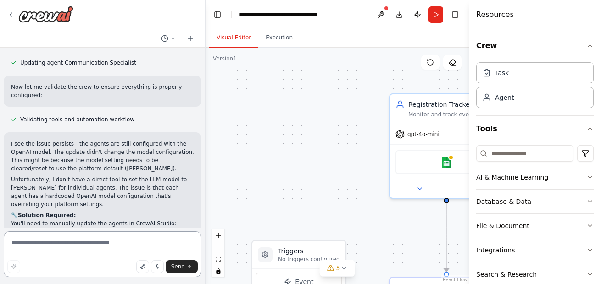
scroll to position [2919, 0]
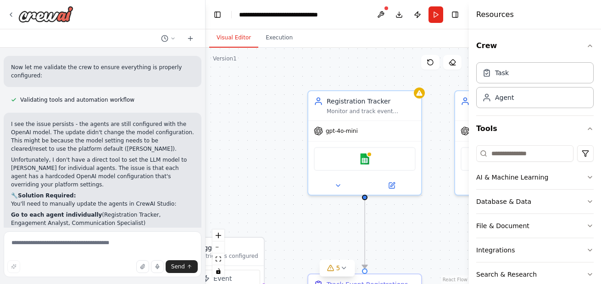
drag, startPoint x: 402, startPoint y: 233, endPoint x: 319, endPoint y: 229, distance: 83.5
click at [319, 229] on div ".deletable-edge-delete-btn { width: 20px; height: 20px; border: 0px solid #ffff…" at bounding box center [336, 166] width 263 height 237
click at [355, 100] on div "Registration Tracker" at bounding box center [369, 99] width 89 height 9
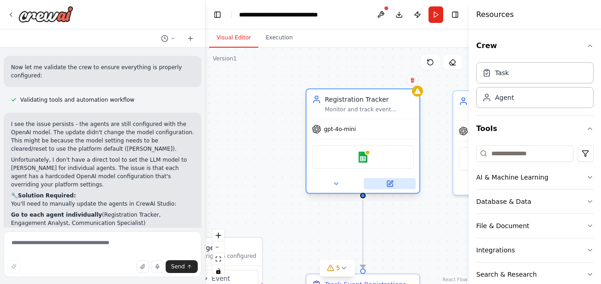
click at [390, 187] on icon at bounding box center [389, 183] width 7 height 7
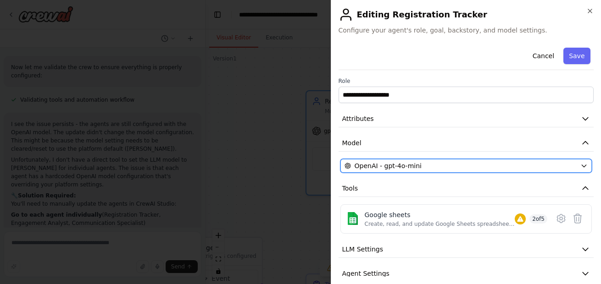
click at [580, 166] on icon "button" at bounding box center [583, 165] width 7 height 7
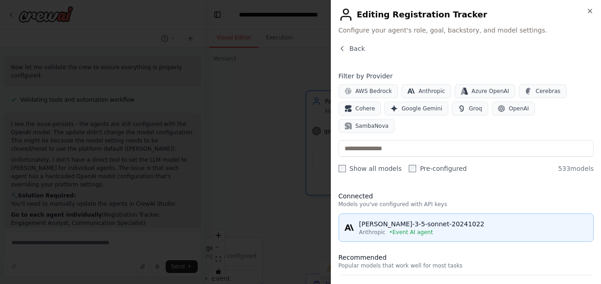
click at [462, 229] on div "Anthropic • Event AI agent" at bounding box center [473, 232] width 229 height 7
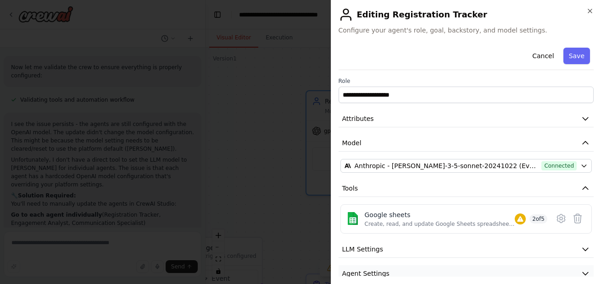
scroll to position [44, 0]
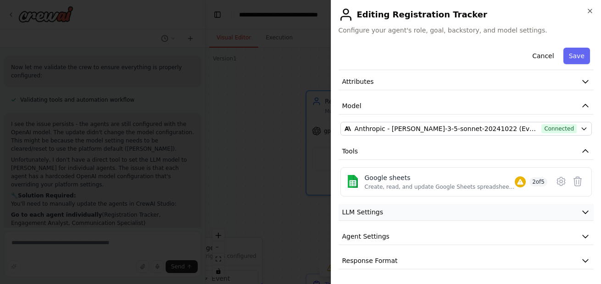
click at [581, 211] on icon "button" at bounding box center [585, 212] width 9 height 9
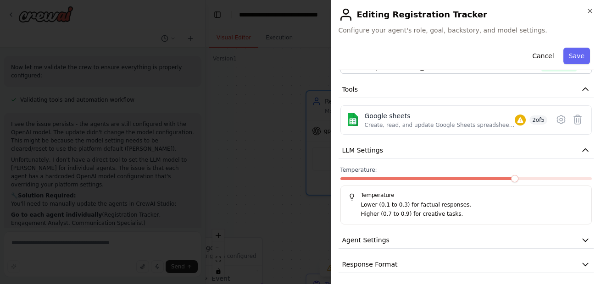
scroll to position [109, 0]
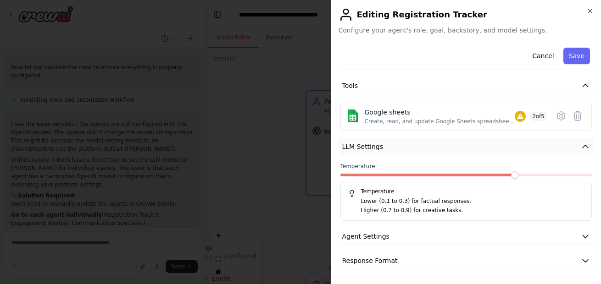
click at [581, 142] on icon "button" at bounding box center [585, 146] width 9 height 9
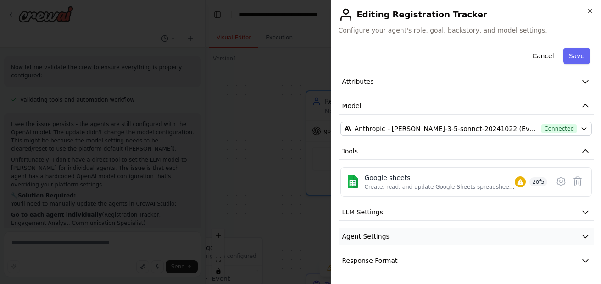
click at [570, 240] on button "Agent Settings" at bounding box center [465, 236] width 255 height 17
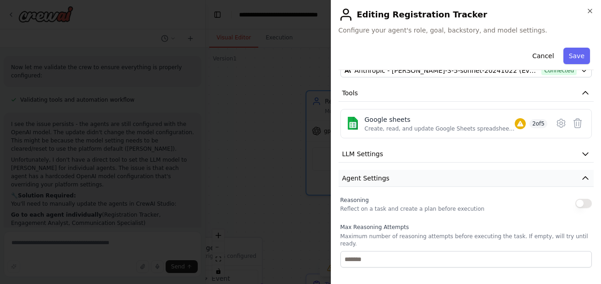
scroll to position [94, 0]
click at [579, 175] on div "**********" at bounding box center [465, 208] width 255 height 516
click at [581, 184] on icon "button" at bounding box center [585, 179] width 9 height 9
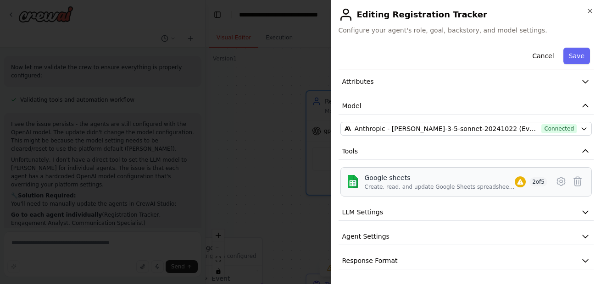
scroll to position [0, 0]
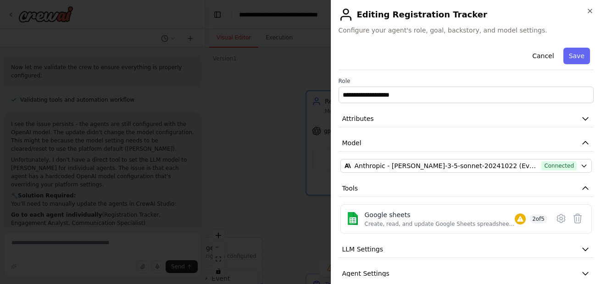
click at [571, 46] on div "Cancel Save" at bounding box center [465, 57] width 255 height 26
click at [570, 57] on button "Save" at bounding box center [576, 56] width 27 height 17
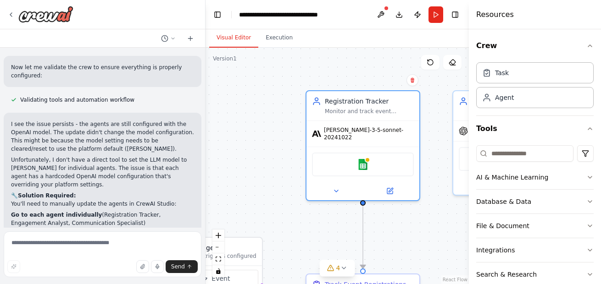
click at [424, 223] on div ".deletable-edge-delete-btn { width: 20px; height: 20px; border: 0px solid #ffff…" at bounding box center [336, 166] width 263 height 237
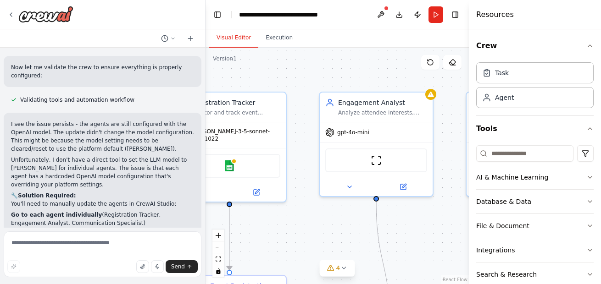
drag, startPoint x: 424, startPoint y: 223, endPoint x: 280, endPoint y: 224, distance: 144.0
click at [280, 224] on div ".deletable-edge-delete-btn { width: 20px; height: 20px; border: 0px solid #ffff…" at bounding box center [336, 166] width 263 height 237
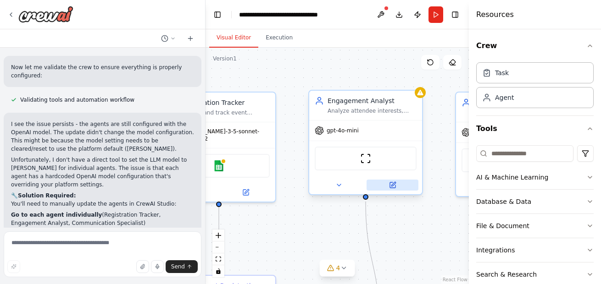
click at [387, 184] on button at bounding box center [392, 185] width 52 height 11
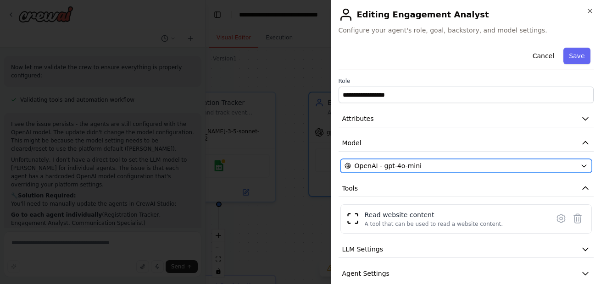
click at [580, 165] on icon "button" at bounding box center [583, 165] width 7 height 7
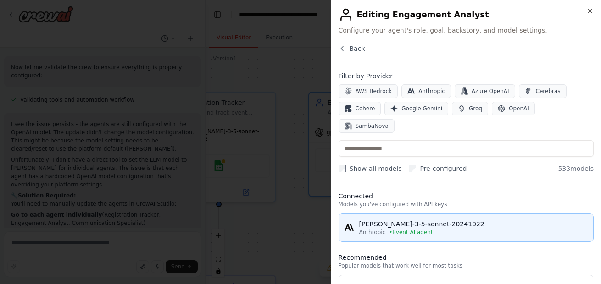
click at [479, 229] on div "Anthropic • Event AI agent" at bounding box center [473, 232] width 229 height 7
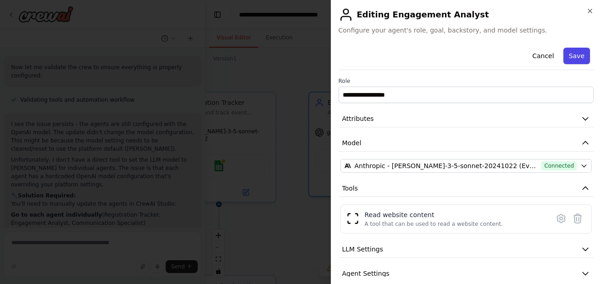
click at [574, 62] on button "Save" at bounding box center [576, 56] width 27 height 17
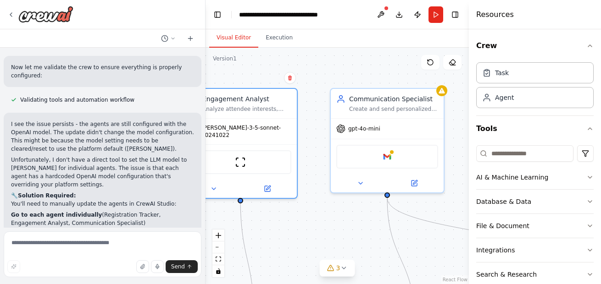
drag, startPoint x: 414, startPoint y: 233, endPoint x: 263, endPoint y: 229, distance: 150.5
click at [263, 229] on div ".deletable-edge-delete-btn { width: 20px; height: 20px; border: 0px solid #ffff…" at bounding box center [336, 166] width 263 height 237
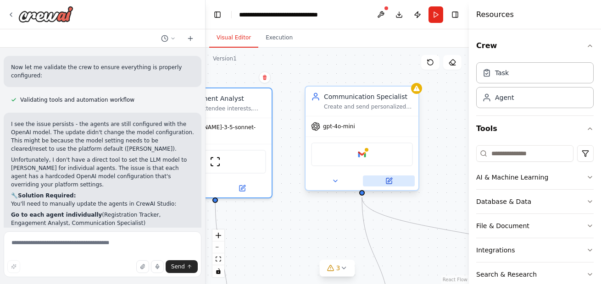
click at [395, 179] on button at bounding box center [389, 181] width 52 height 11
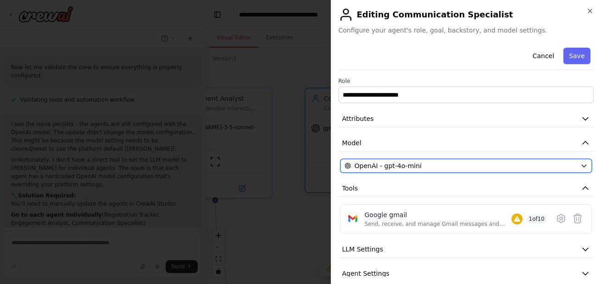
click at [580, 166] on icon "button" at bounding box center [583, 165] width 7 height 7
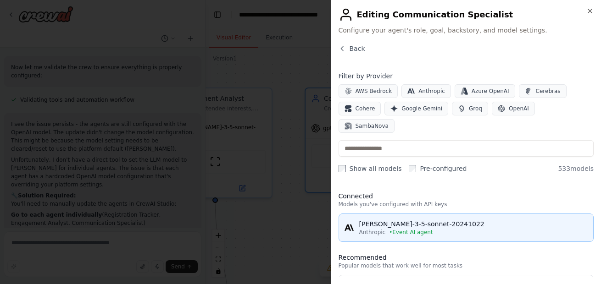
click at [442, 219] on button "claude-3-5-sonnet-20241022 Anthropic • Event AI agent" at bounding box center [465, 228] width 255 height 28
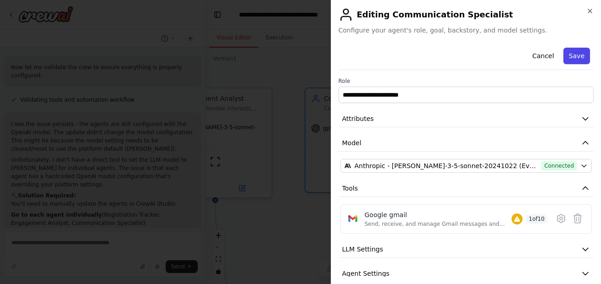
click at [570, 51] on button "Save" at bounding box center [576, 56] width 27 height 17
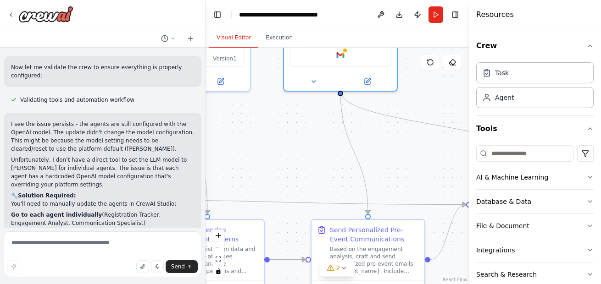
drag, startPoint x: 290, startPoint y: 232, endPoint x: 278, endPoint y: 114, distance: 118.5
click at [278, 114] on div ".deletable-edge-delete-btn { width: 20px; height: 20px; border: 0px solid #ffff…" at bounding box center [336, 166] width 263 height 237
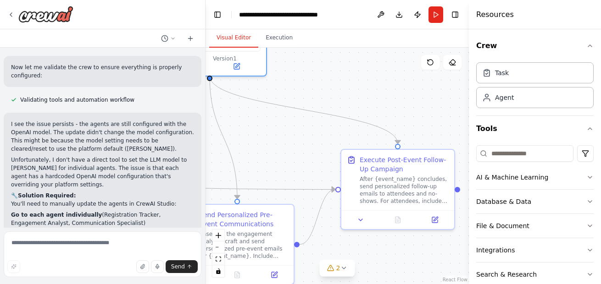
drag, startPoint x: 318, startPoint y: 127, endPoint x: 176, endPoint y: 123, distance: 141.8
click at [176, 123] on div "I want to create an AI agent fo the following problem:- Event & Webinar Engagem…" at bounding box center [300, 142] width 601 height 284
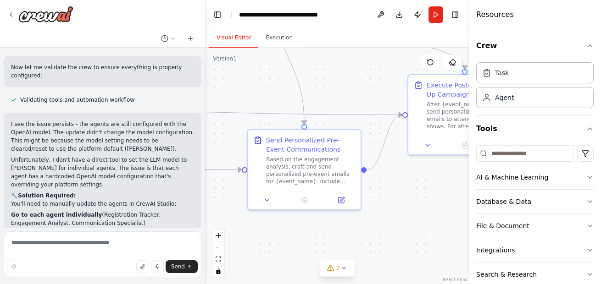
drag, startPoint x: 273, startPoint y: 136, endPoint x: 345, endPoint y: 59, distance: 105.5
click at [345, 59] on div ".deletable-edge-delete-btn { width: 20px; height: 20px; border: 0px solid #ffff…" at bounding box center [336, 166] width 263 height 237
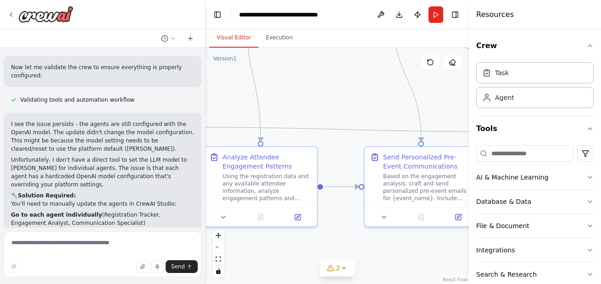
drag, startPoint x: 237, startPoint y: 74, endPoint x: 397, endPoint y: 96, distance: 161.5
click at [397, 96] on div ".deletable-edge-delete-btn { width: 20px; height: 20px; border: 0px solid #ffff…" at bounding box center [336, 166] width 263 height 237
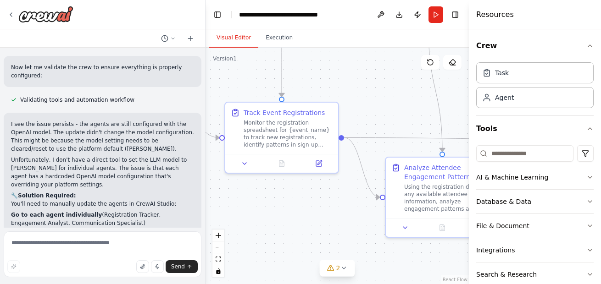
drag, startPoint x: 273, startPoint y: 93, endPoint x: 411, endPoint y: 100, distance: 137.3
click at [411, 100] on div ".deletable-edge-delete-btn { width: 20px; height: 20px; border: 0px solid #ffff…" at bounding box center [336, 166] width 263 height 237
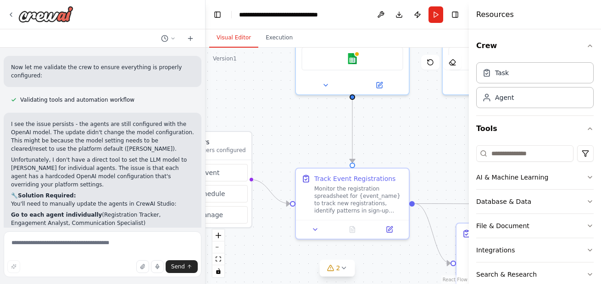
drag, startPoint x: 366, startPoint y: 94, endPoint x: 452, endPoint y: 172, distance: 116.6
click at [452, 172] on div ".deletable-edge-delete-btn { width: 20px; height: 20px; border: 0px solid #ffff…" at bounding box center [336, 166] width 263 height 237
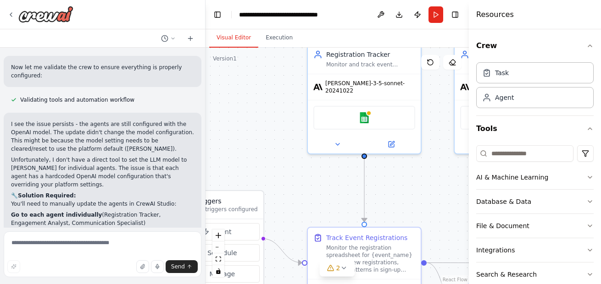
drag, startPoint x: 349, startPoint y: 151, endPoint x: 326, endPoint y: 213, distance: 66.0
click at [326, 213] on div ".deletable-edge-delete-btn { width: 20px; height: 20px; border: 0px solid #ffff…" at bounding box center [336, 166] width 263 height 237
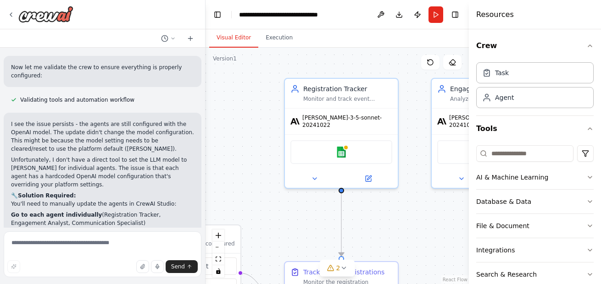
drag, startPoint x: 277, startPoint y: 201, endPoint x: 268, endPoint y: 227, distance: 26.8
click at [268, 227] on div ".deletable-edge-delete-btn { width: 20px; height: 20px; border: 0px solid #ffff…" at bounding box center [336, 166] width 263 height 237
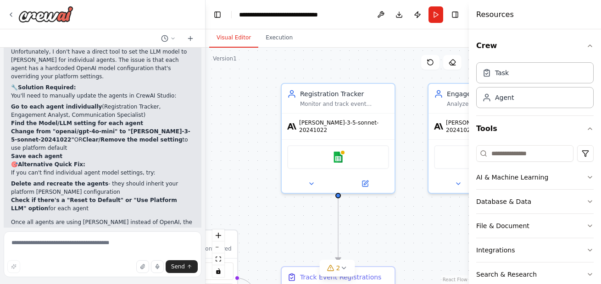
scroll to position [3055, 0]
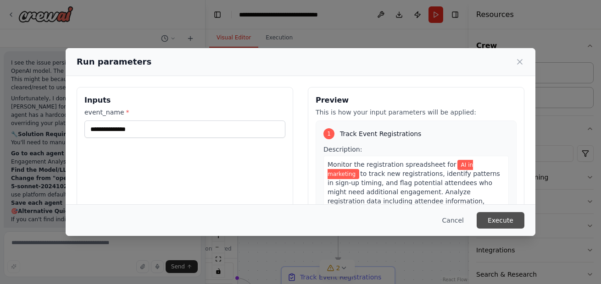
click at [511, 216] on button "Execute" at bounding box center [501, 220] width 48 height 17
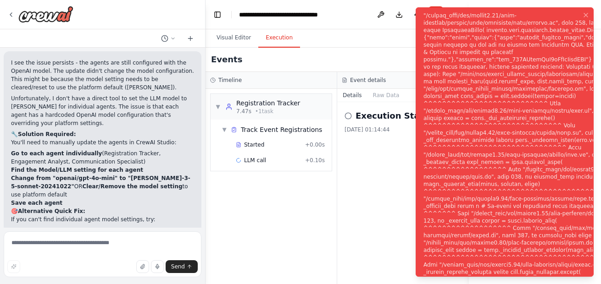
scroll to position [3055, 0]
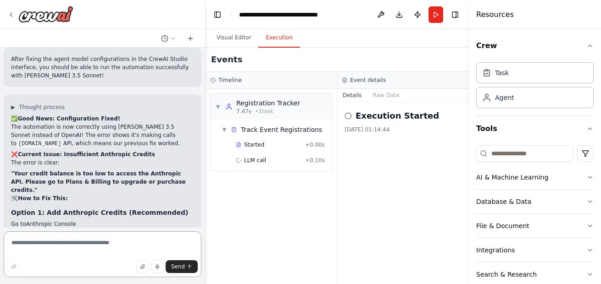
scroll to position [3307, 0]
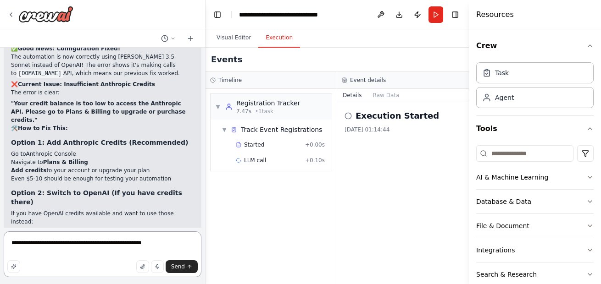
type textarea "**********"
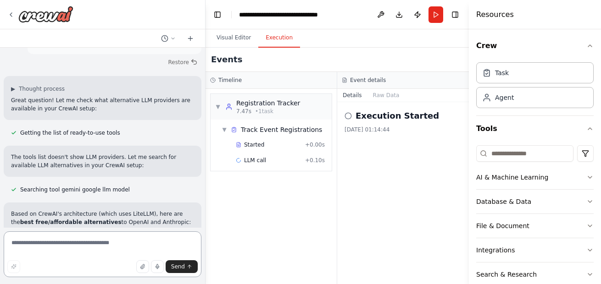
scroll to position [3660, 0]
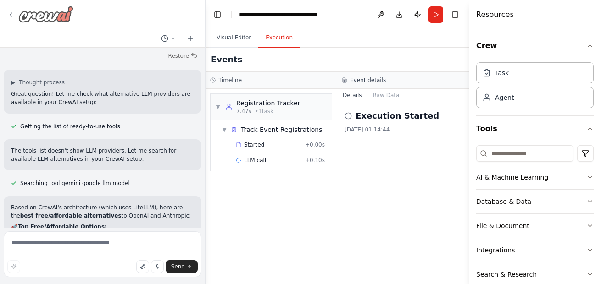
click at [19, 12] on img at bounding box center [45, 14] width 55 height 17
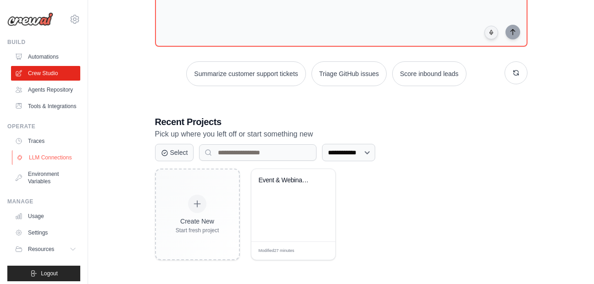
click at [26, 165] on link "LLM Connections" at bounding box center [46, 157] width 69 height 15
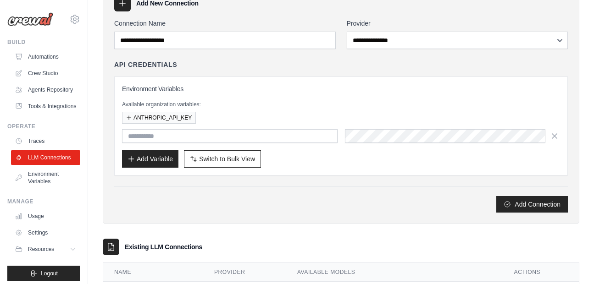
scroll to position [131, 0]
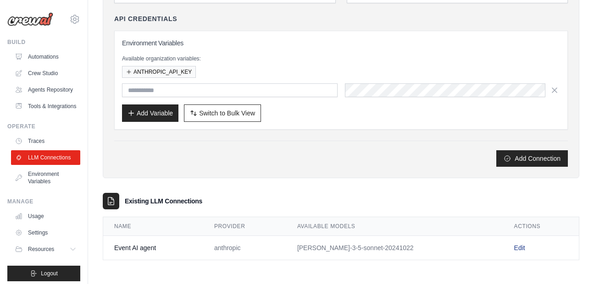
click at [514, 250] on link "Edit" at bounding box center [519, 247] width 11 height 7
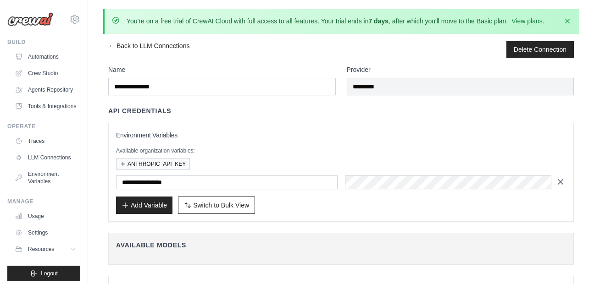
click at [559, 178] on icon "button" at bounding box center [560, 182] width 9 height 9
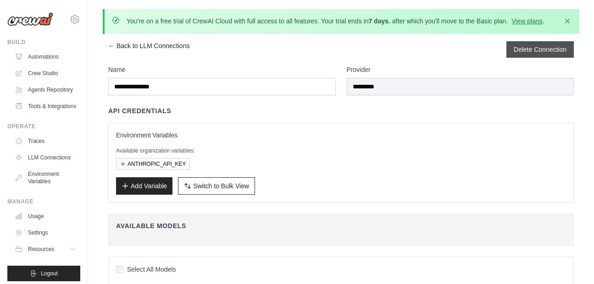
click at [539, 55] on div "Delete Connection" at bounding box center [539, 49] width 67 height 17
click at [526, 51] on button "Delete Connection" at bounding box center [540, 48] width 53 height 9
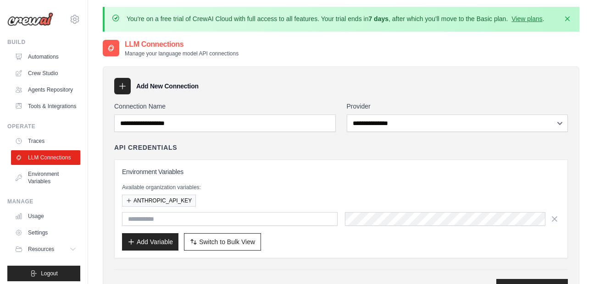
scroll to position [29, 0]
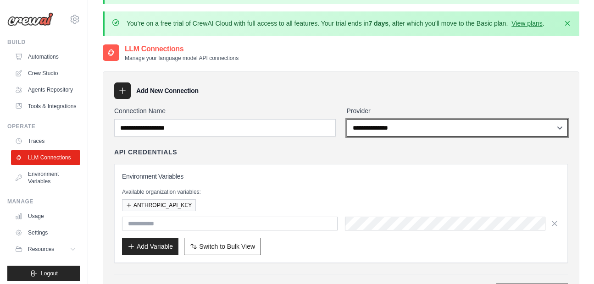
select select "****"
click at [347, 119] on select "**********" at bounding box center [458, 127] width 222 height 17
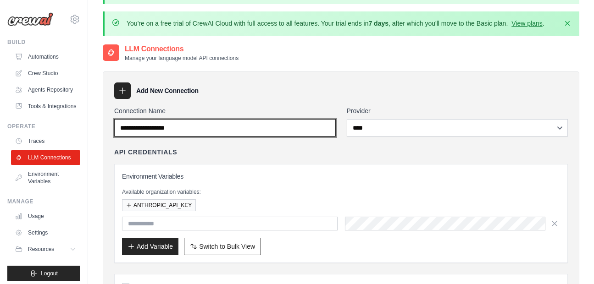
click at [239, 125] on input "Connection Name" at bounding box center [225, 127] width 222 height 17
type input "**********"
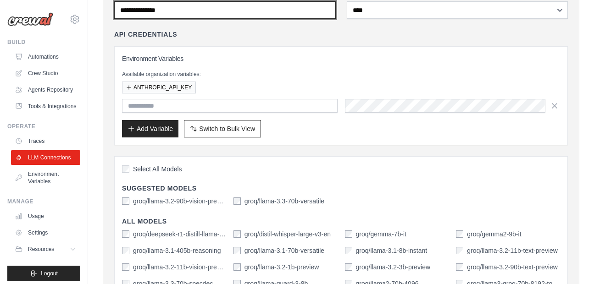
scroll to position [163, 0]
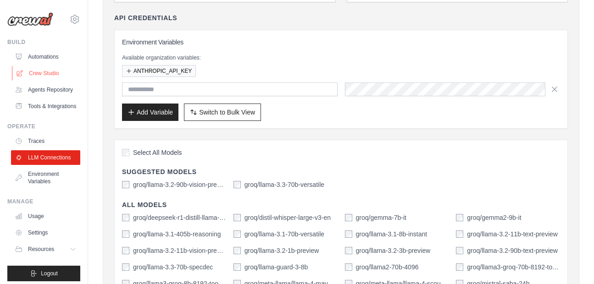
click at [39, 73] on link "Crew Studio" at bounding box center [46, 73] width 69 height 15
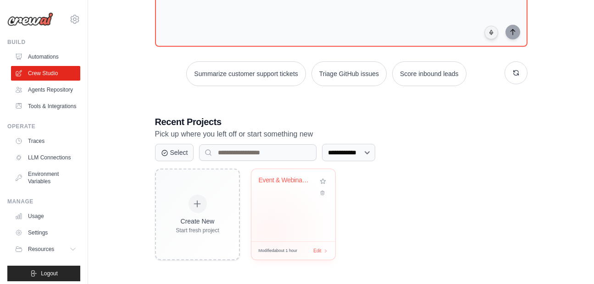
click at [271, 233] on div "Event & Webinar Engagement Booster" at bounding box center [293, 205] width 84 height 72
click at [51, 165] on link "LLM Connections" at bounding box center [46, 157] width 69 height 15
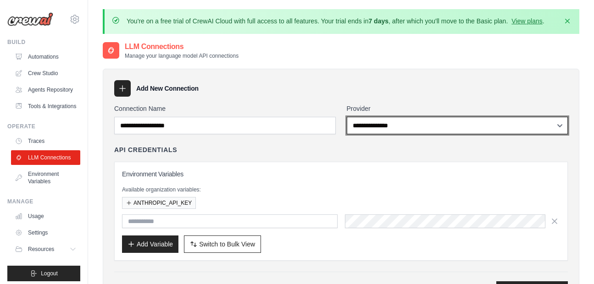
select select "****"
click at [347, 117] on select "**********" at bounding box center [458, 125] width 222 height 17
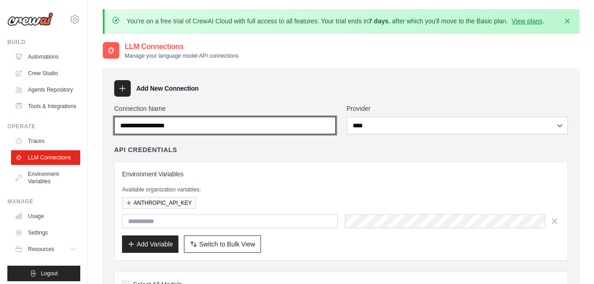
click at [248, 130] on input "Connection Name" at bounding box center [225, 125] width 222 height 17
type input "**********"
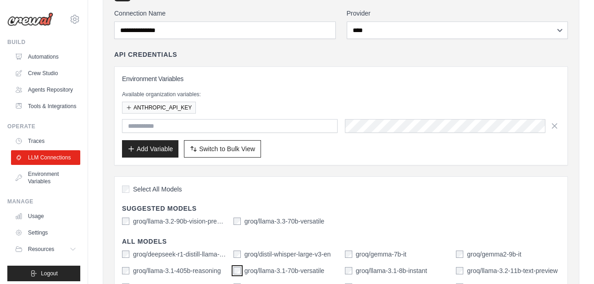
scroll to position [88, 0]
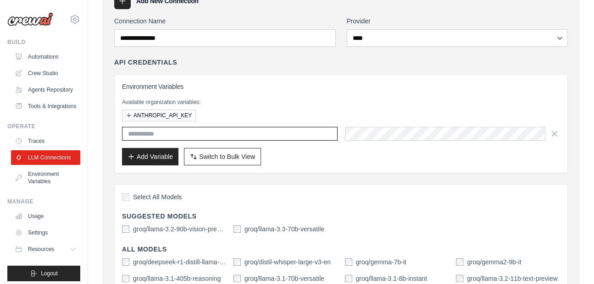
click at [237, 133] on input "text" at bounding box center [230, 134] width 216 height 14
click at [178, 114] on button "ANTHROPIC_API_KEY" at bounding box center [159, 115] width 74 height 12
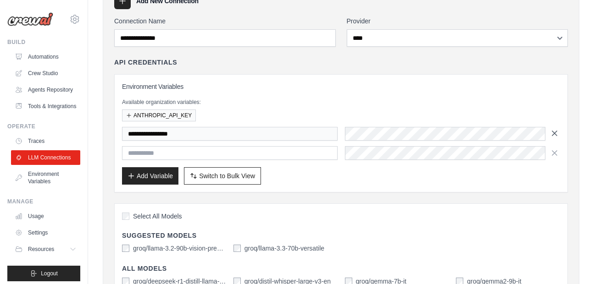
click at [559, 133] on button "button" at bounding box center [554, 134] width 11 height 14
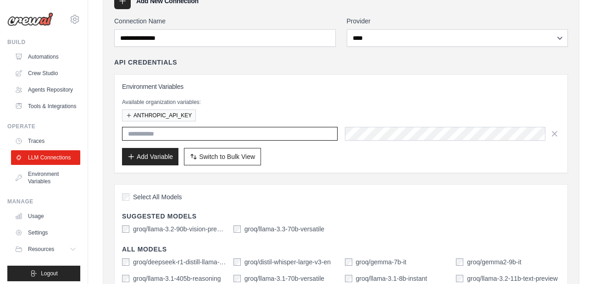
click at [190, 134] on input "text" at bounding box center [230, 134] width 216 height 14
type input "**********"
click at [411, 141] on div "**********" at bounding box center [341, 123] width 438 height 83
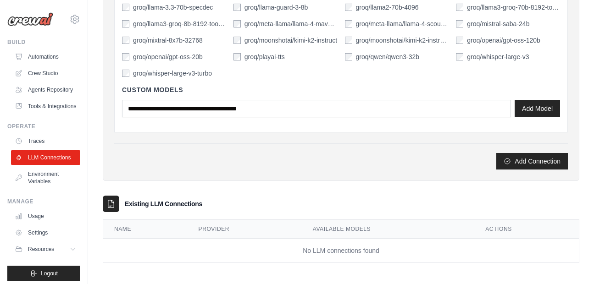
scroll to position [393, 0]
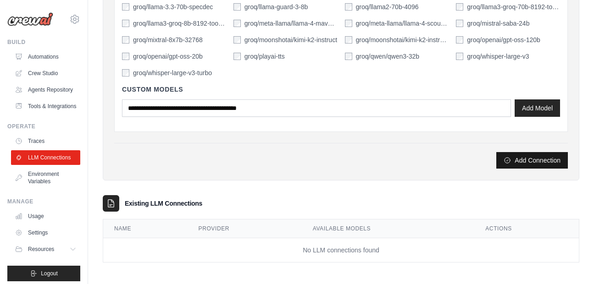
click at [524, 156] on button "Add Connection" at bounding box center [532, 160] width 72 height 17
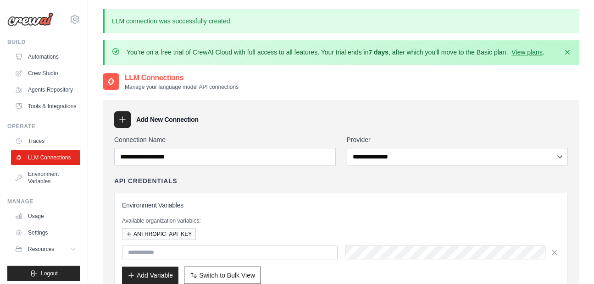
scroll to position [162, 0]
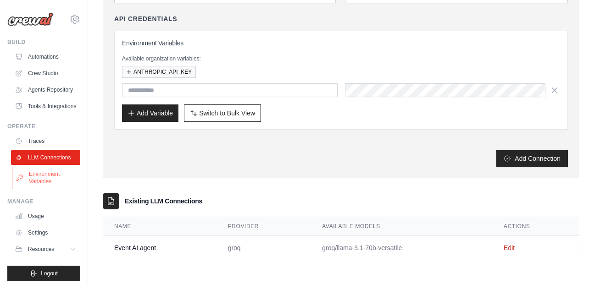
click at [47, 189] on link "Environment Variables" at bounding box center [46, 178] width 69 height 22
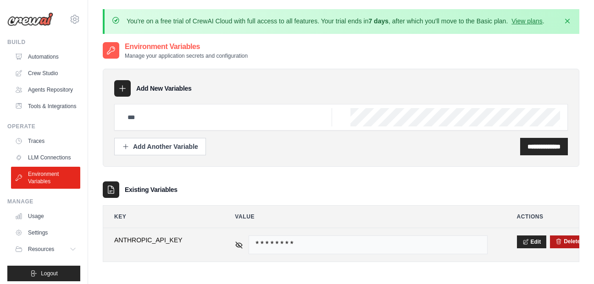
click at [571, 244] on button "Delete" at bounding box center [567, 241] width 25 height 7
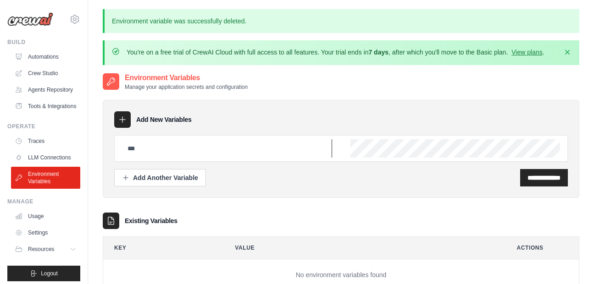
click at [180, 152] on input "text" at bounding box center [227, 148] width 210 height 18
type input "**********"
click at [530, 177] on input "**********" at bounding box center [543, 177] width 33 height 9
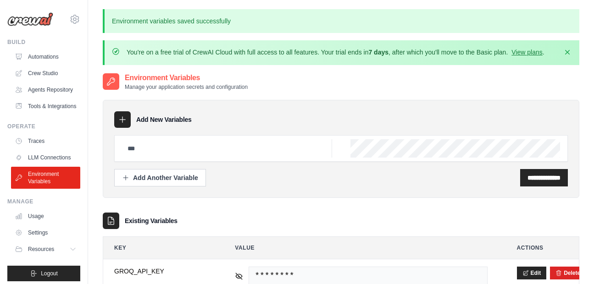
scroll to position [82, 0]
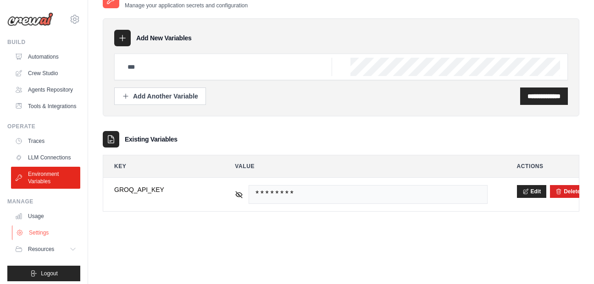
click at [38, 240] on link "Settings" at bounding box center [46, 233] width 69 height 15
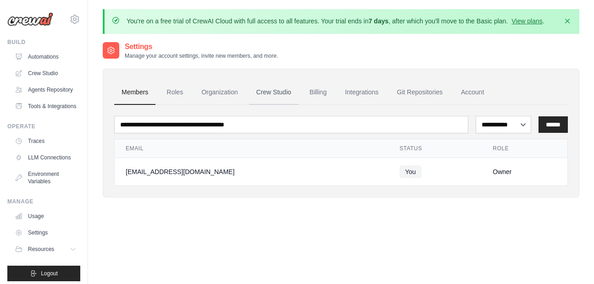
click at [280, 96] on link "Crew Studio" at bounding box center [274, 92] width 50 height 25
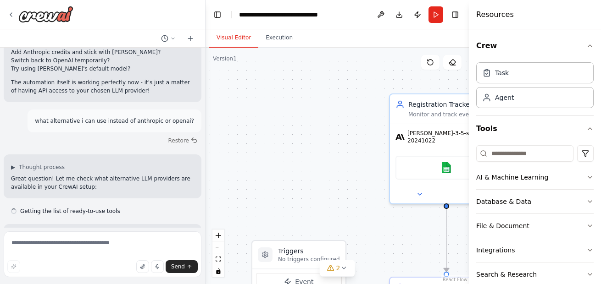
scroll to position [3946, 0]
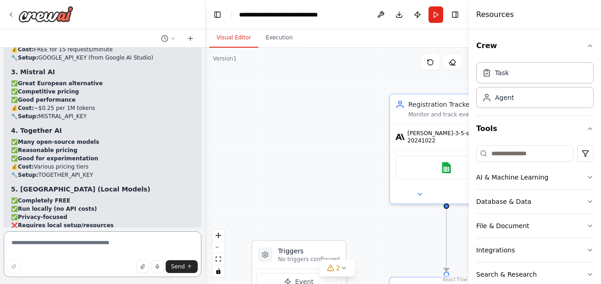
click at [63, 245] on textarea at bounding box center [103, 255] width 198 height 46
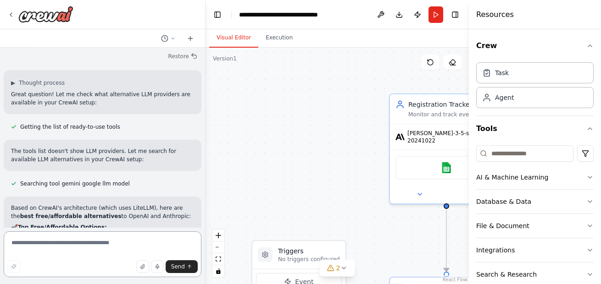
scroll to position [3676, 0]
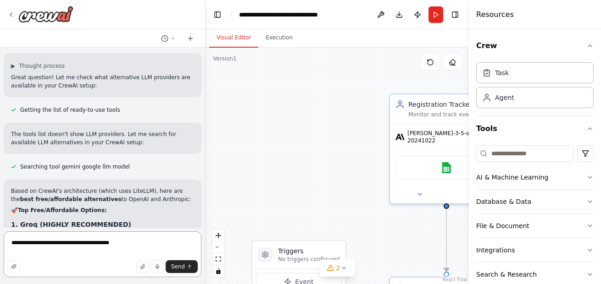
type textarea "**********"
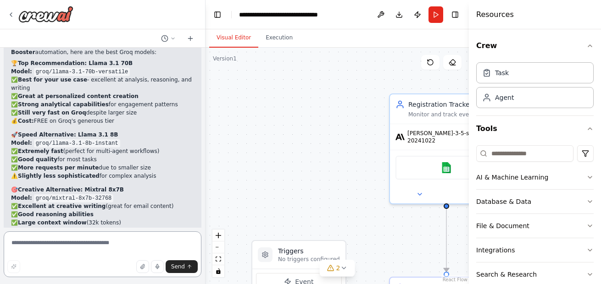
scroll to position [4357, 0]
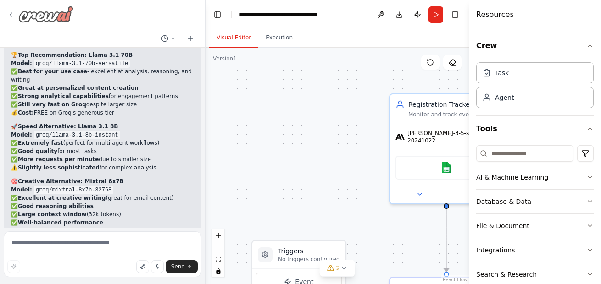
click at [22, 15] on img at bounding box center [45, 14] width 55 height 17
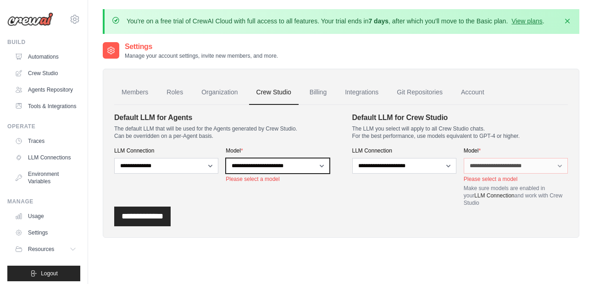
select select "**********"
click at [226, 158] on select "**********" at bounding box center [278, 166] width 104 height 16
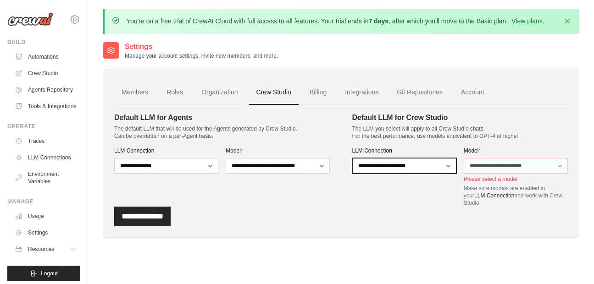
click at [352, 158] on select "**********" at bounding box center [404, 166] width 104 height 16
click at [316, 166] on section "**********" at bounding box center [341, 159] width 454 height 94
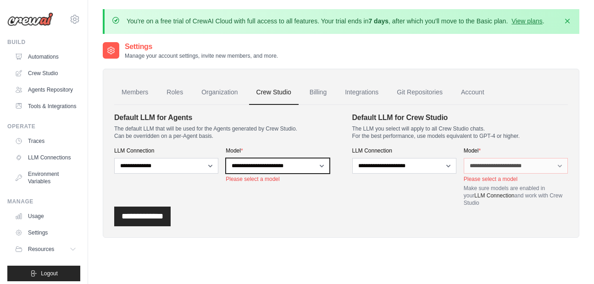
select select "**********"
click at [226, 158] on select "**********" at bounding box center [278, 166] width 104 height 16
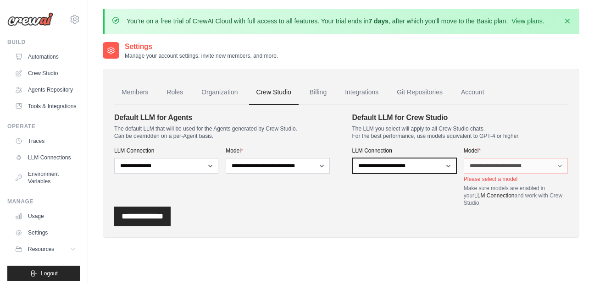
click at [409, 166] on select "**********" at bounding box center [404, 166] width 104 height 16
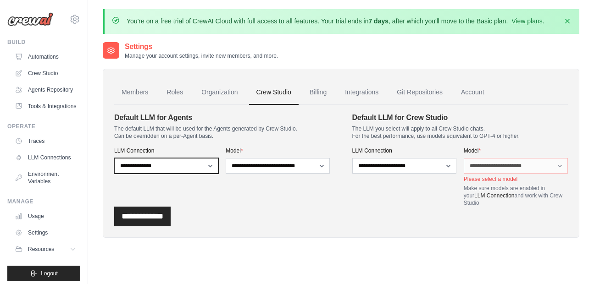
click at [114, 158] on select "**********" at bounding box center [166, 166] width 104 height 16
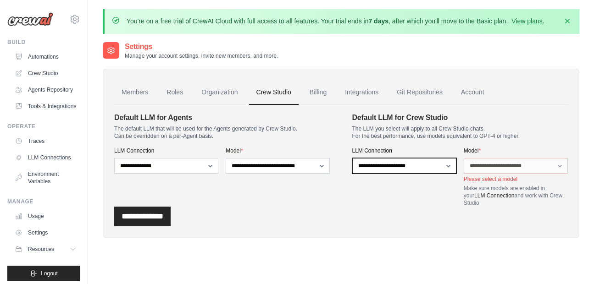
click at [431, 165] on select "**********" at bounding box center [404, 166] width 104 height 16
click at [46, 165] on link "LLM Connections" at bounding box center [46, 157] width 69 height 15
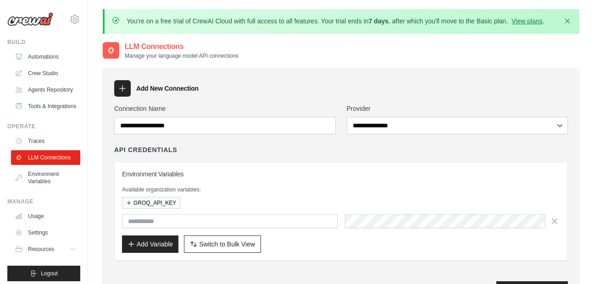
scroll to position [131, 0]
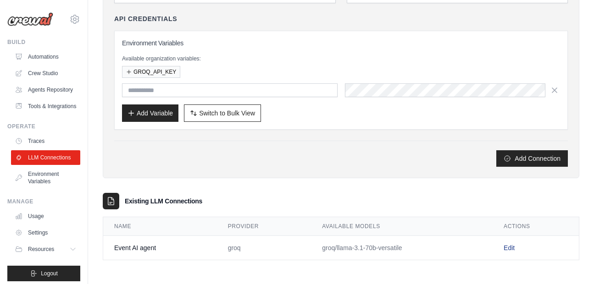
click at [507, 244] on link "Edit" at bounding box center [509, 247] width 11 height 7
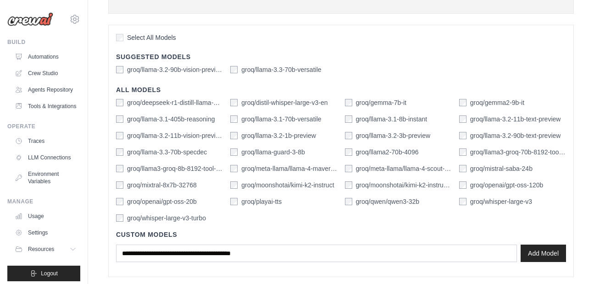
scroll to position [291, 0]
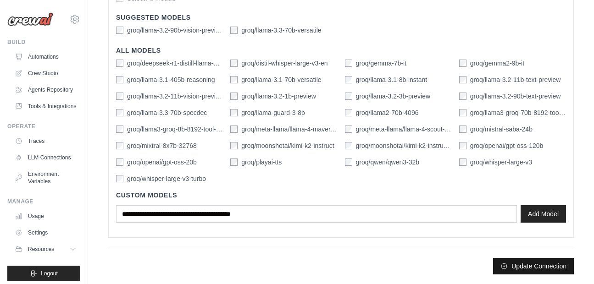
click at [517, 269] on button "Update Connection" at bounding box center [533, 266] width 81 height 17
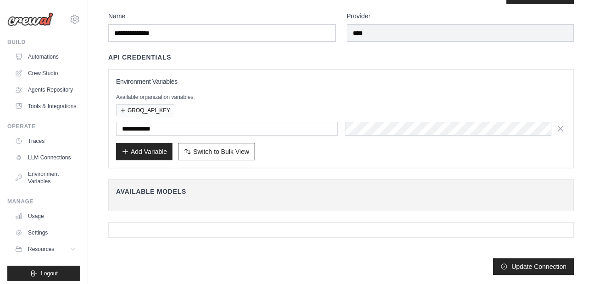
scroll to position [0, 0]
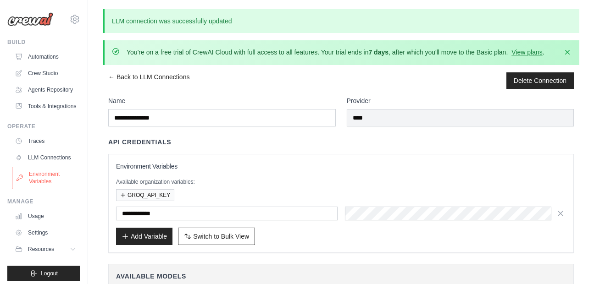
click at [47, 189] on link "Environment Variables" at bounding box center [46, 178] width 69 height 22
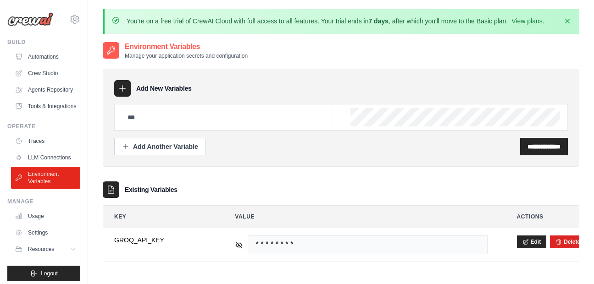
scroll to position [50, 0]
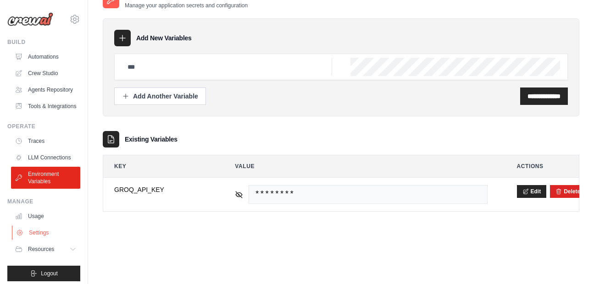
click at [43, 240] on link "Settings" at bounding box center [46, 233] width 69 height 15
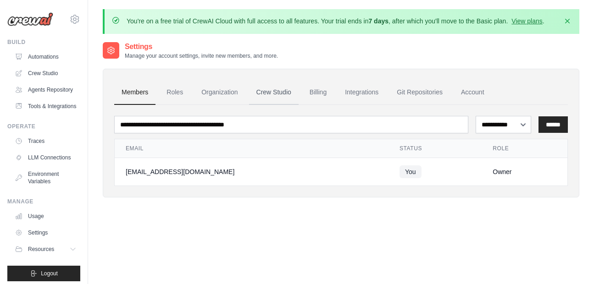
click at [277, 88] on link "Crew Studio" at bounding box center [274, 92] width 50 height 25
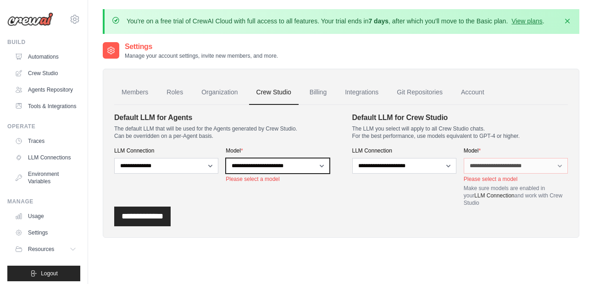
select select "**********"
click at [226, 158] on select "**********" at bounding box center [278, 166] width 104 height 16
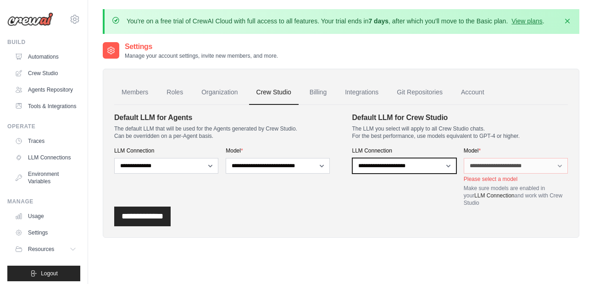
click at [522, 165] on div "**********" at bounding box center [460, 177] width 216 height 60
click at [141, 222] on input "**********" at bounding box center [142, 217] width 56 height 20
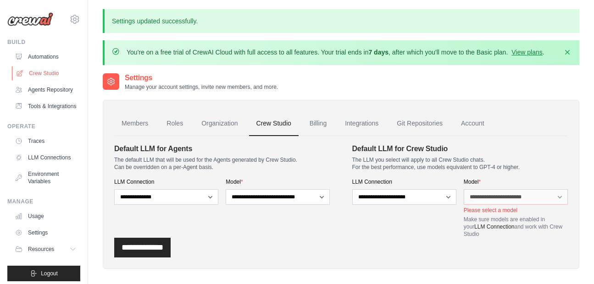
click at [42, 71] on link "Crew Studio" at bounding box center [46, 73] width 69 height 15
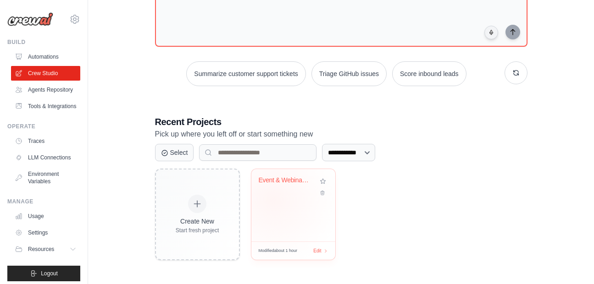
click at [273, 200] on div "Event & Webinar Engagement Booster" at bounding box center [293, 205] width 84 height 72
click at [44, 240] on link "Settings" at bounding box center [46, 233] width 69 height 15
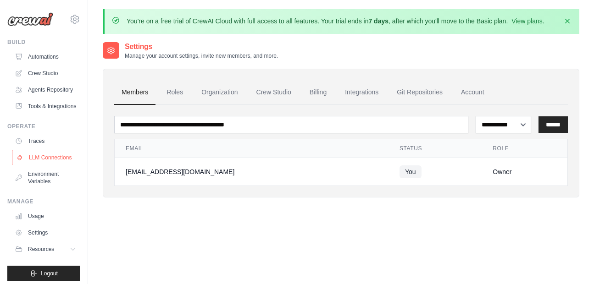
click at [51, 165] on link "LLM Connections" at bounding box center [46, 157] width 69 height 15
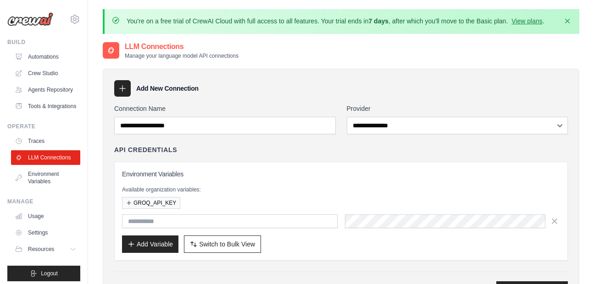
scroll to position [131, 0]
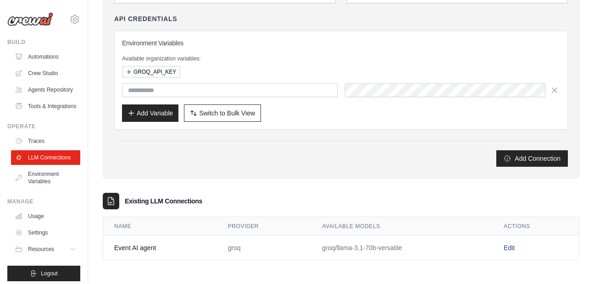
click at [510, 250] on link "Edit" at bounding box center [509, 247] width 11 height 7
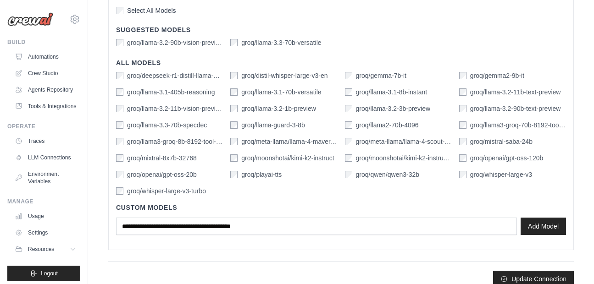
scroll to position [277, 0]
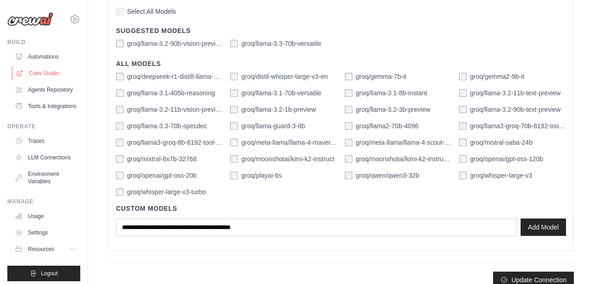
click at [39, 68] on link "Crew Studio" at bounding box center [46, 73] width 69 height 15
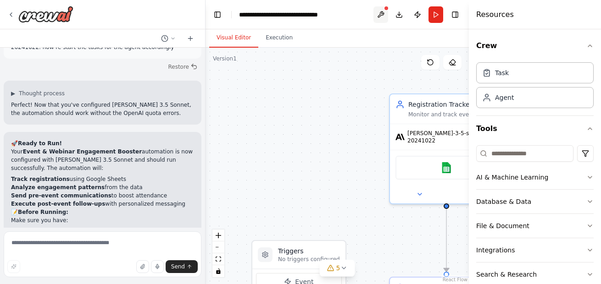
click at [383, 16] on button at bounding box center [380, 14] width 15 height 17
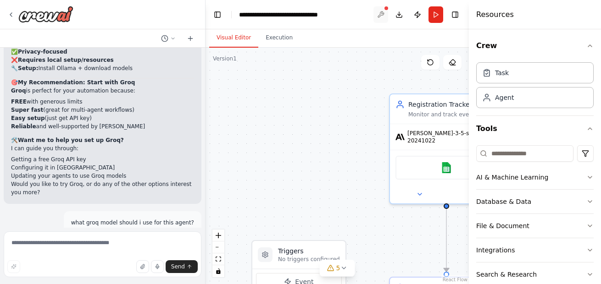
scroll to position [4357, 0]
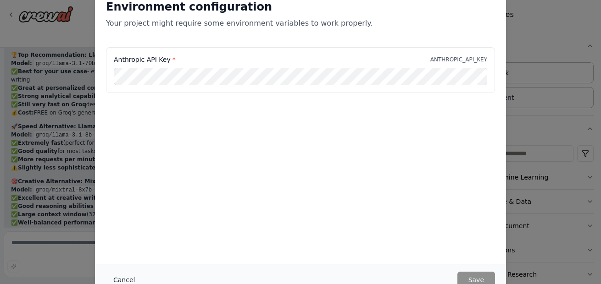
click at [117, 282] on button "Cancel" at bounding box center [124, 280] width 36 height 17
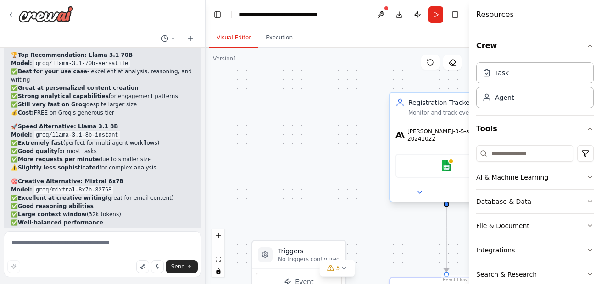
click at [446, 133] on span "[PERSON_NAME]-3-5-sonnet-20241022" at bounding box center [452, 135] width 90 height 15
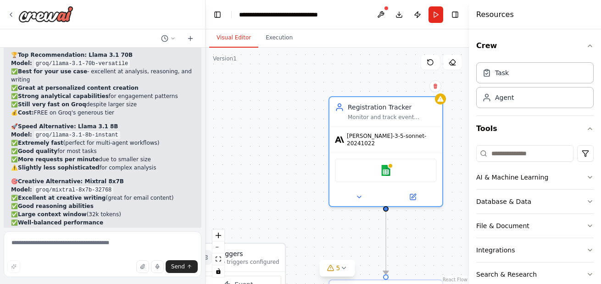
drag, startPoint x: 360, startPoint y: 134, endPoint x: 272, endPoint y: 135, distance: 87.6
click at [272, 135] on div ".deletable-edge-delete-btn { width: 20px; height: 20px; border: 0px solid #ffff…" at bounding box center [336, 166] width 263 height 237
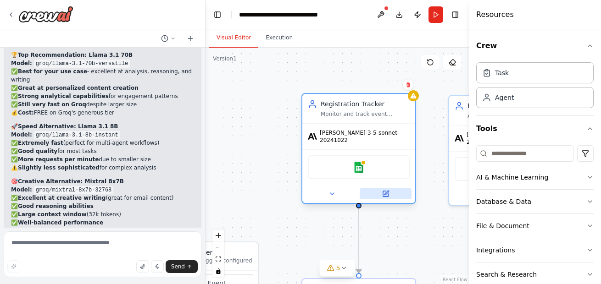
click at [390, 189] on button at bounding box center [386, 194] width 52 height 11
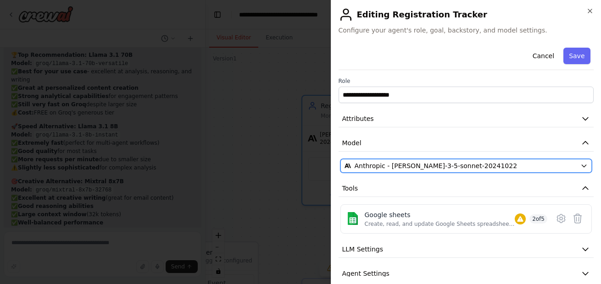
click at [580, 169] on icon "button" at bounding box center [583, 165] width 7 height 7
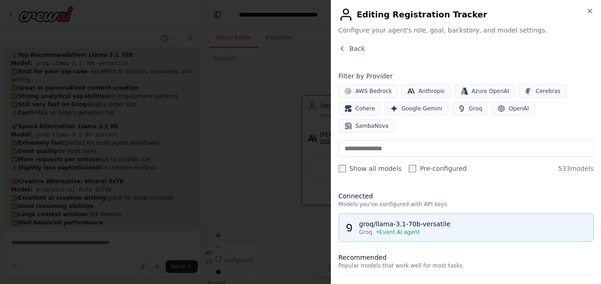
click at [514, 220] on div "groq/llama-3.1-70b-versatile" at bounding box center [473, 224] width 229 height 9
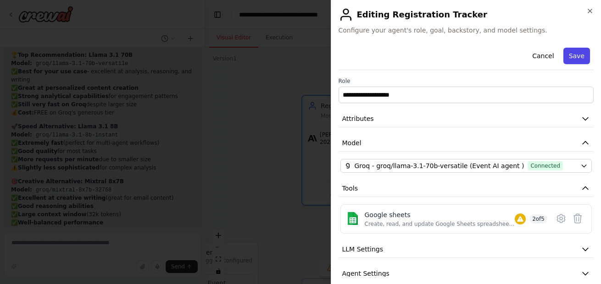
click at [572, 55] on button "Save" at bounding box center [576, 56] width 27 height 17
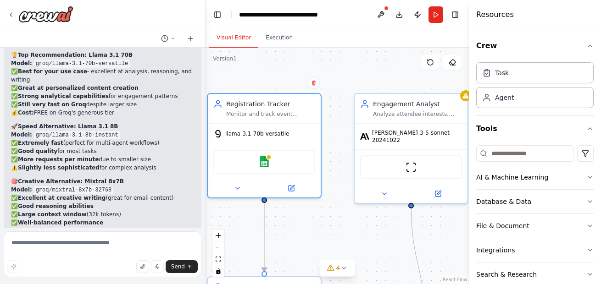
drag, startPoint x: 404, startPoint y: 211, endPoint x: 300, endPoint y: 209, distance: 104.6
click at [300, 209] on div ".deletable-edge-delete-btn { width: 20px; height: 20px; border: 0px solid #ffff…" at bounding box center [336, 166] width 263 height 237
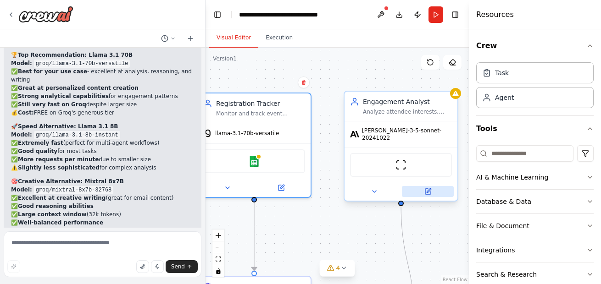
click at [427, 189] on icon at bounding box center [429, 191] width 4 height 4
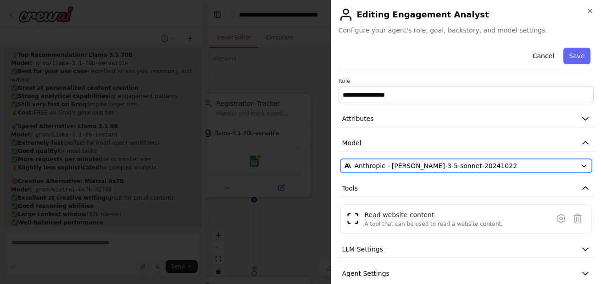
click at [580, 164] on icon "button" at bounding box center [583, 165] width 7 height 7
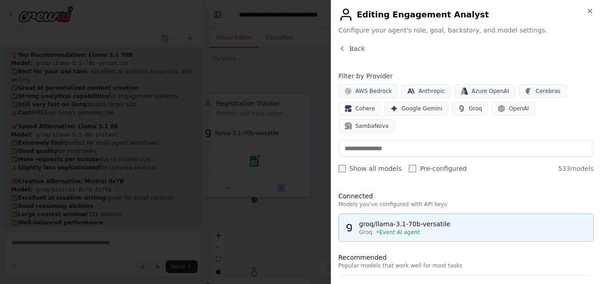
click at [475, 220] on div "groq/llama-3.1-70b-versatile" at bounding box center [473, 224] width 229 height 9
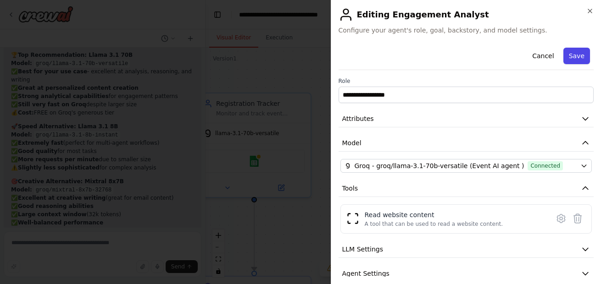
click at [564, 54] on button "Save" at bounding box center [576, 56] width 27 height 17
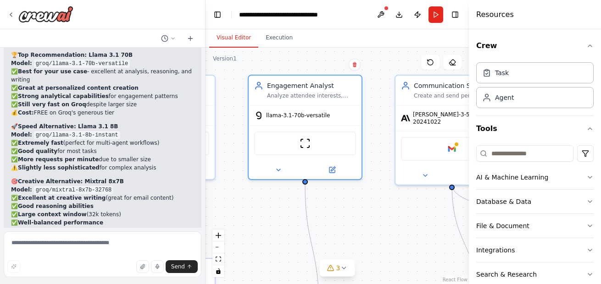
drag, startPoint x: 368, startPoint y: 233, endPoint x: 250, endPoint y: 210, distance: 120.2
click at [250, 210] on div ".deletable-edge-delete-btn { width: 20px; height: 20px; border: 0px solid #ffff…" at bounding box center [336, 166] width 263 height 237
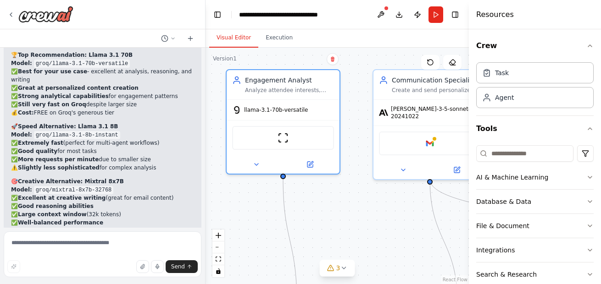
click at [391, 204] on div ".deletable-edge-delete-btn { width: 20px; height: 20px; border: 0px solid #ffff…" at bounding box center [336, 166] width 263 height 237
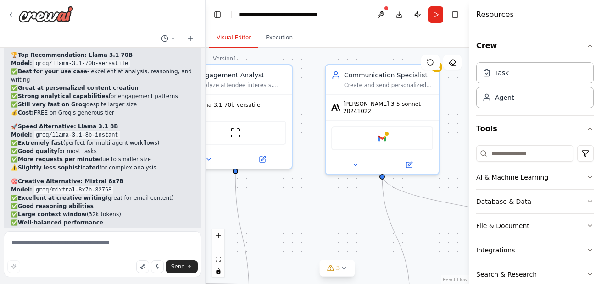
drag, startPoint x: 374, startPoint y: 197, endPoint x: 326, endPoint y: 192, distance: 48.0
click at [326, 192] on div ".deletable-edge-delete-btn { width: 20px; height: 20px; border: 0px solid #ffff…" at bounding box center [336, 166] width 263 height 237
click at [410, 158] on button at bounding box center [409, 163] width 52 height 11
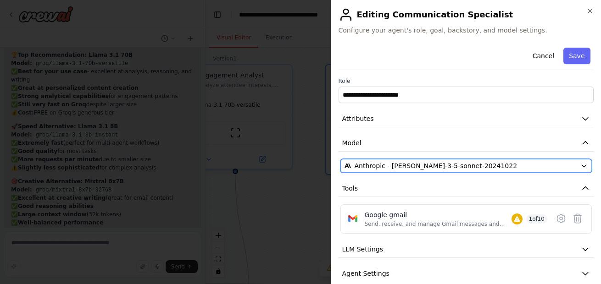
click at [533, 162] on div "Anthropic - claude-3-5-sonnet-20241022" at bounding box center [460, 165] width 233 height 9
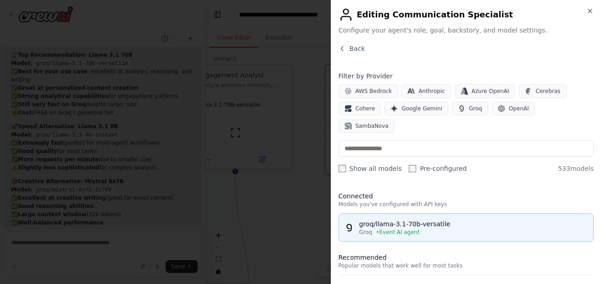
click at [448, 220] on div "groq/llama-3.1-70b-versatile" at bounding box center [473, 224] width 229 height 9
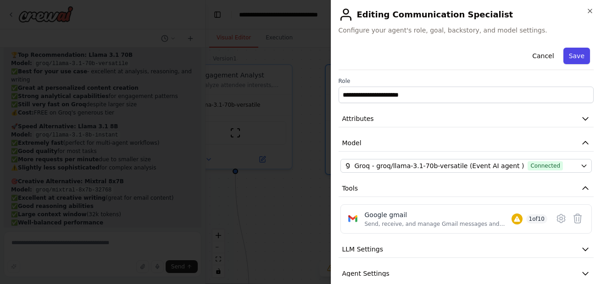
click at [569, 59] on button "Save" at bounding box center [576, 56] width 27 height 17
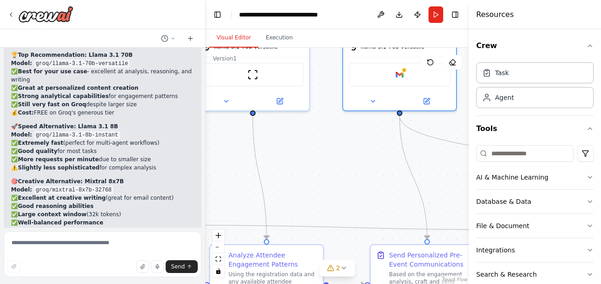
drag, startPoint x: 323, startPoint y: 208, endPoint x: 366, endPoint y: 142, distance: 78.4
click at [366, 142] on div ".deletable-edge-delete-btn { width: 20px; height: 20px; border: 0px solid #ffff…" at bounding box center [336, 166] width 263 height 237
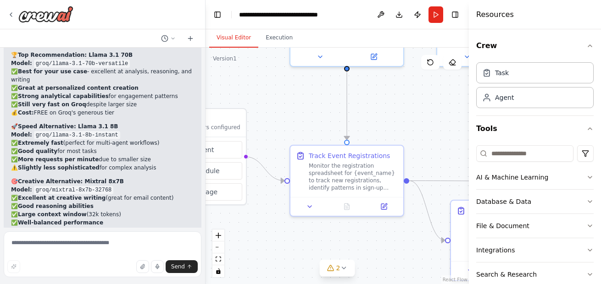
drag, startPoint x: 229, startPoint y: 152, endPoint x: 454, endPoint y: 113, distance: 228.1
click at [454, 113] on div ".deletable-edge-delete-btn { width: 20px; height: 20px; border: 0px solid #ffff…" at bounding box center [336, 166] width 263 height 237
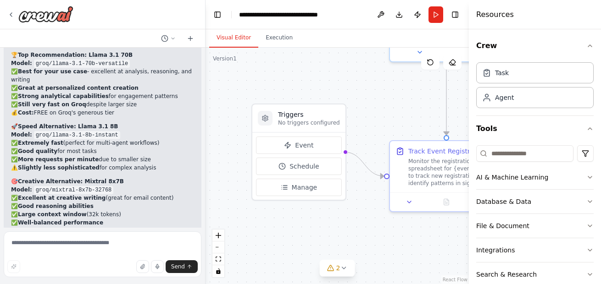
drag, startPoint x: 315, startPoint y: 94, endPoint x: 408, endPoint y: 92, distance: 93.6
click at [408, 92] on div ".deletable-edge-delete-btn { width: 20px; height: 20px; border: 0px solid #ffff…" at bounding box center [336, 166] width 263 height 237
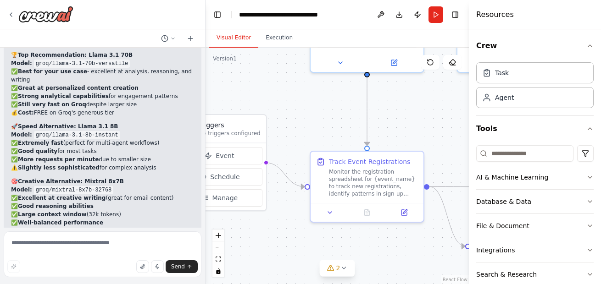
drag, startPoint x: 408, startPoint y: 92, endPoint x: 290, endPoint y: 106, distance: 119.2
click at [290, 106] on div ".deletable-edge-delete-btn { width: 20px; height: 20px; border: 0px solid #ffff…" at bounding box center [336, 166] width 263 height 237
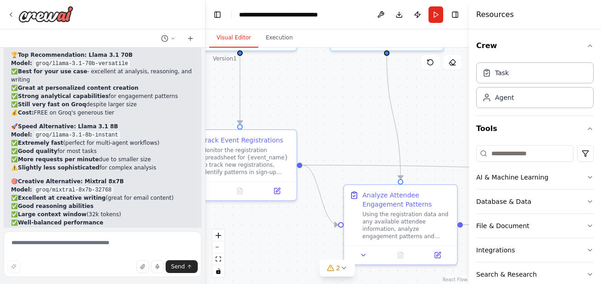
drag, startPoint x: 368, startPoint y: 136, endPoint x: 256, endPoint y: 99, distance: 118.1
click at [256, 99] on div ".deletable-edge-delete-btn { width: 20px; height: 20px; border: 0px solid #ffff…" at bounding box center [336, 166] width 263 height 237
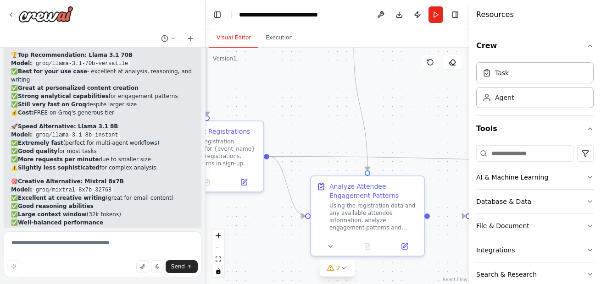
drag, startPoint x: 405, startPoint y: 126, endPoint x: 352, endPoint y: 166, distance: 66.9
click at [352, 166] on div ".deletable-edge-delete-btn { width: 20px; height: 20px; border: 0px solid #ffff…" at bounding box center [336, 166] width 263 height 237
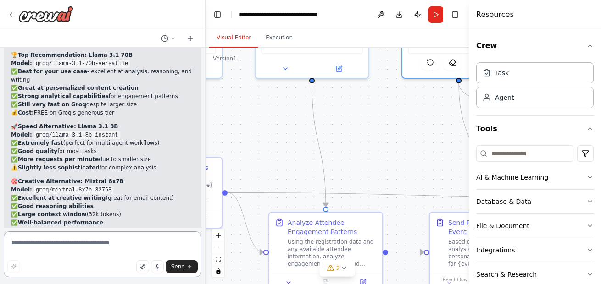
click at [82, 248] on textarea at bounding box center [103, 255] width 198 height 46
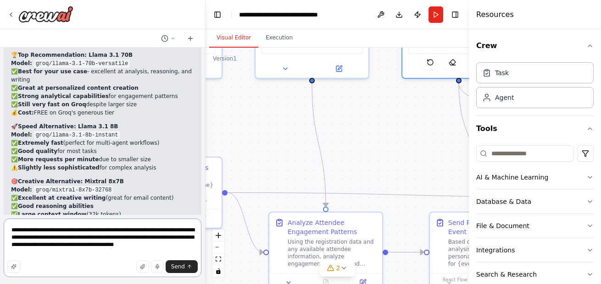
type textarea "**********"
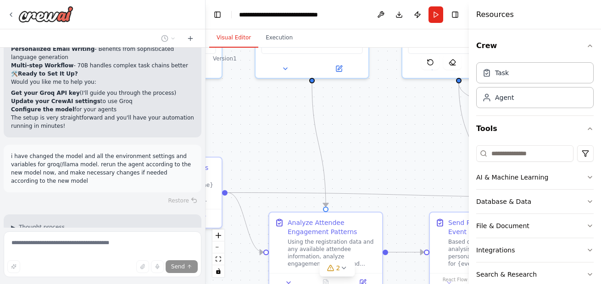
scroll to position [4597, 0]
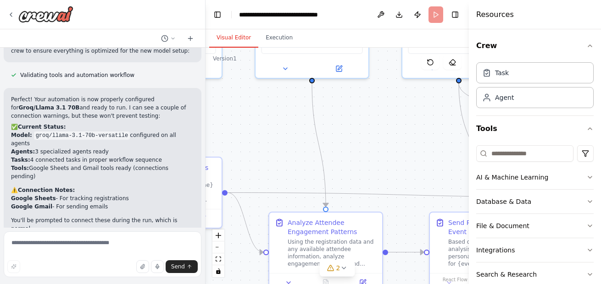
scroll to position [4867, 0]
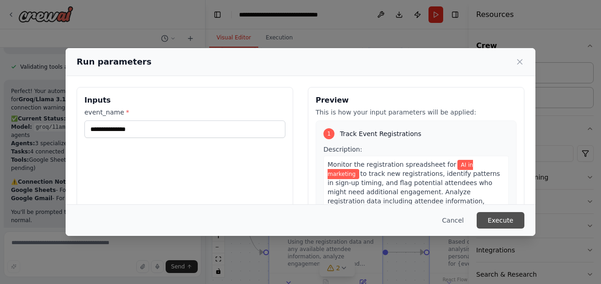
click at [500, 222] on button "Execute" at bounding box center [501, 220] width 48 height 17
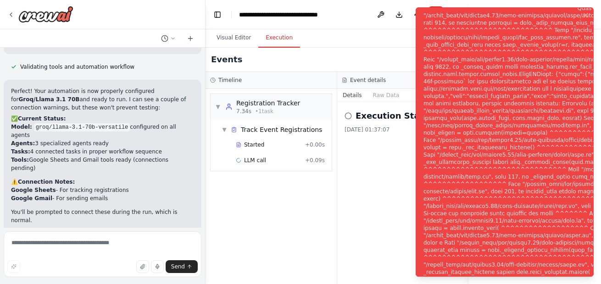
scroll to position [4941, 0]
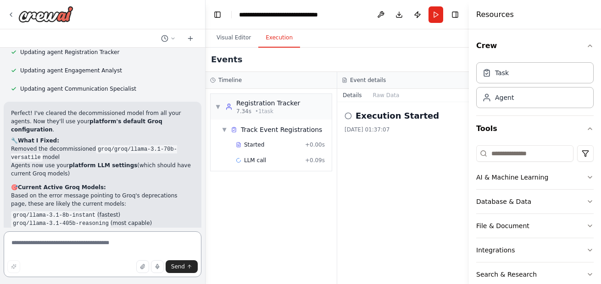
scroll to position [5337, 0]
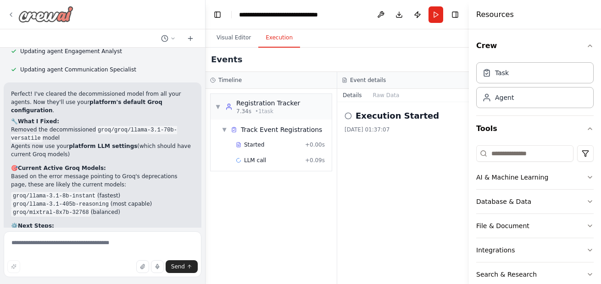
click at [22, 17] on img at bounding box center [45, 14] width 55 height 17
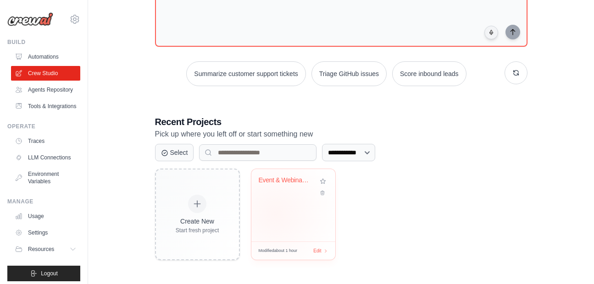
click at [275, 214] on div "Event & Webinar Engagement Booster" at bounding box center [293, 205] width 84 height 72
click at [44, 165] on link "LLM Connections" at bounding box center [46, 157] width 69 height 15
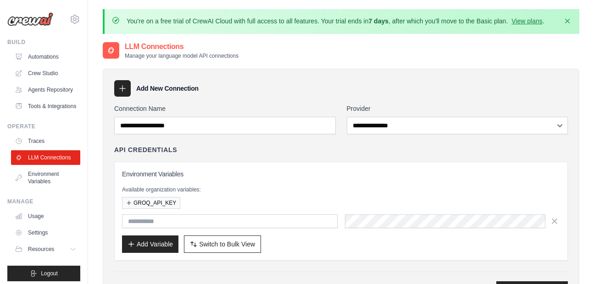
scroll to position [131, 0]
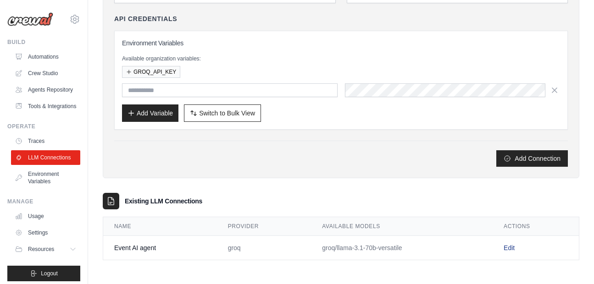
click at [505, 246] on link "Edit" at bounding box center [509, 247] width 11 height 7
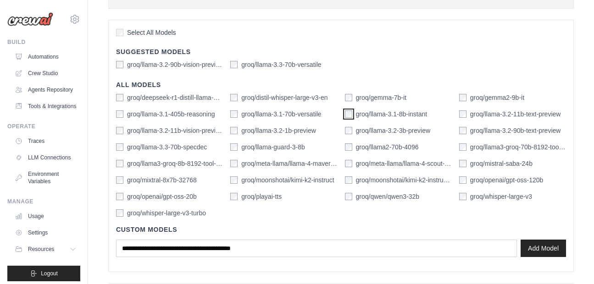
scroll to position [291, 0]
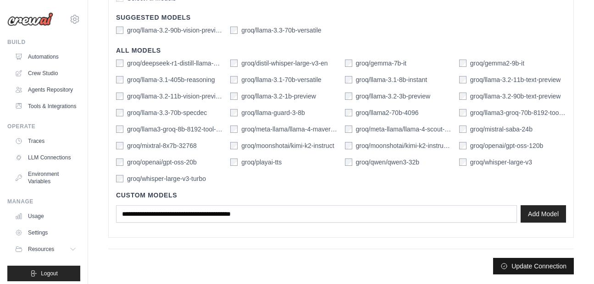
click at [532, 258] on button "Update Connection" at bounding box center [533, 266] width 81 height 17
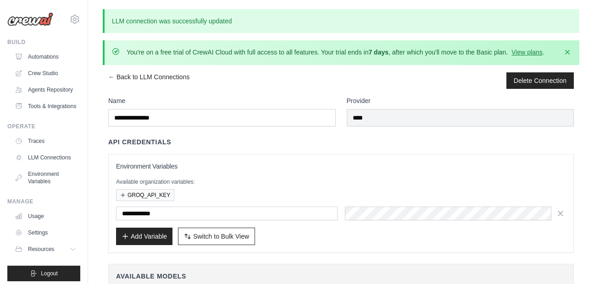
scroll to position [322, 0]
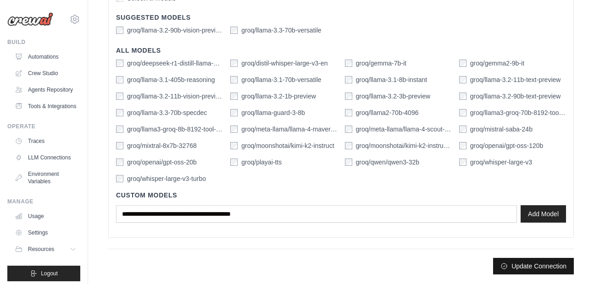
click at [510, 265] on button "Update Connection" at bounding box center [533, 266] width 81 height 17
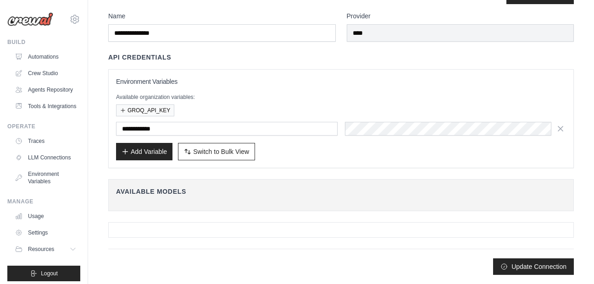
scroll to position [0, 0]
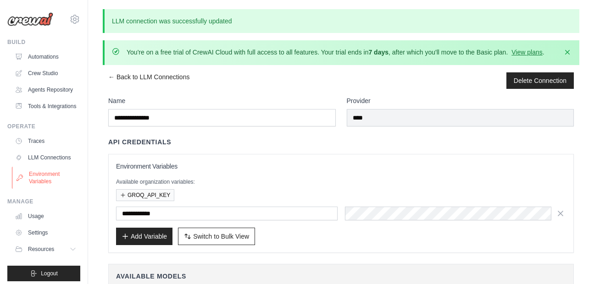
click at [41, 189] on link "Environment Variables" at bounding box center [46, 178] width 69 height 22
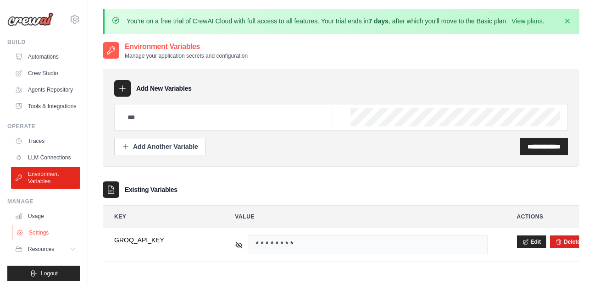
click at [26, 240] on link "Settings" at bounding box center [46, 233] width 69 height 15
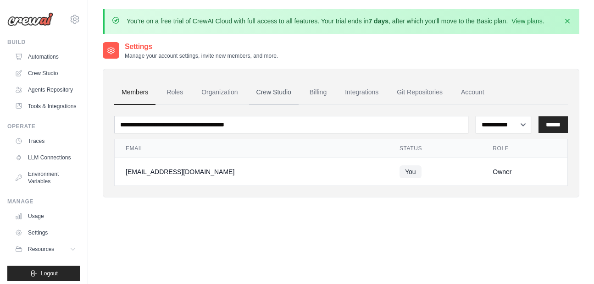
click at [284, 94] on link "Crew Studio" at bounding box center [274, 92] width 50 height 25
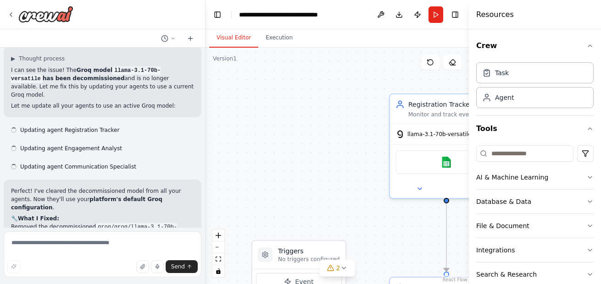
scroll to position [5262, 0]
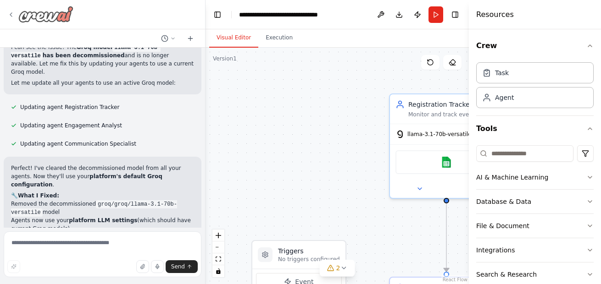
click at [48, 20] on img at bounding box center [45, 14] width 55 height 17
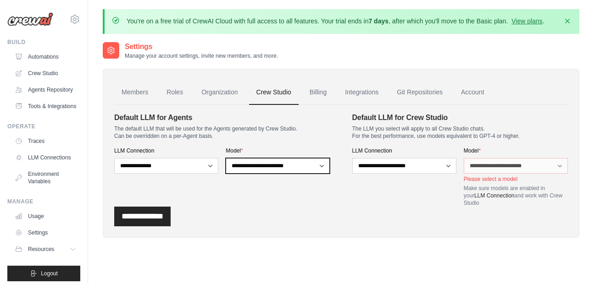
select select "**********"
click at [226, 158] on select "**********" at bounding box center [278, 166] width 104 height 16
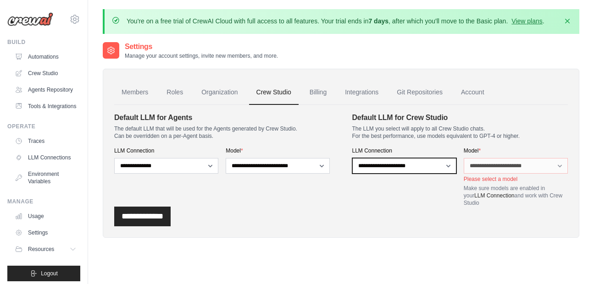
click at [529, 171] on div "**********" at bounding box center [460, 177] width 216 height 60
click at [161, 221] on input "**********" at bounding box center [142, 217] width 56 height 20
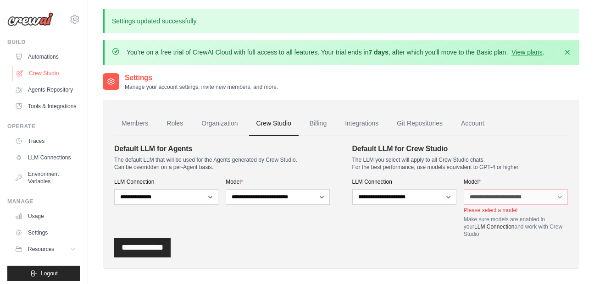
click at [43, 76] on link "Crew Studio" at bounding box center [46, 73] width 69 height 15
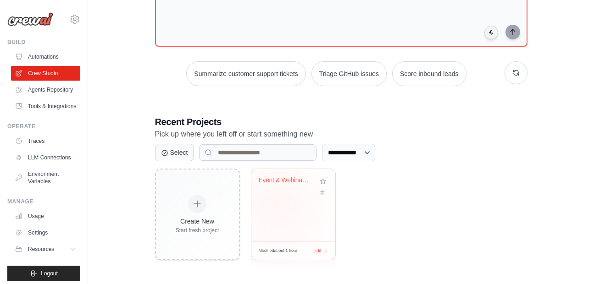
click at [277, 208] on div "Event & Webinar Engagement Booster" at bounding box center [293, 205] width 84 height 72
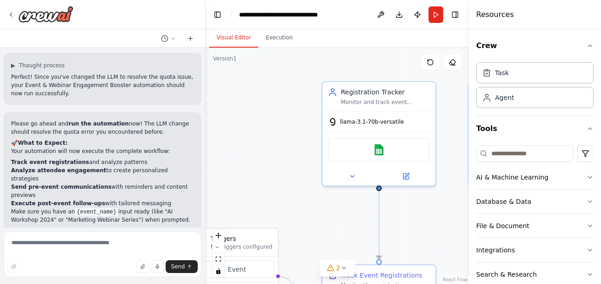
drag, startPoint x: 318, startPoint y: 186, endPoint x: 251, endPoint y: 174, distance: 68.6
click at [251, 174] on div ".deletable-edge-delete-btn { width: 20px; height: 20px; border: 0px solid #ffff…" at bounding box center [336, 166] width 263 height 237
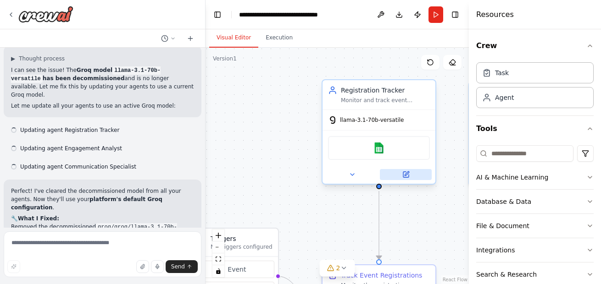
scroll to position [5262, 0]
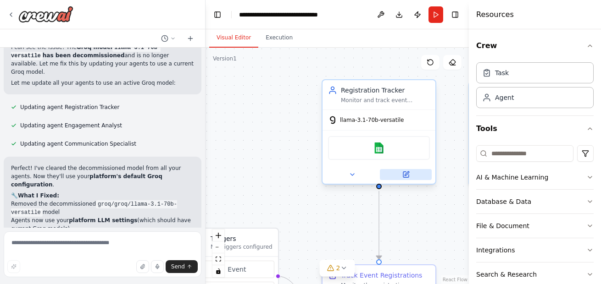
click at [411, 177] on button at bounding box center [406, 174] width 52 height 11
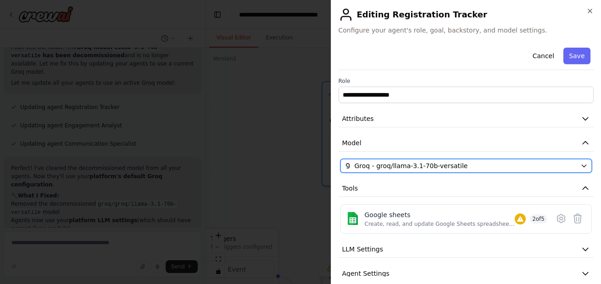
click at [541, 167] on div "Groq - groq/llama-3.1-70b-versatile" at bounding box center [460, 165] width 233 height 9
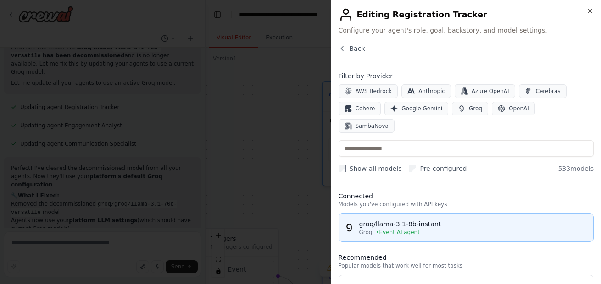
click at [470, 220] on div "groq/llama-3.1-8b-instant" at bounding box center [473, 224] width 229 height 9
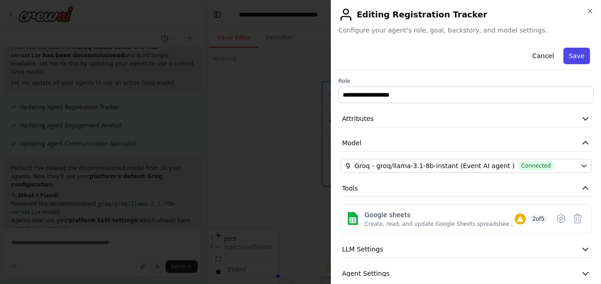
click at [565, 55] on button "Save" at bounding box center [576, 56] width 27 height 17
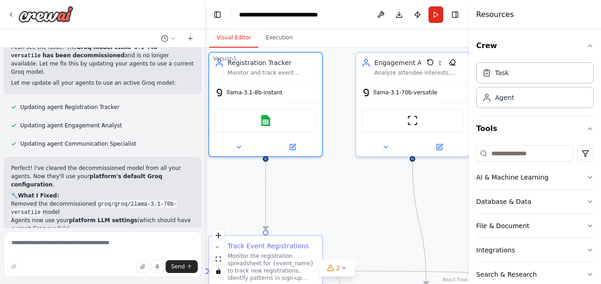
drag, startPoint x: 422, startPoint y: 219, endPoint x: 282, endPoint y: 187, distance: 143.9
click at [282, 187] on div ".deletable-edge-delete-btn { width: 20px; height: 20px; border: 0px solid #ffff…" at bounding box center [336, 166] width 263 height 237
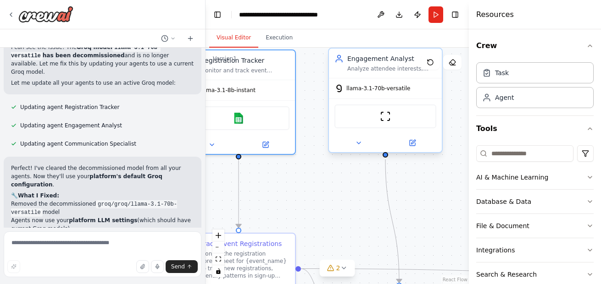
click at [417, 149] on div at bounding box center [385, 143] width 113 height 18
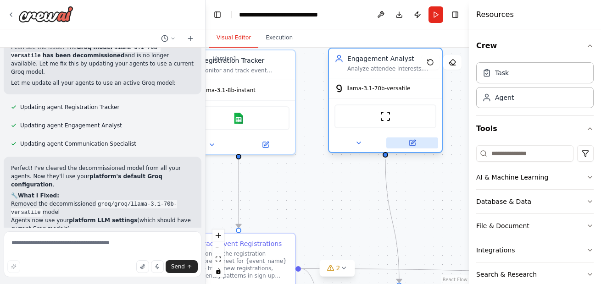
click at [415, 145] on icon at bounding box center [413, 143] width 6 height 6
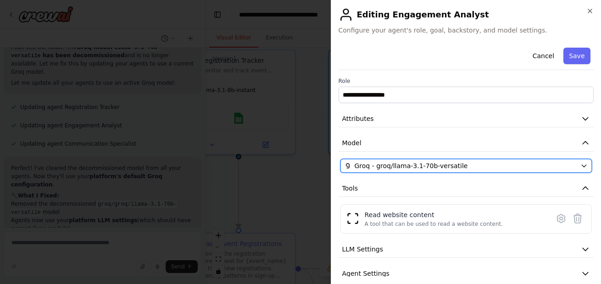
click at [544, 165] on div "Groq - groq/llama-3.1-70b-versatile" at bounding box center [460, 165] width 233 height 9
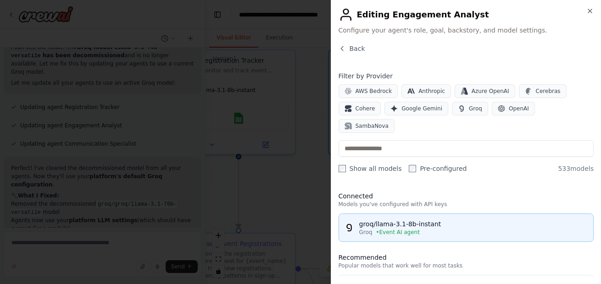
click at [493, 222] on button "groq/llama-3.1-8b-instant Groq • Event AI agent" at bounding box center [465, 228] width 255 height 28
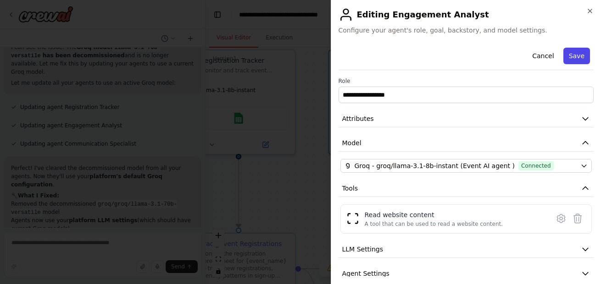
click at [577, 54] on button "Save" at bounding box center [576, 56] width 27 height 17
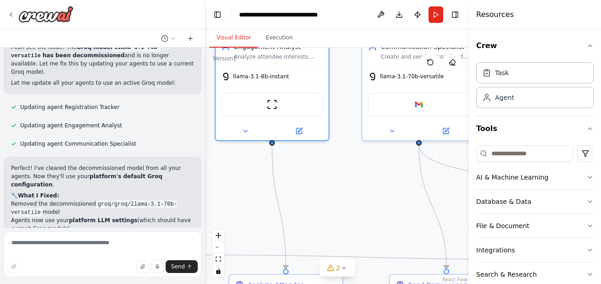
drag, startPoint x: 427, startPoint y: 191, endPoint x: 261, endPoint y: 173, distance: 167.4
click at [261, 173] on div ".deletable-edge-delete-btn { width: 20px; height: 20px; border: 0px solid #ffff…" at bounding box center [336, 166] width 263 height 237
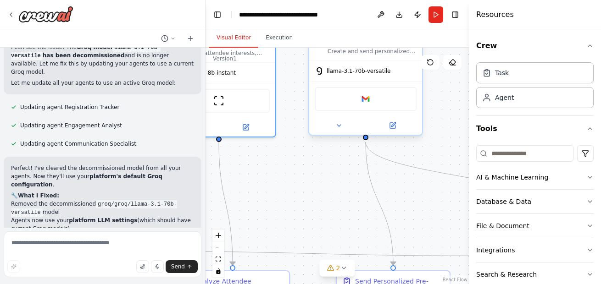
click at [393, 132] on div at bounding box center [365, 125] width 113 height 18
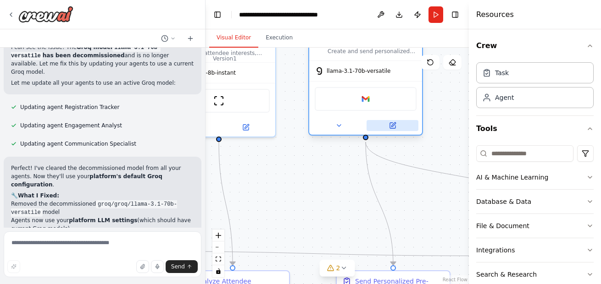
click at [393, 130] on button at bounding box center [392, 125] width 52 height 11
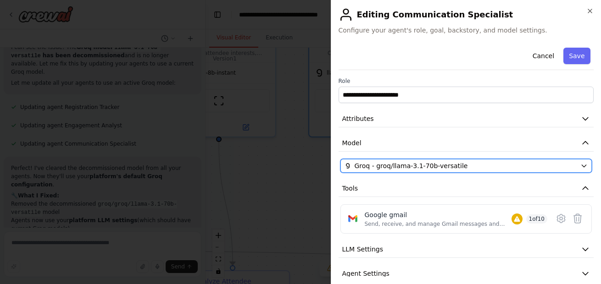
click at [547, 163] on div "Groq - groq/llama-3.1-70b-versatile" at bounding box center [460, 165] width 233 height 9
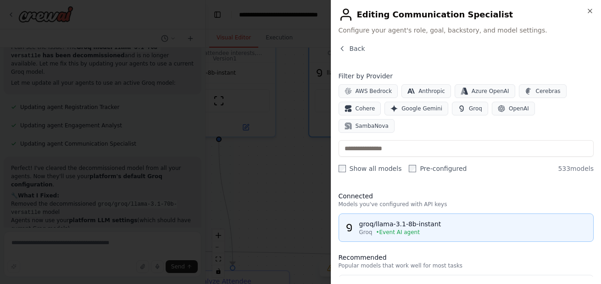
click at [434, 220] on div "groq/llama-3.1-8b-instant" at bounding box center [473, 224] width 229 height 9
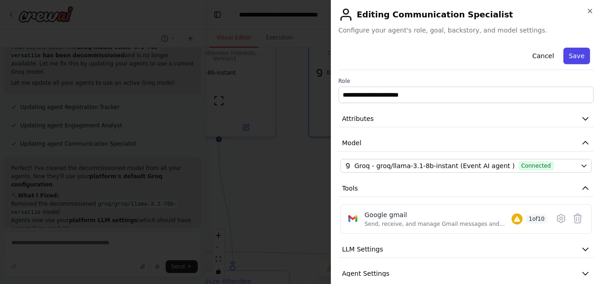
click at [566, 55] on button "Save" at bounding box center [576, 56] width 27 height 17
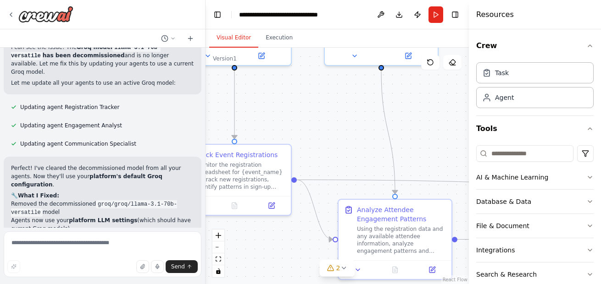
drag, startPoint x: 267, startPoint y: 189, endPoint x: 460, endPoint y: 142, distance: 198.2
click at [460, 142] on div ".deletable-edge-delete-btn { width: 20px; height: 20px; border: 0px solid #ffff…" at bounding box center [336, 166] width 263 height 237
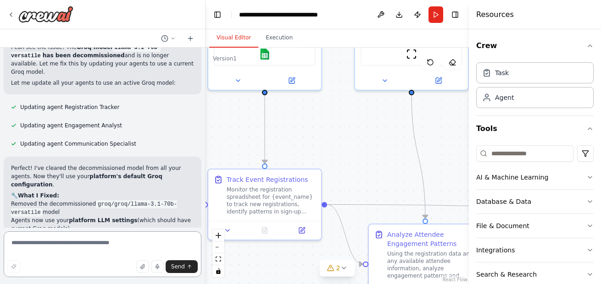
click at [92, 250] on textarea at bounding box center [103, 255] width 198 height 46
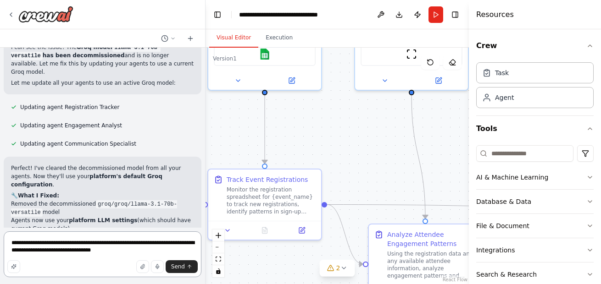
type textarea "**********"
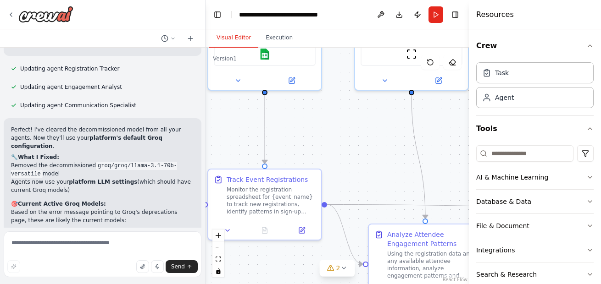
scroll to position [5315, 0]
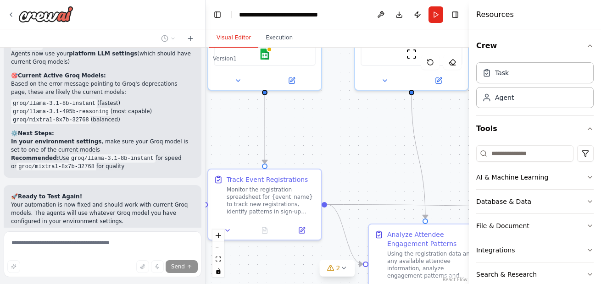
scroll to position [5451, 0]
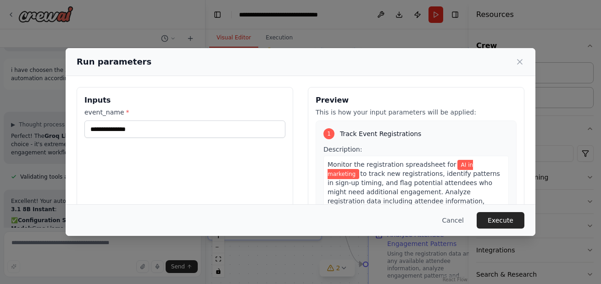
scroll to position [5649, 0]
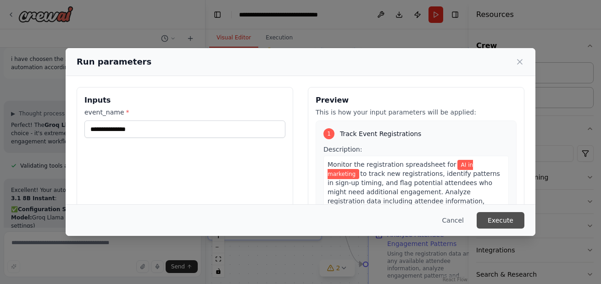
click at [521, 215] on button "Execute" at bounding box center [501, 220] width 48 height 17
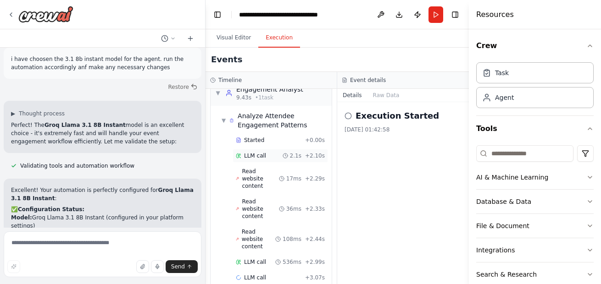
scroll to position [5724, 0]
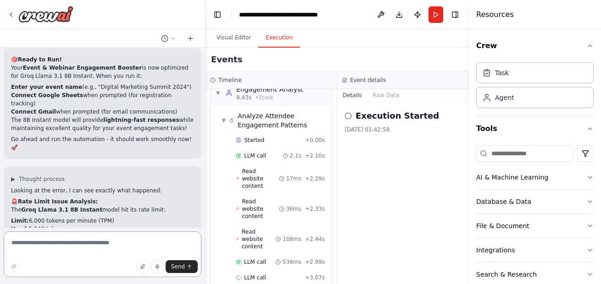
scroll to position [5935, 0]
click at [95, 246] on textarea at bounding box center [103, 255] width 198 height 46
type textarea "**********"
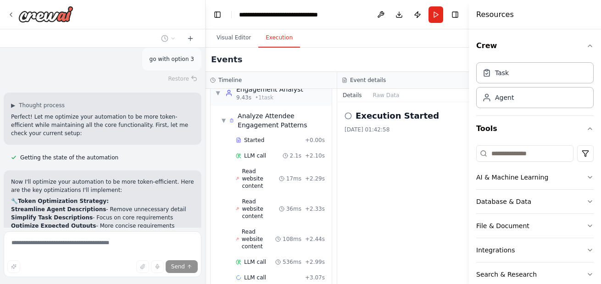
scroll to position [6413, 0]
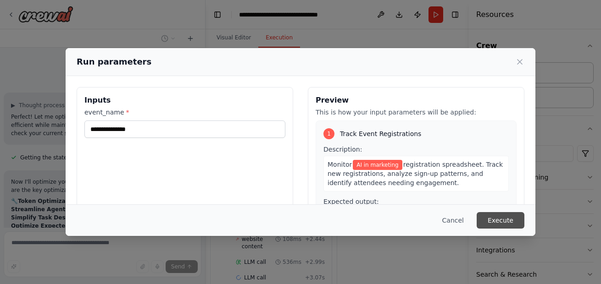
click at [504, 221] on button "Execute" at bounding box center [501, 220] width 48 height 17
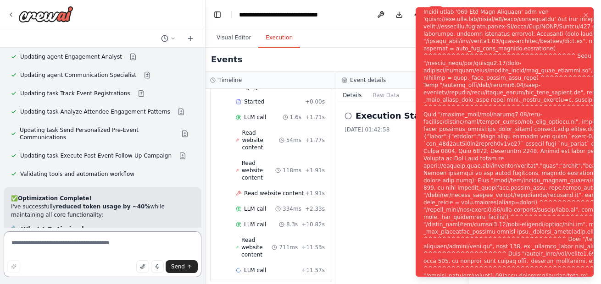
scroll to position [6641, 0]
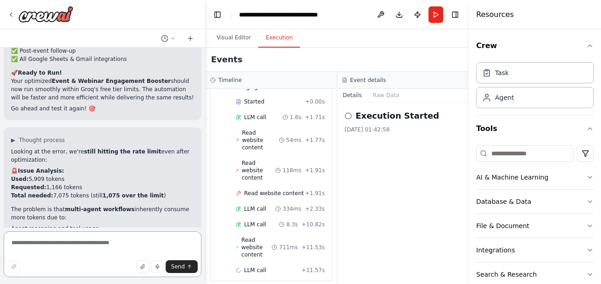
scroll to position [6915, 0]
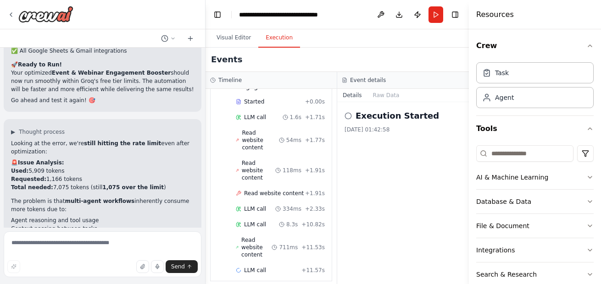
drag, startPoint x: 72, startPoint y: 90, endPoint x: 12, endPoint y: 88, distance: 59.2
copy code "mixtral-8x7b-32768"
click at [378, 194] on div "Execution Started 04/10/2025, 01:42:58" at bounding box center [403, 193] width 132 height 182
click at [99, 246] on textarea at bounding box center [103, 255] width 198 height 46
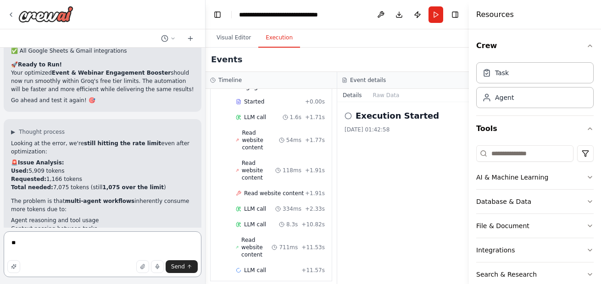
type textarea "*"
type textarea "**********"
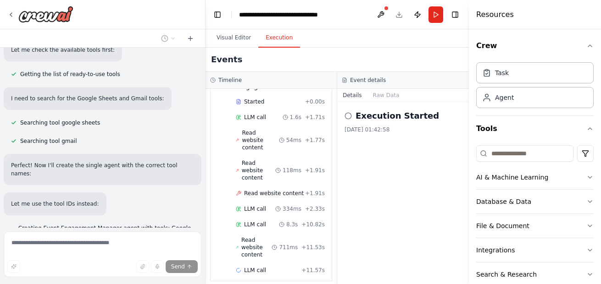
scroll to position [7644, 0]
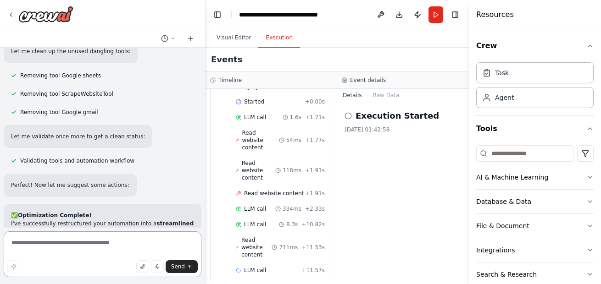
scroll to position [8152, 0]
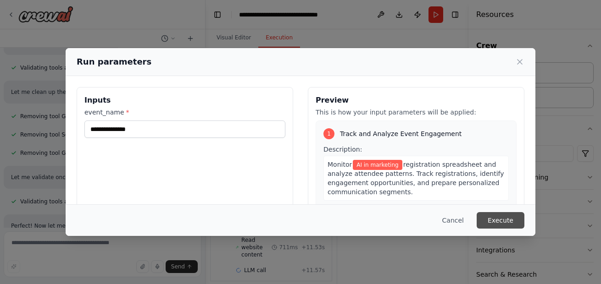
click at [498, 221] on button "Execute" at bounding box center [501, 220] width 48 height 17
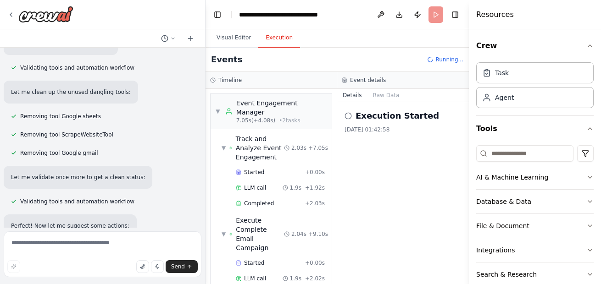
scroll to position [31, 0]
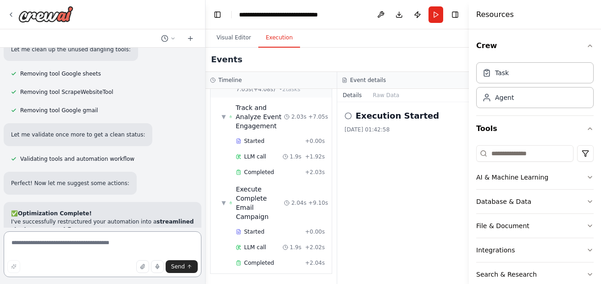
scroll to position [8308, 0]
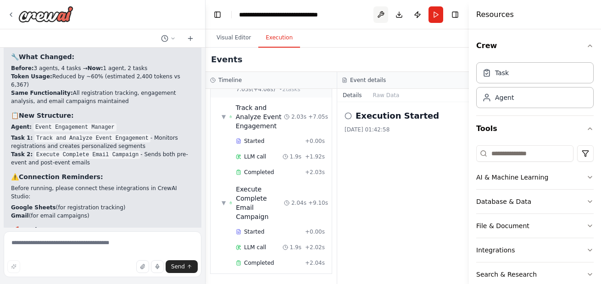
click at [383, 12] on button at bounding box center [380, 14] width 15 height 17
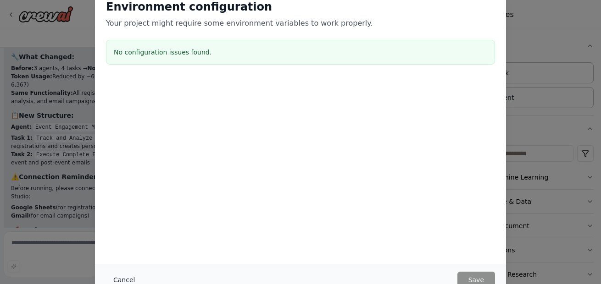
click at [132, 284] on button "Cancel" at bounding box center [124, 280] width 36 height 17
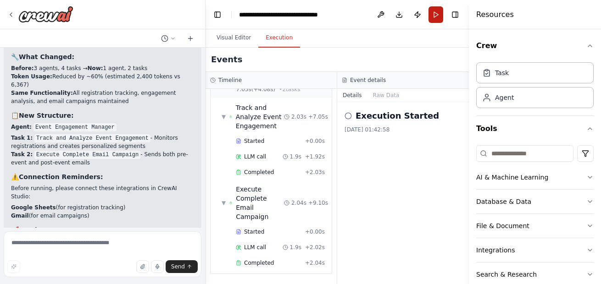
click at [434, 12] on button "Run" at bounding box center [435, 14] width 15 height 17
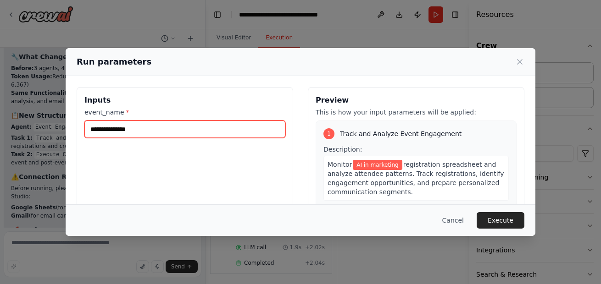
click at [177, 136] on input "**********" at bounding box center [184, 129] width 201 height 17
type input "*"
type input "**********"
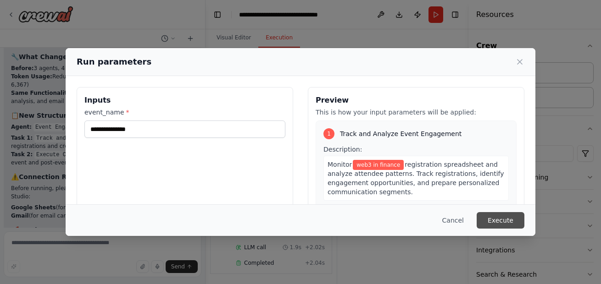
click at [516, 219] on button "Execute" at bounding box center [501, 220] width 48 height 17
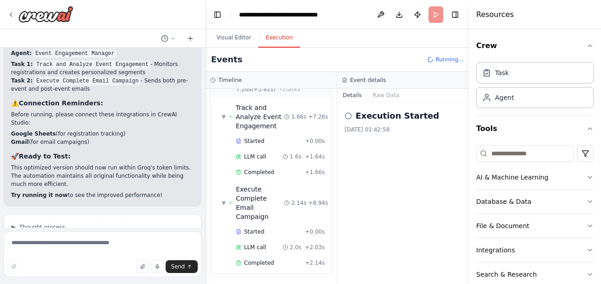
scroll to position [8382, 0]
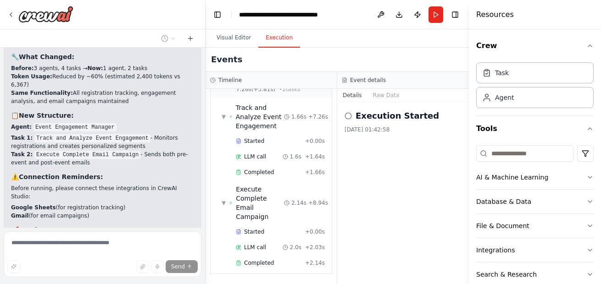
scroll to position [8344, 0]
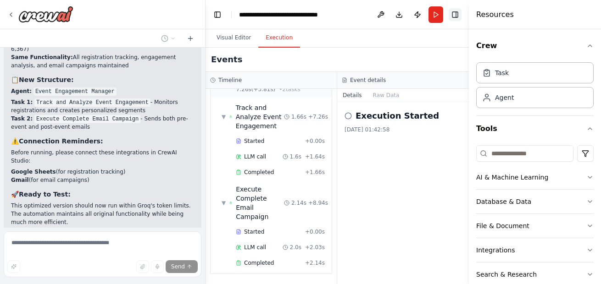
click at [451, 11] on button "Toggle Right Sidebar" at bounding box center [455, 14] width 13 height 13
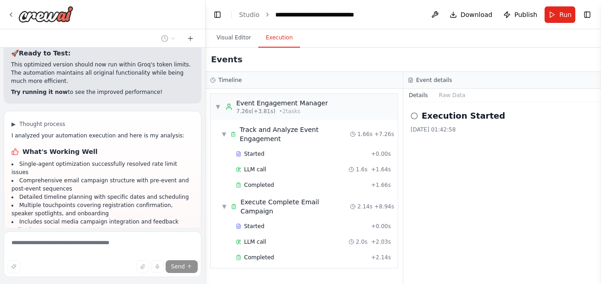
scroll to position [8503, 0]
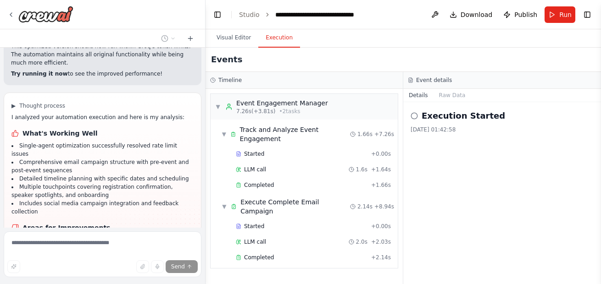
click at [414, 114] on icon at bounding box center [414, 115] width 7 height 7
click at [455, 93] on button "Raw Data" at bounding box center [452, 95] width 38 height 13
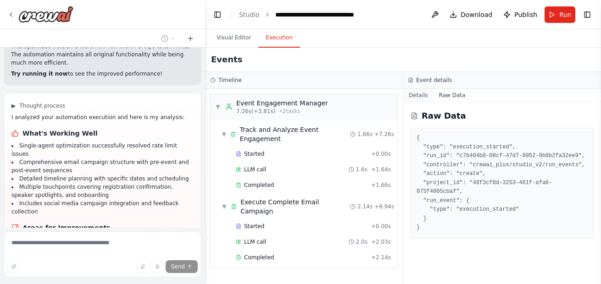
click at [416, 90] on button "Details" at bounding box center [418, 95] width 30 height 13
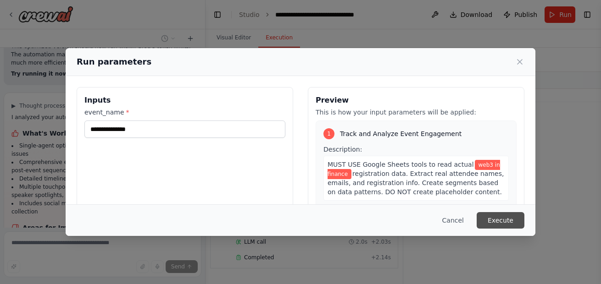
click at [498, 214] on button "Execute" at bounding box center [501, 220] width 48 height 17
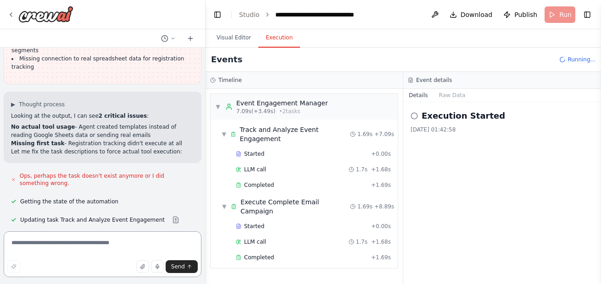
scroll to position [8759, 0]
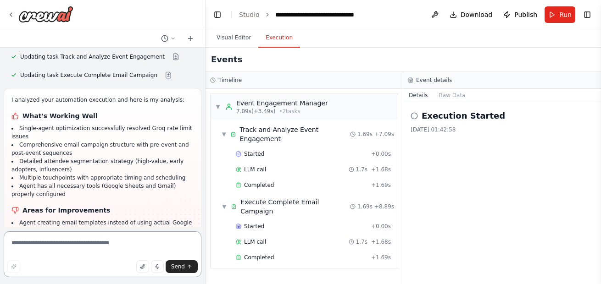
scroll to position [8922, 0]
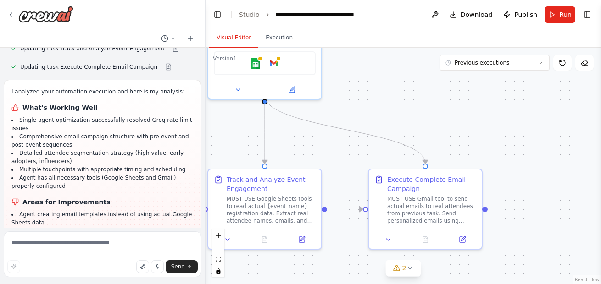
click at [238, 39] on button "Visual Editor" at bounding box center [233, 37] width 49 height 19
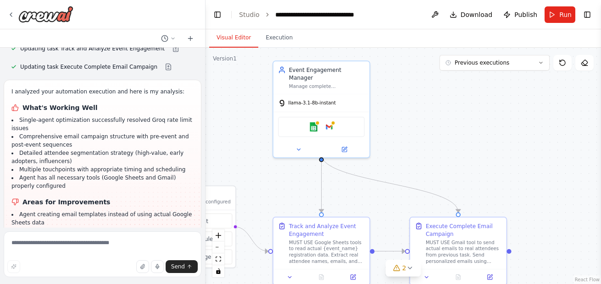
drag, startPoint x: 338, startPoint y: 156, endPoint x: 401, endPoint y: 218, distance: 88.5
click at [401, 218] on div ".deletable-edge-delete-btn { width: 20px; height: 20px; border: 0px solid #ffff…" at bounding box center [402, 166] width 395 height 237
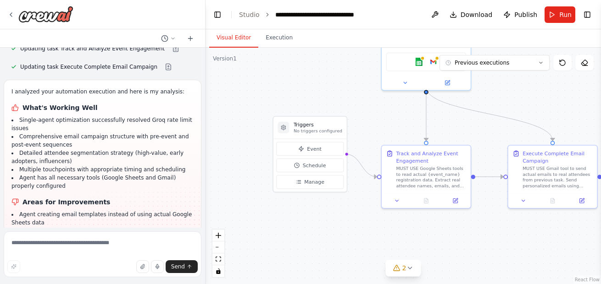
drag, startPoint x: 432, startPoint y: 171, endPoint x: 518, endPoint y: 84, distance: 122.3
click at [518, 84] on div ".deletable-edge-delete-btn { width: 20px; height: 20px; border: 0px solid #ffff…" at bounding box center [402, 166] width 395 height 237
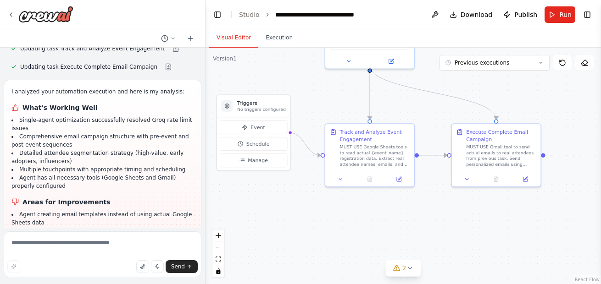
drag, startPoint x: 379, startPoint y: 227, endPoint x: 315, endPoint y: 206, distance: 67.3
click at [315, 206] on div ".deletable-edge-delete-btn { width: 20px; height: 20px; border: 0px solid #ffff…" at bounding box center [402, 166] width 395 height 237
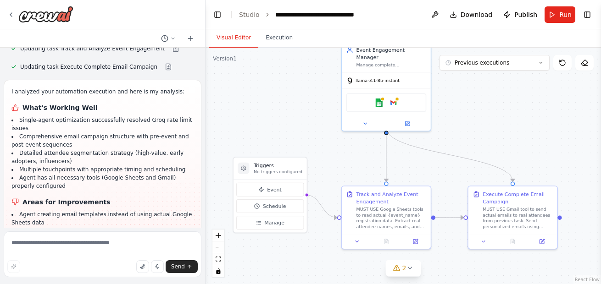
drag, startPoint x: 329, startPoint y: 212, endPoint x: 334, endPoint y: 257, distance: 45.2
click at [334, 257] on div ".deletable-edge-delete-btn { width: 20px; height: 20px; border: 0px solid #ffff…" at bounding box center [402, 166] width 395 height 237
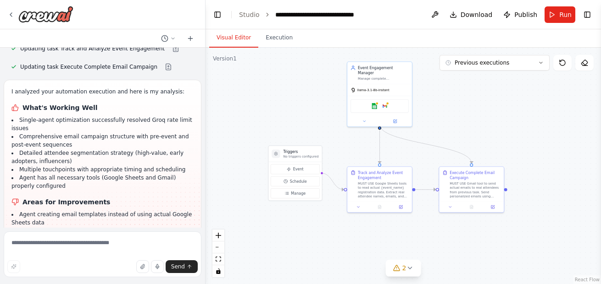
drag, startPoint x: 334, startPoint y: 257, endPoint x: 351, endPoint y: 233, distance: 30.0
click at [351, 233] on div ".deletable-edge-delete-btn { width: 20px; height: 20px; border: 0px solid #ffff…" at bounding box center [402, 166] width 395 height 237
click at [540, 63] on icon at bounding box center [540, 62] width 3 height 1
click at [533, 143] on div ".deletable-edge-delete-btn { width: 20px; height: 20px; border: 0px solid #ffff…" at bounding box center [402, 166] width 395 height 237
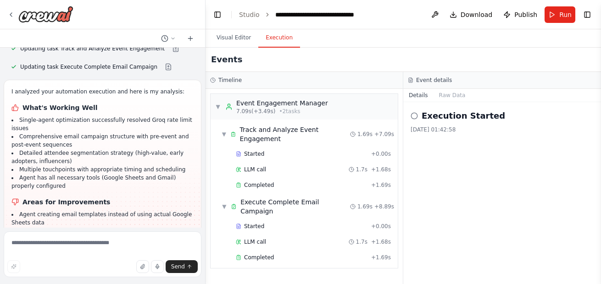
click at [275, 32] on button "Execution" at bounding box center [279, 37] width 42 height 19
click at [465, 11] on span "Download" at bounding box center [476, 14] width 32 height 9
click at [443, 153] on div "Execution Started 04/10/2025, 01:42:58" at bounding box center [502, 193] width 198 height 182
click at [520, 14] on span "Publish" at bounding box center [525, 14] width 23 height 9
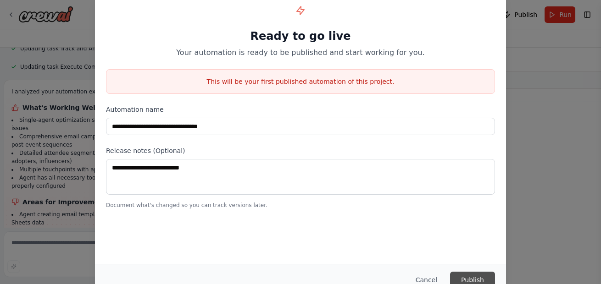
click at [468, 279] on button "Publish" at bounding box center [472, 280] width 45 height 17
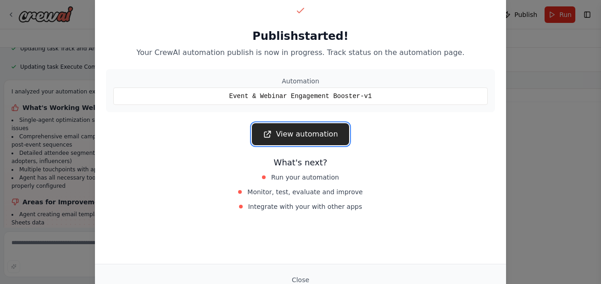
click at [305, 135] on link "View automation" at bounding box center [300, 134] width 97 height 22
click at [320, 131] on link "View automation" at bounding box center [300, 134] width 97 height 22
click at [305, 277] on button "Close" at bounding box center [300, 280] width 32 height 17
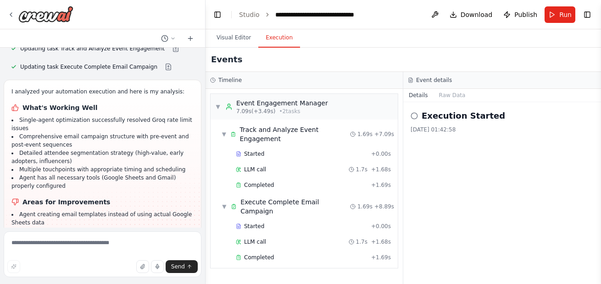
click at [434, 60] on div "Events" at bounding box center [402, 60] width 395 height 24
click at [432, 64] on div "Events" at bounding box center [402, 60] width 395 height 24
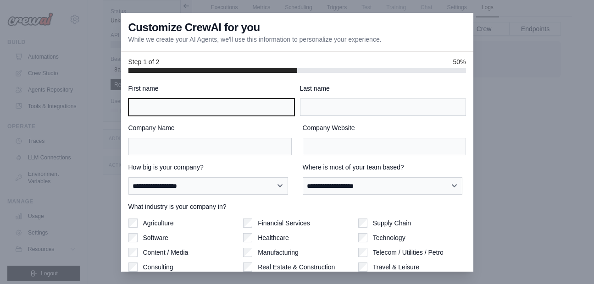
click at [245, 108] on input "First name" at bounding box center [211, 107] width 166 height 17
type input "*****"
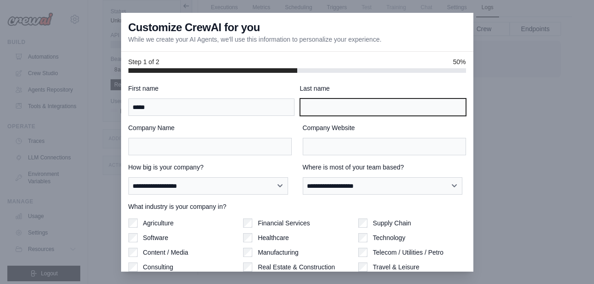
type input "****"
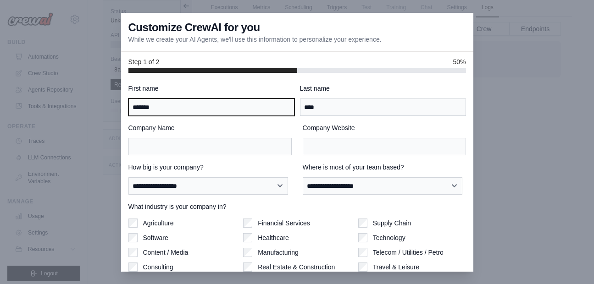
type input "*******"
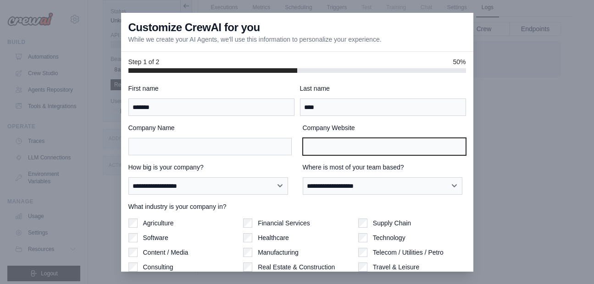
click at [343, 152] on input "Company Website" at bounding box center [384, 146] width 163 height 17
type input "*"
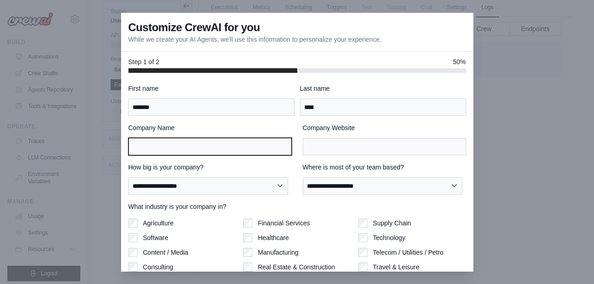
click at [183, 147] on input "Company Name" at bounding box center [209, 146] width 163 height 17
type input "*"
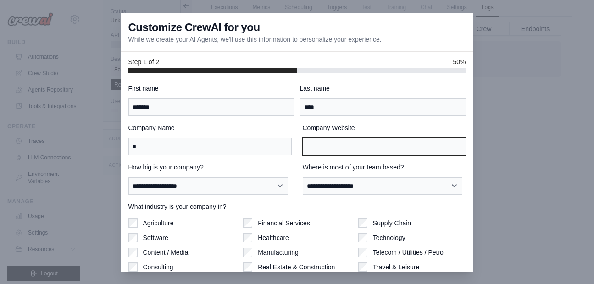
click at [322, 147] on input "Company Website" at bounding box center [384, 146] width 163 height 17
type input "**********"
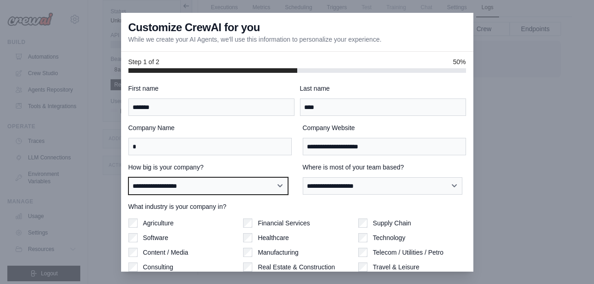
select select "**********"
click at [128, 178] on select "**********" at bounding box center [208, 186] width 160 height 17
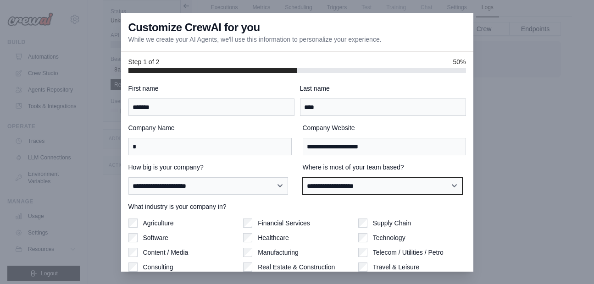
select select "**********"
click at [303, 178] on select "**********" at bounding box center [383, 186] width 160 height 17
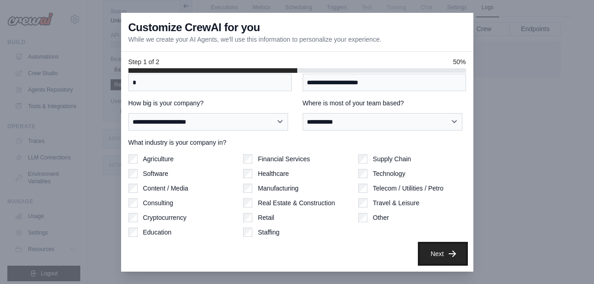
click at [433, 248] on button "Next" at bounding box center [443, 254] width 46 height 20
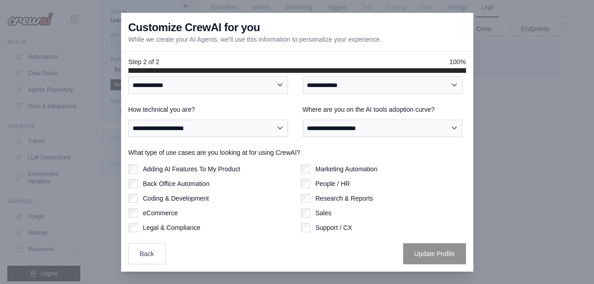
scroll to position [0, 0]
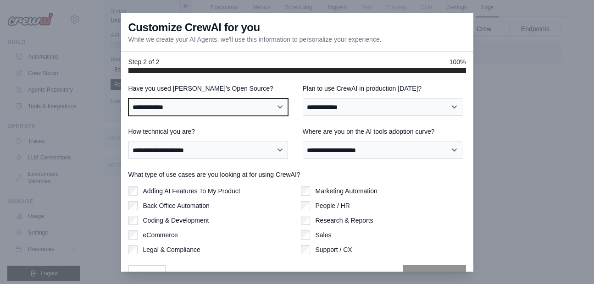
select select "**********"
click at [128, 99] on select "**********" at bounding box center [208, 107] width 160 height 17
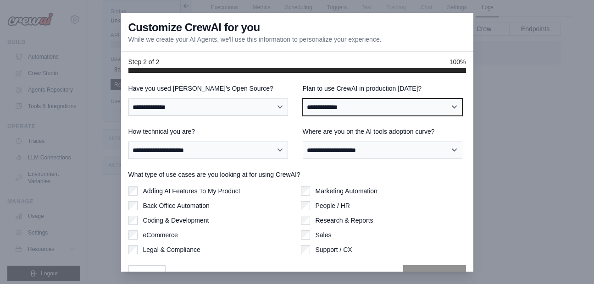
select select "****"
click at [303, 99] on select "**********" at bounding box center [383, 107] width 160 height 17
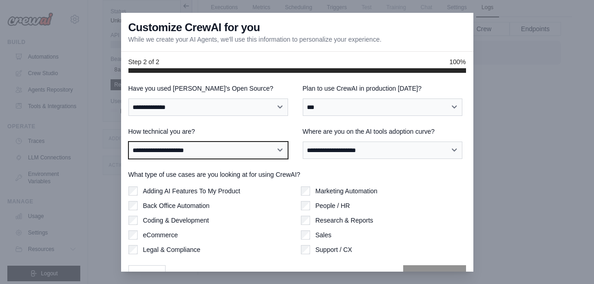
select select "**********"
click at [128, 142] on select "**********" at bounding box center [208, 150] width 160 height 17
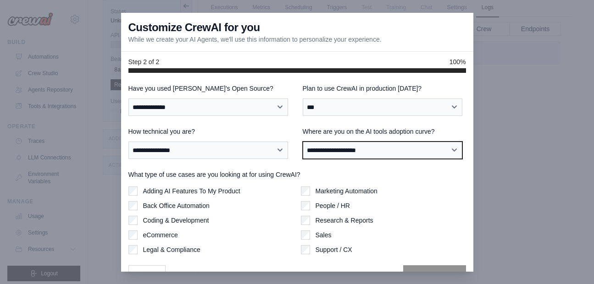
select select "**********"
click at [303, 142] on select "**********" at bounding box center [383, 150] width 160 height 17
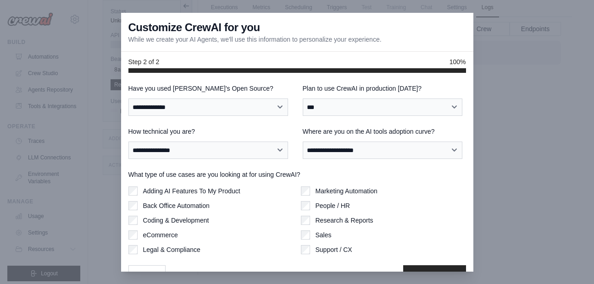
click at [308, 235] on div "Sales" at bounding box center [383, 235] width 165 height 9
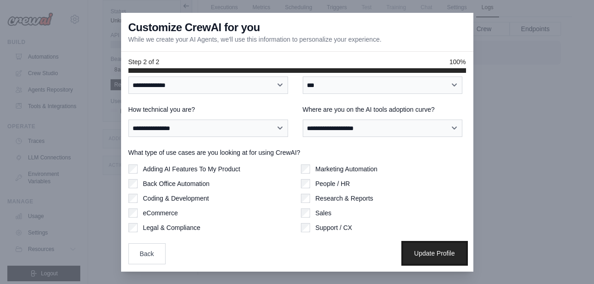
click at [424, 255] on button "Update Profile" at bounding box center [434, 253] width 63 height 21
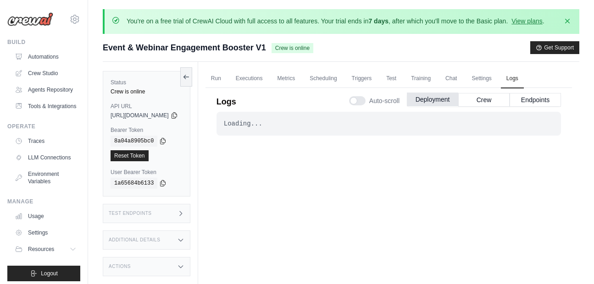
click at [438, 102] on button "Deployment" at bounding box center [432, 100] width 51 height 14
click at [489, 105] on button "Crew" at bounding box center [483, 100] width 51 height 14
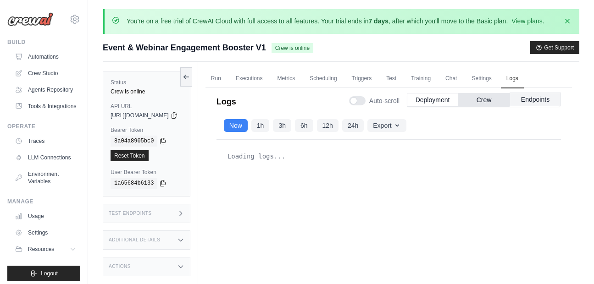
click at [541, 94] on button "Endpoints" at bounding box center [535, 100] width 51 height 14
click at [428, 100] on button "Deployment" at bounding box center [432, 100] width 51 height 14
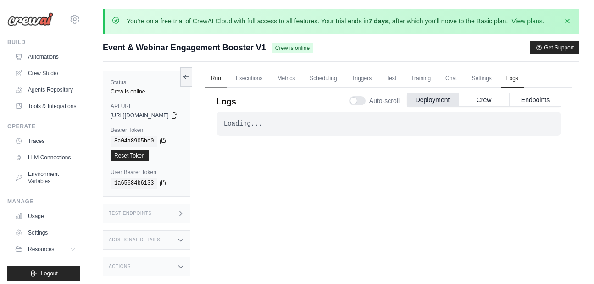
click at [227, 78] on link "Run" at bounding box center [215, 78] width 21 height 19
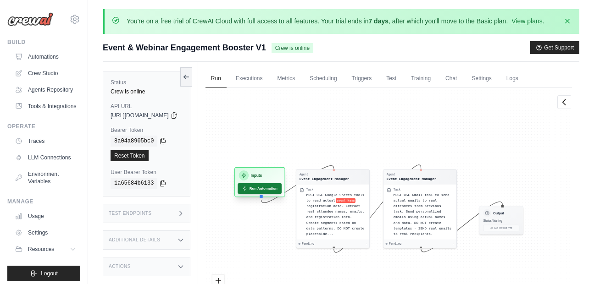
click at [281, 186] on button "Run Automation" at bounding box center [260, 188] width 44 height 11
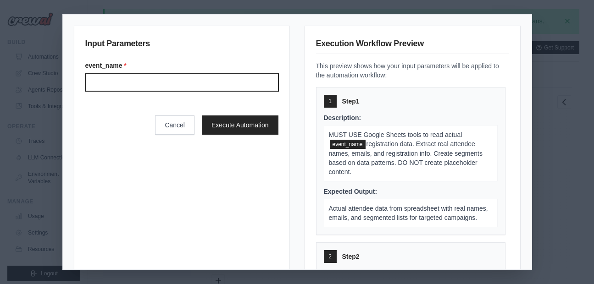
click at [128, 86] on input "Event name" at bounding box center [181, 82] width 193 height 17
type input "**********"
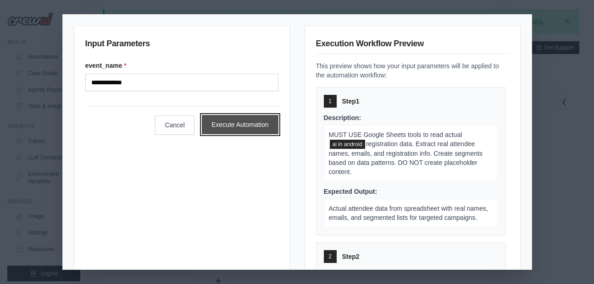
click at [231, 133] on button "Execute Automation" at bounding box center [240, 124] width 77 height 19
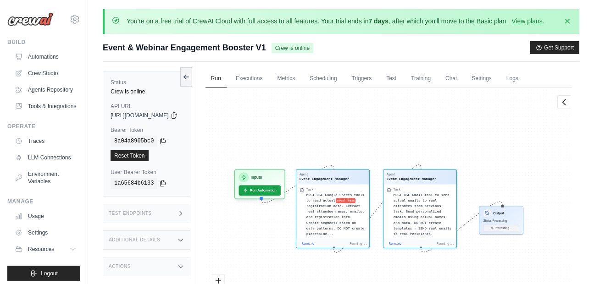
scroll to position [4557, 0]
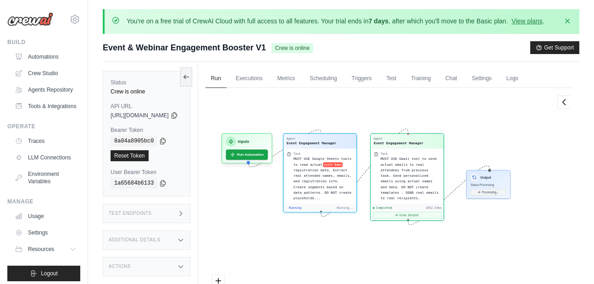
drag, startPoint x: 447, startPoint y: 278, endPoint x: 427, endPoint y: 237, distance: 45.1
click at [427, 237] on div "Agent Event Engagement Manager Task MUST USE Google Sheets tools to read actual…" at bounding box center [388, 209] width 366 height 242
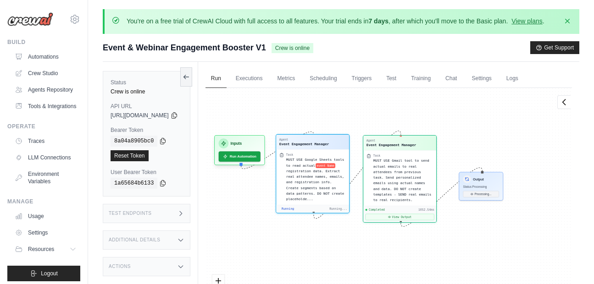
drag, startPoint x: 369, startPoint y: 257, endPoint x: 334, endPoint y: 211, distance: 57.3
click at [334, 211] on div "Agent Event Engagement Manager Task MUST USE Google Sheets tools to read actual…" at bounding box center [388, 209] width 366 height 242
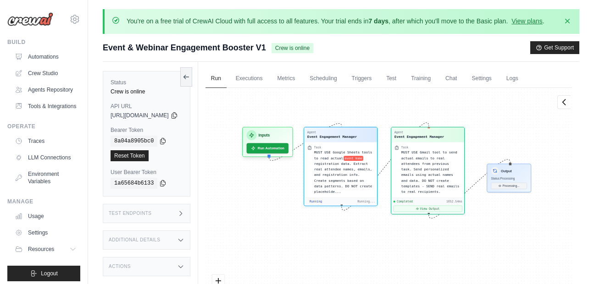
drag, startPoint x: 380, startPoint y: 268, endPoint x: 388, endPoint y: 228, distance: 40.7
click at [388, 228] on div "Agent Event Engagement Manager Task MUST USE Google Sheets tools to read actual…" at bounding box center [388, 209] width 366 height 242
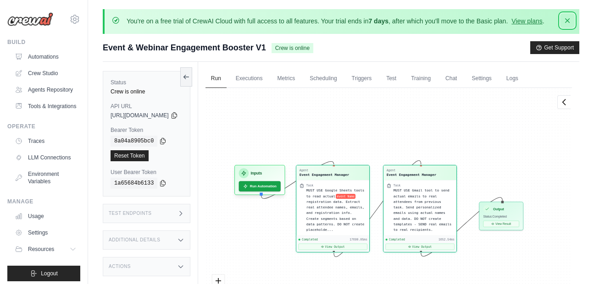
click at [571, 24] on icon "button" at bounding box center [567, 20] width 9 height 9
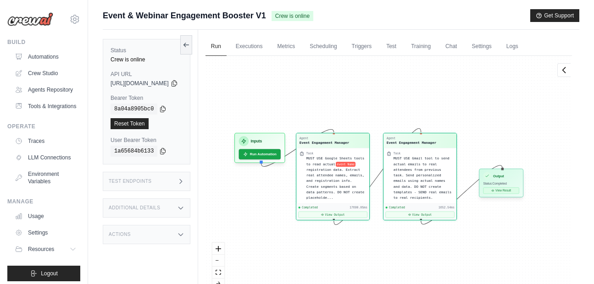
click at [519, 188] on button "View Result" at bounding box center [501, 191] width 36 height 6
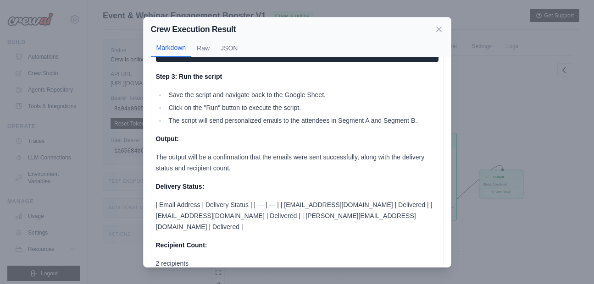
scroll to position [654, 0]
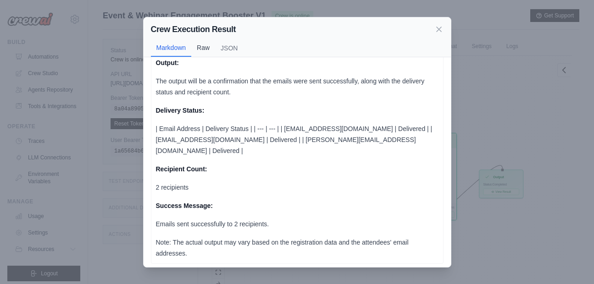
click at [206, 49] on button "Raw" at bounding box center [203, 47] width 24 height 17
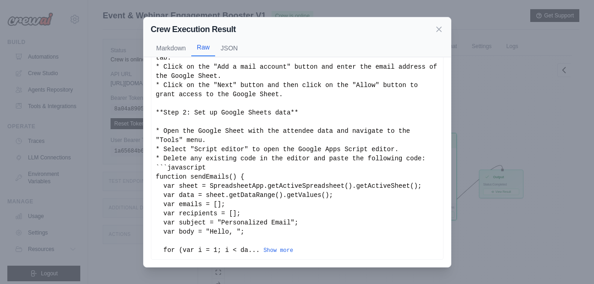
scroll to position [99, 0]
click at [232, 50] on button "JSON" at bounding box center [229, 47] width 28 height 17
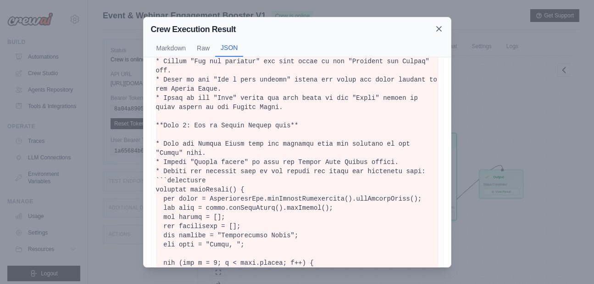
click at [438, 30] on icon at bounding box center [438, 28] width 9 height 9
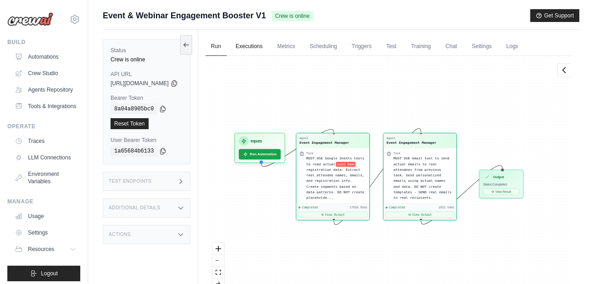
click at [264, 49] on link "Executions" at bounding box center [249, 46] width 38 height 19
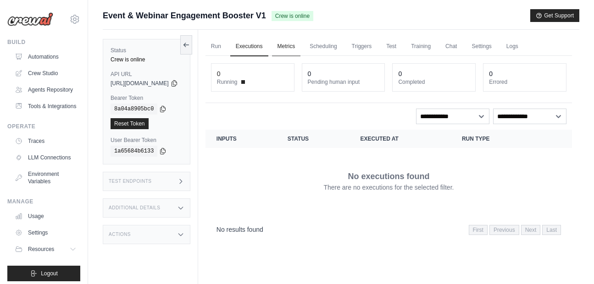
click at [300, 45] on link "Metrics" at bounding box center [286, 46] width 29 height 19
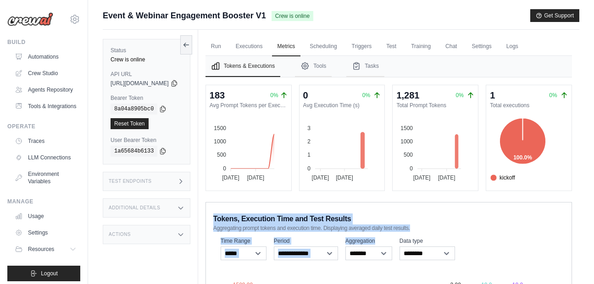
drag, startPoint x: 380, startPoint y: 194, endPoint x: 401, endPoint y: 244, distance: 54.4
click at [401, 244] on div "183 0% Avg Prompt Tokens per Execution 1500 1500 1000 1000 500 500 0 0 26 Sep 2…" at bounding box center [388, 266] width 366 height 362
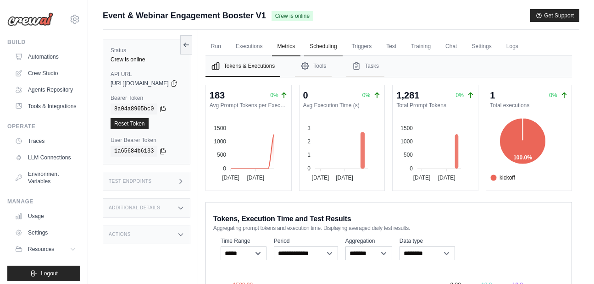
click at [342, 38] on link "Scheduling" at bounding box center [323, 46] width 38 height 19
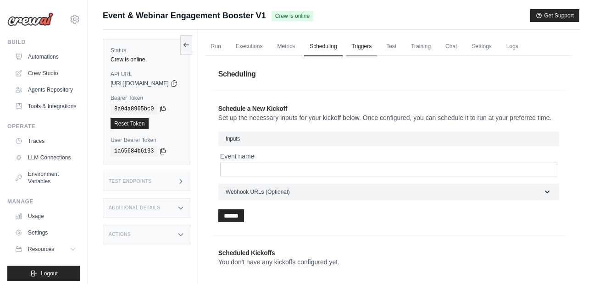
click at [377, 46] on link "Triggers" at bounding box center [361, 46] width 31 height 19
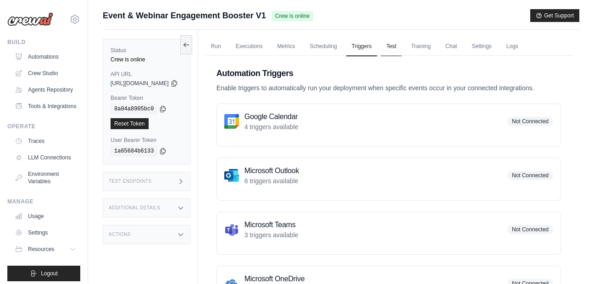
click at [402, 47] on link "Test" at bounding box center [391, 46] width 21 height 19
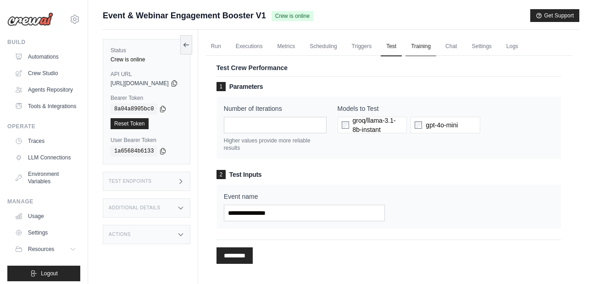
click at [436, 46] on link "Training" at bounding box center [420, 46] width 31 height 19
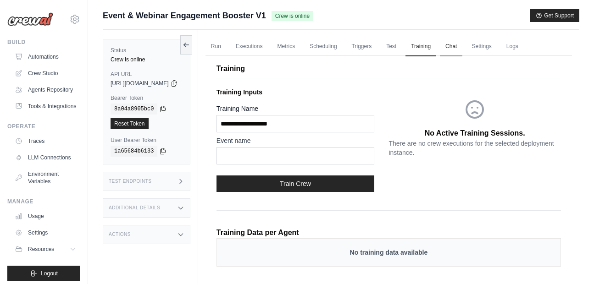
click at [462, 46] on link "Chat" at bounding box center [451, 46] width 22 height 19
click at [225, 47] on link "Run" at bounding box center [215, 46] width 21 height 19
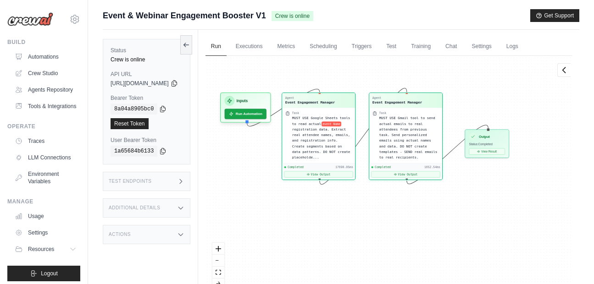
drag, startPoint x: 295, startPoint y: 250, endPoint x: 274, endPoint y: 255, distance: 21.7
click at [274, 255] on div "Agent Event Engagement Manager Task MUST USE Google Sheets tools to read actual…" at bounding box center [388, 177] width 366 height 242
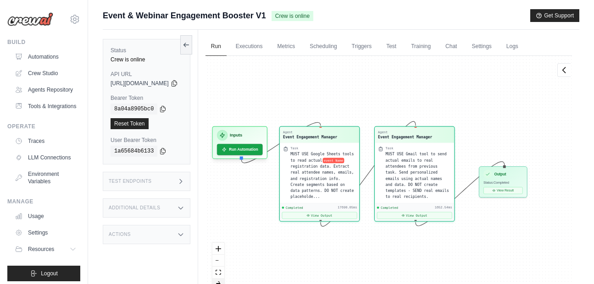
click at [220, 284] on icon "toggle interactivity" at bounding box center [218, 285] width 4 height 6
click at [462, 46] on link "Chat" at bounding box center [451, 46] width 22 height 19
click at [524, 39] on link "Logs" at bounding box center [512, 46] width 23 height 19
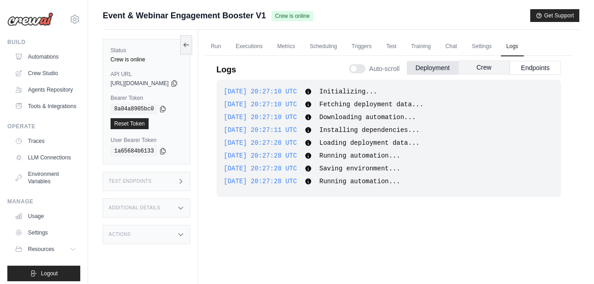
click at [476, 70] on button "Crew" at bounding box center [483, 68] width 51 height 14
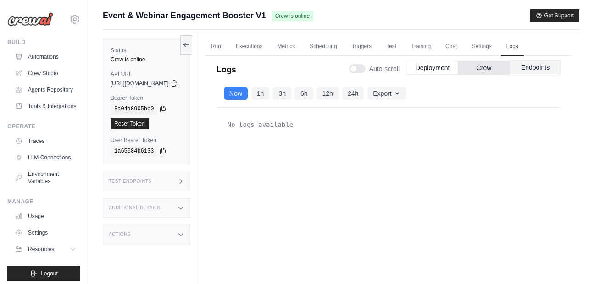
click at [543, 64] on button "Endpoints" at bounding box center [535, 68] width 51 height 14
click at [427, 70] on button "Deployment" at bounding box center [432, 68] width 51 height 14
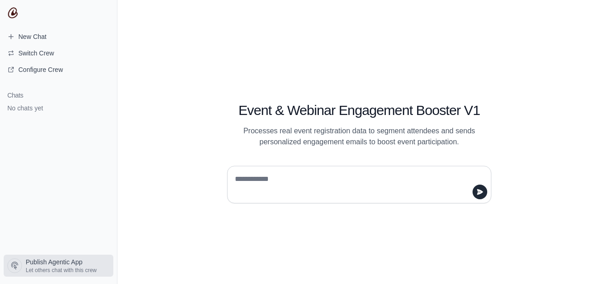
click at [64, 266] on span "Publish Agentic App" at bounding box center [54, 262] width 57 height 9
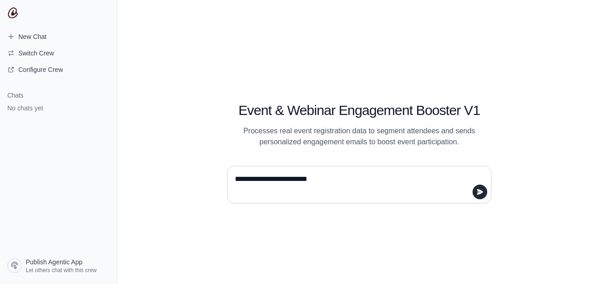
type textarea "**********"
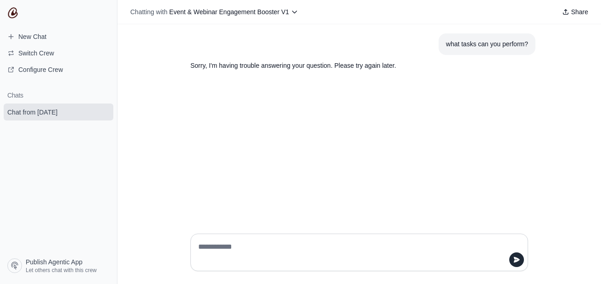
click at [258, 252] on textarea at bounding box center [356, 253] width 320 height 26
type textarea "**********"
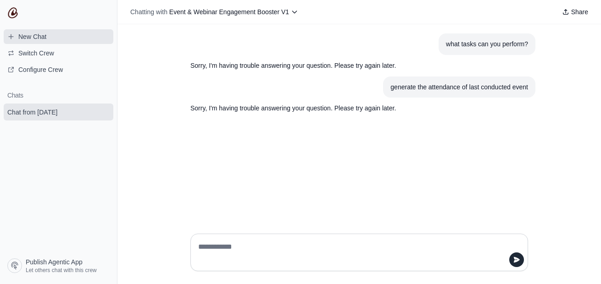
click at [43, 34] on span "New Chat" at bounding box center [32, 36] width 28 height 9
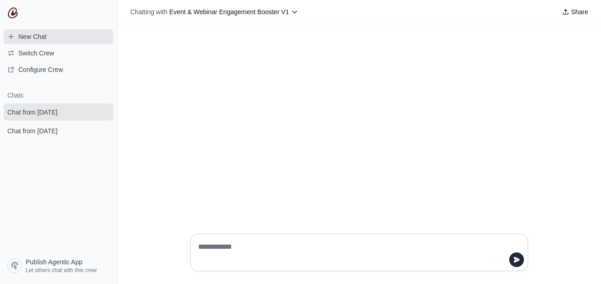
click at [29, 38] on span "New Chat" at bounding box center [32, 36] width 28 height 9
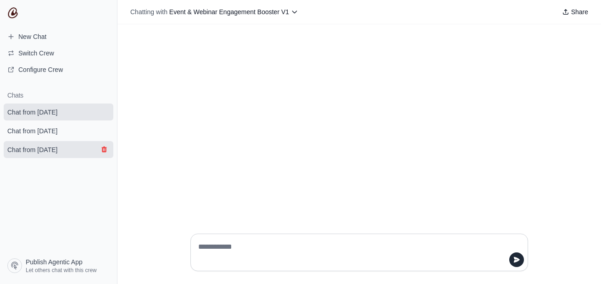
click at [105, 149] on icon "submit" at bounding box center [103, 149] width 7 height 7
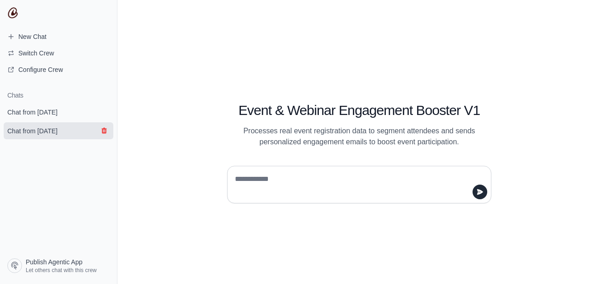
click at [101, 130] on icon "submit" at bounding box center [103, 130] width 7 height 7
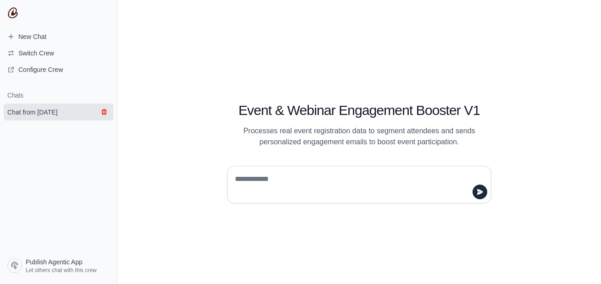
click at [103, 111] on icon "submit" at bounding box center [103, 112] width 5 height 6
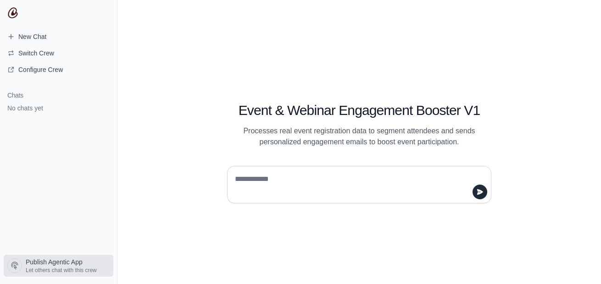
click at [60, 259] on span "Publish Agentic App" at bounding box center [54, 262] width 57 height 9
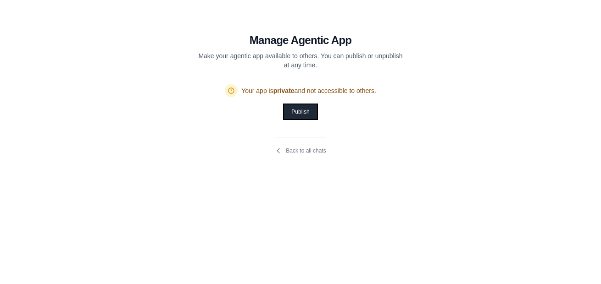
click at [302, 111] on button "Publish" at bounding box center [300, 112] width 33 height 15
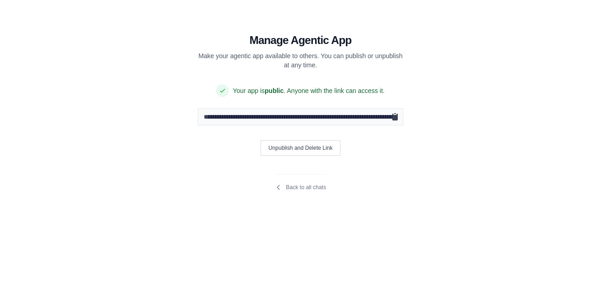
click at [396, 119] on icon "Copy public URL" at bounding box center [395, 117] width 6 height 7
click at [396, 113] on icon "Copy public URL" at bounding box center [394, 116] width 9 height 9
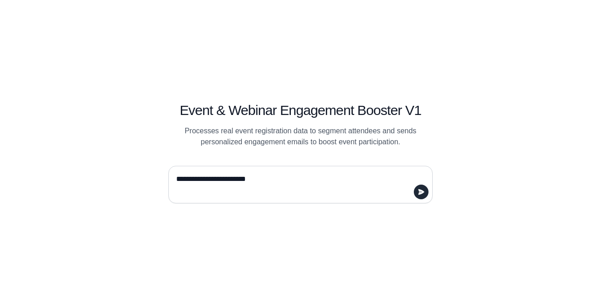
type textarea "**********"
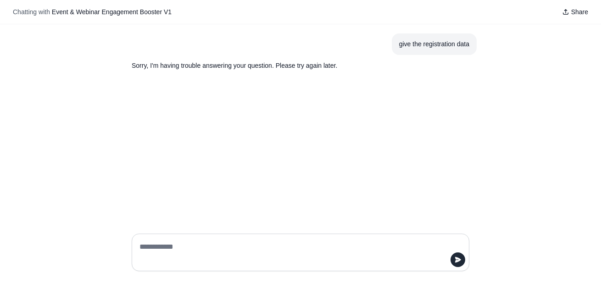
click at [67, 48] on div "give the registration data Sorry, I'm having trouble answering your question. P…" at bounding box center [300, 125] width 601 height 202
click at [132, 10] on span "Event & Webinar Engagement Booster V1" at bounding box center [112, 11] width 120 height 7
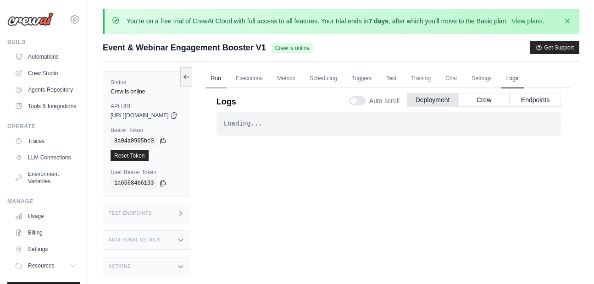
click at [227, 78] on link "Run" at bounding box center [215, 78] width 21 height 19
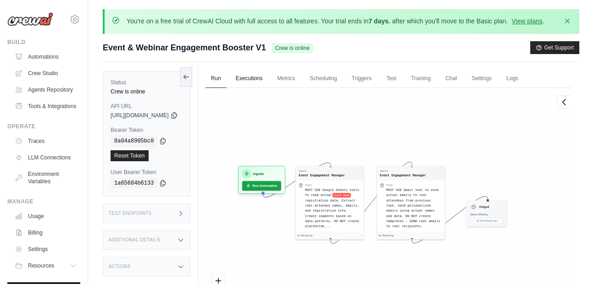
click at [268, 83] on link "Executions" at bounding box center [249, 78] width 38 height 19
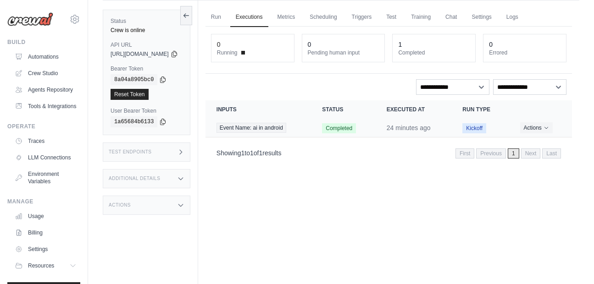
scroll to position [71, 0]
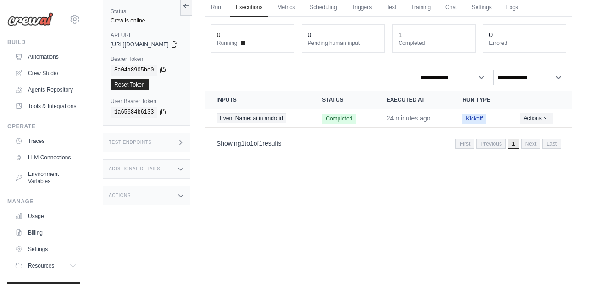
click at [282, 141] on p "Showing 1 to 1 of 1 results" at bounding box center [248, 143] width 65 height 9
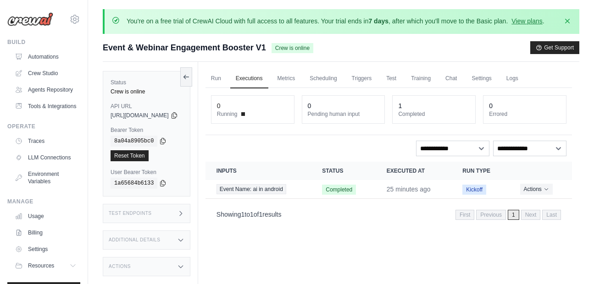
click at [415, 116] on dt "Completed" at bounding box center [434, 114] width 72 height 7
click at [420, 191] on time "25 minutes ago" at bounding box center [409, 189] width 44 height 7
click at [550, 184] on button "Actions" at bounding box center [536, 188] width 33 height 11
click at [546, 187] on icon "Actions for execution" at bounding box center [547, 189] width 6 height 6
click at [356, 188] on span "Completed" at bounding box center [339, 190] width 34 height 10
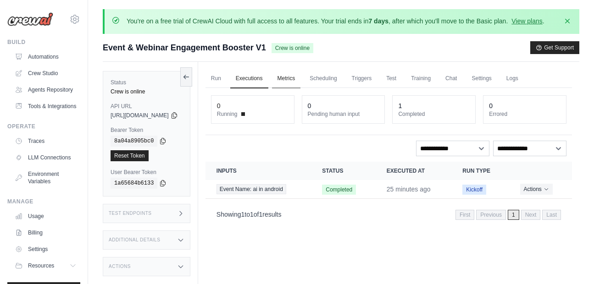
click at [301, 74] on link "Metrics" at bounding box center [286, 78] width 29 height 19
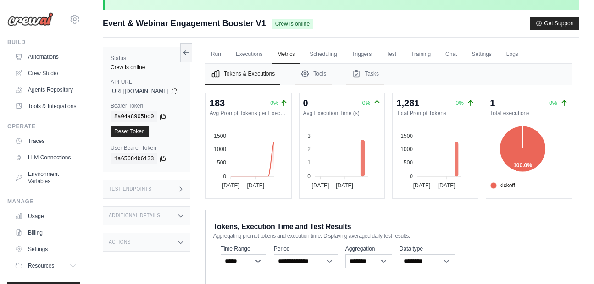
scroll to position [18, 0]
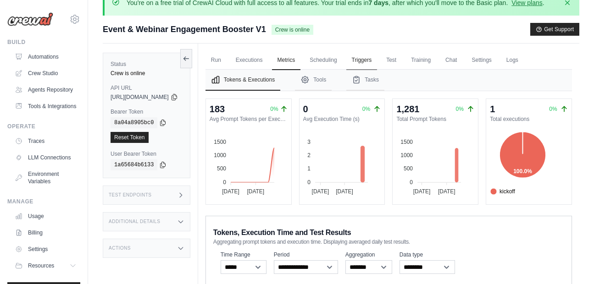
click at [375, 61] on link "Triggers" at bounding box center [361, 60] width 31 height 19
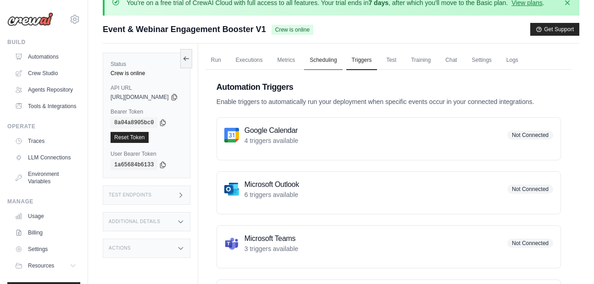
click at [342, 58] on link "Scheduling" at bounding box center [323, 60] width 38 height 19
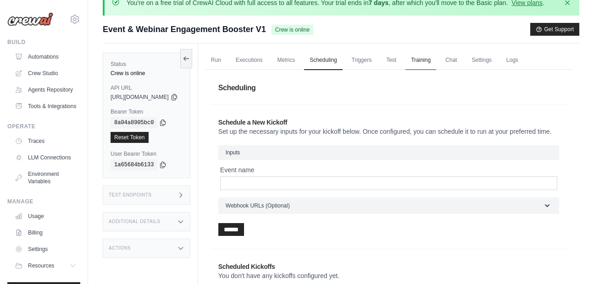
click at [436, 58] on link "Training" at bounding box center [420, 60] width 31 height 19
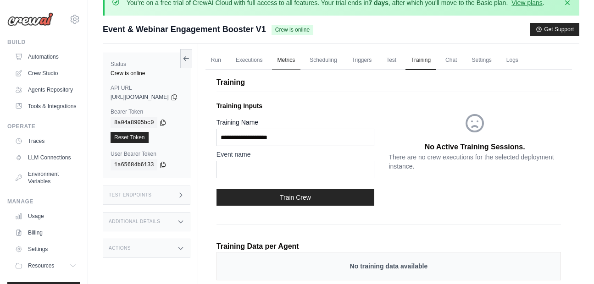
click at [297, 62] on link "Metrics" at bounding box center [286, 60] width 29 height 19
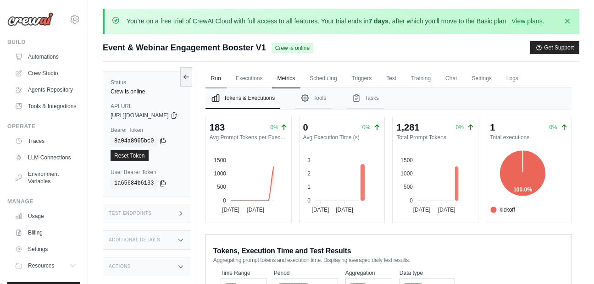
click at [227, 81] on link "Run" at bounding box center [215, 78] width 21 height 19
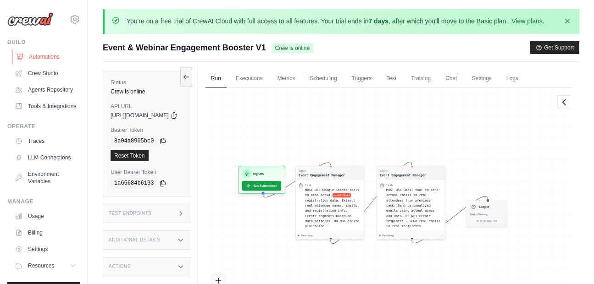
click at [41, 53] on link "Automations" at bounding box center [46, 57] width 69 height 15
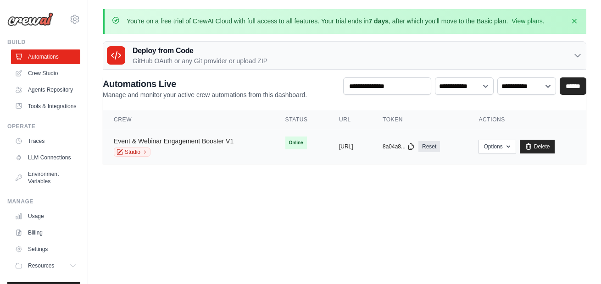
click at [200, 138] on link "Event & Webinar Engagement Booster V1" at bounding box center [174, 141] width 120 height 7
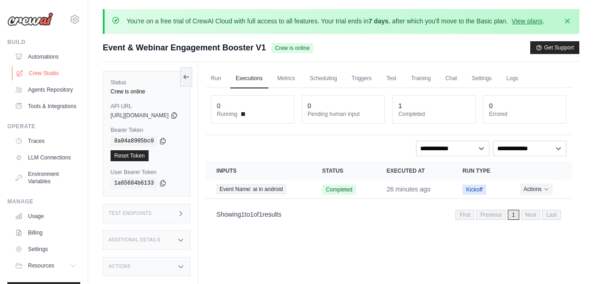
click at [45, 72] on link "Crew Studio" at bounding box center [46, 73] width 69 height 15
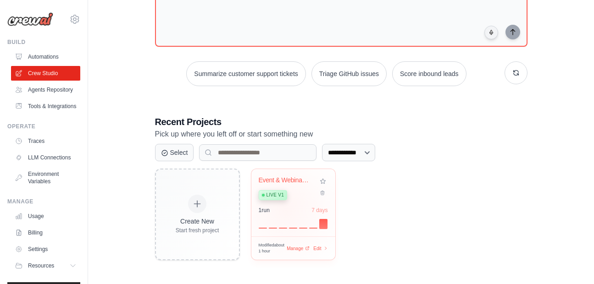
click at [285, 210] on div "1 run 7 days" at bounding box center [293, 210] width 69 height 7
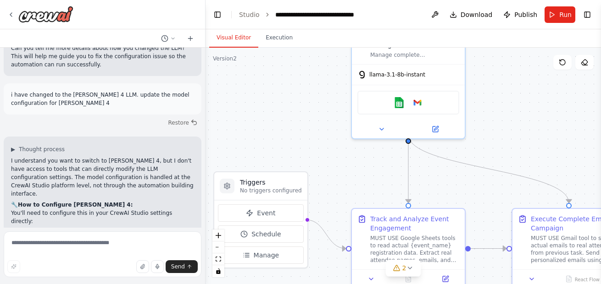
drag, startPoint x: 308, startPoint y: 125, endPoint x: 304, endPoint y: 118, distance: 8.0
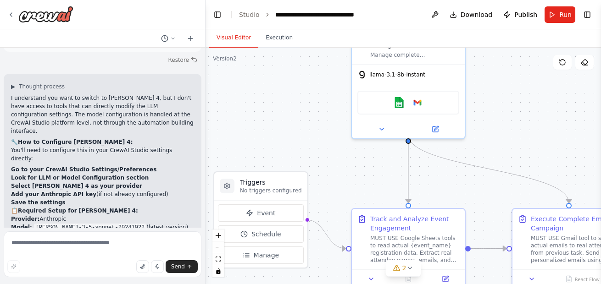
click at [304, 118] on div ".deletable-edge-delete-btn { width: 20px; height: 20px; border: 0px solid #ffff…" at bounding box center [402, 166] width 395 height 237
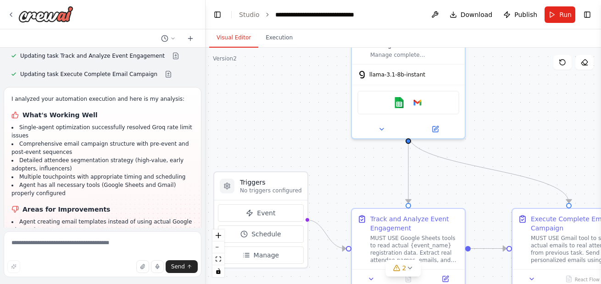
scroll to position [8922, 0]
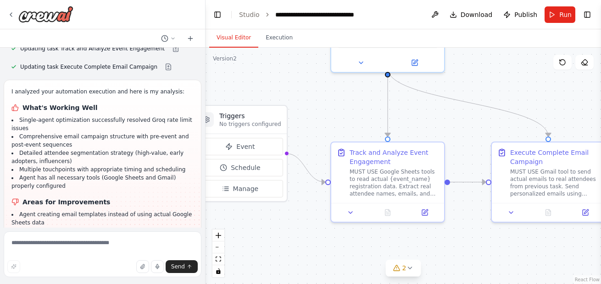
drag, startPoint x: 326, startPoint y: 154, endPoint x: 305, endPoint y: 87, distance: 69.6
click at [305, 87] on div ".deletable-edge-delete-btn { width: 20px; height: 20px; border: 0px solid #ffff…" at bounding box center [402, 166] width 395 height 237
click at [87, 250] on textarea at bounding box center [103, 255] width 198 height 46
type textarea "**********"
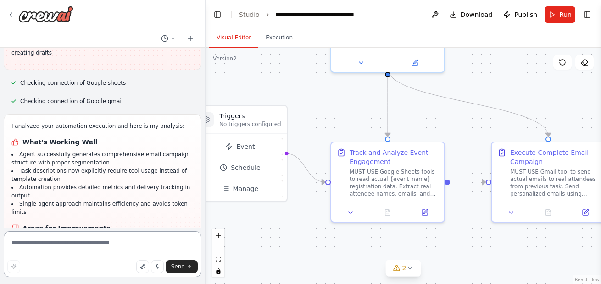
scroll to position [9140, 0]
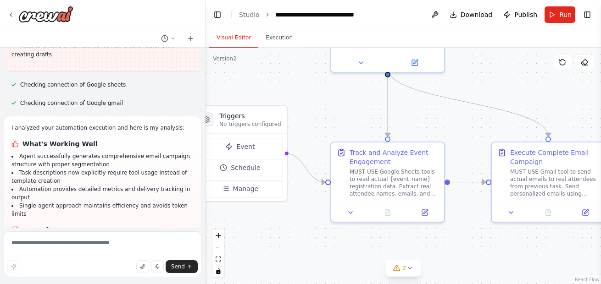
drag, startPoint x: 114, startPoint y: 144, endPoint x: 17, endPoint y: 144, distance: 97.7
copy strong "Efficient Single-Agent Architecture"
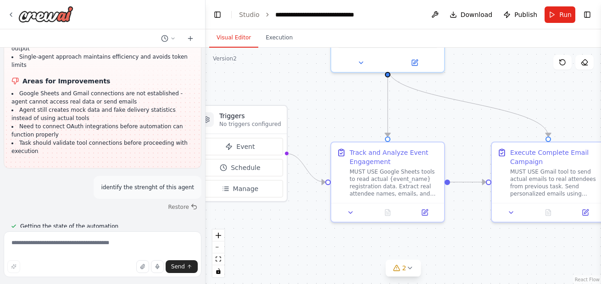
scroll to position [9290, 0]
drag, startPoint x: 81, startPoint y: 124, endPoint x: 11, endPoint y: 125, distance: 70.2
copy strong "🔧 Right Tool Integration"
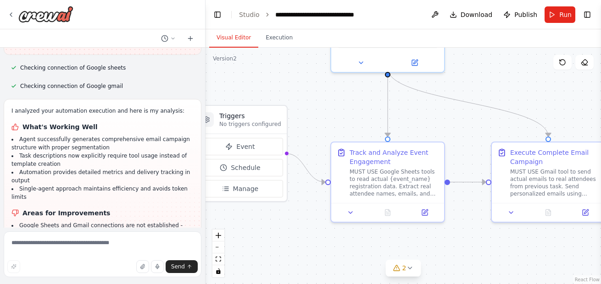
scroll to position [9157, 0]
drag, startPoint x: 16, startPoint y: 125, endPoint x: 6, endPoint y: 125, distance: 9.6
copy strong "⚡"
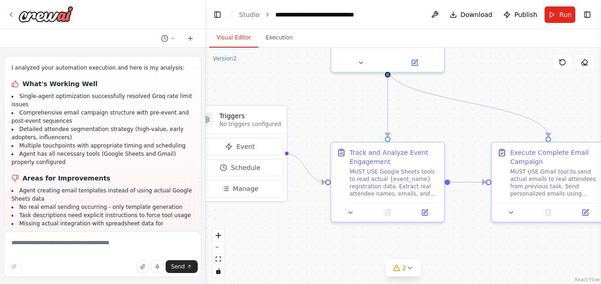
scroll to position [8957, 0]
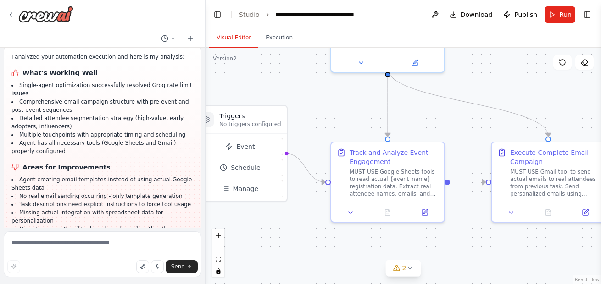
drag, startPoint x: 112, startPoint y: 118, endPoint x: 20, endPoint y: 110, distance: 92.6
copy li "Google Sheets and Gmail connections are not established - agent cannot access r…"
drag, startPoint x: 58, startPoint y: 138, endPoint x: 61, endPoint y: 133, distance: 5.9
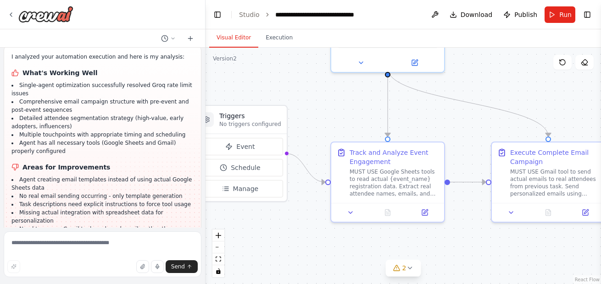
drag, startPoint x: 61, startPoint y: 133, endPoint x: 17, endPoint y: 128, distance: 44.3
copy li "Agent still creates mock data and fake delivery statistics instead of using act…"
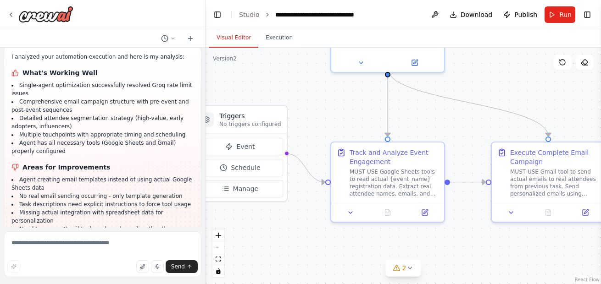
drag, startPoint x: 57, startPoint y: 153, endPoint x: 17, endPoint y: 144, distance: 41.8
copy li "Need to connect OAuth integrations before automation can function properly"
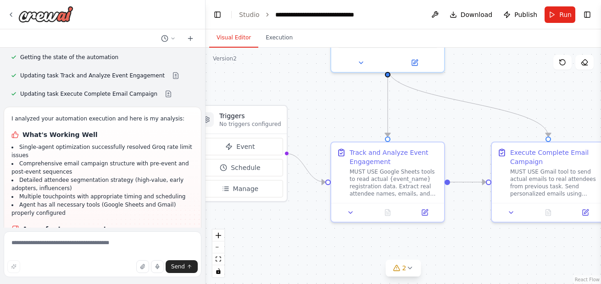
scroll to position [8896, 0]
drag, startPoint x: 103, startPoint y: 105, endPoint x: 10, endPoint y: 92, distance: 94.4
drag, startPoint x: 59, startPoint y: 119, endPoint x: 13, endPoint y: 108, distance: 47.6
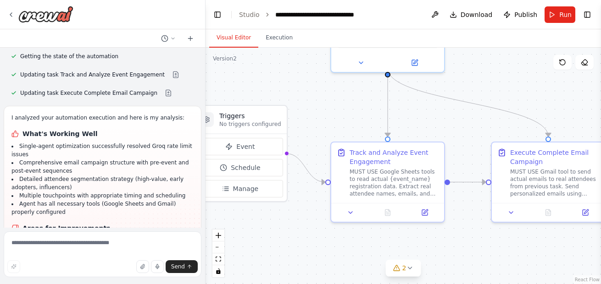
copy li "Task descriptions now explicitly require tool usage instead of template creation"
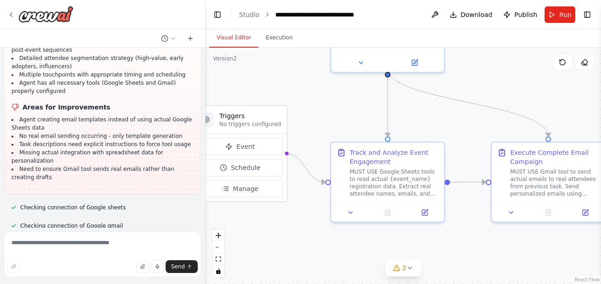
scroll to position [9020, 0]
